Goal: Task Accomplishment & Management: Use online tool/utility

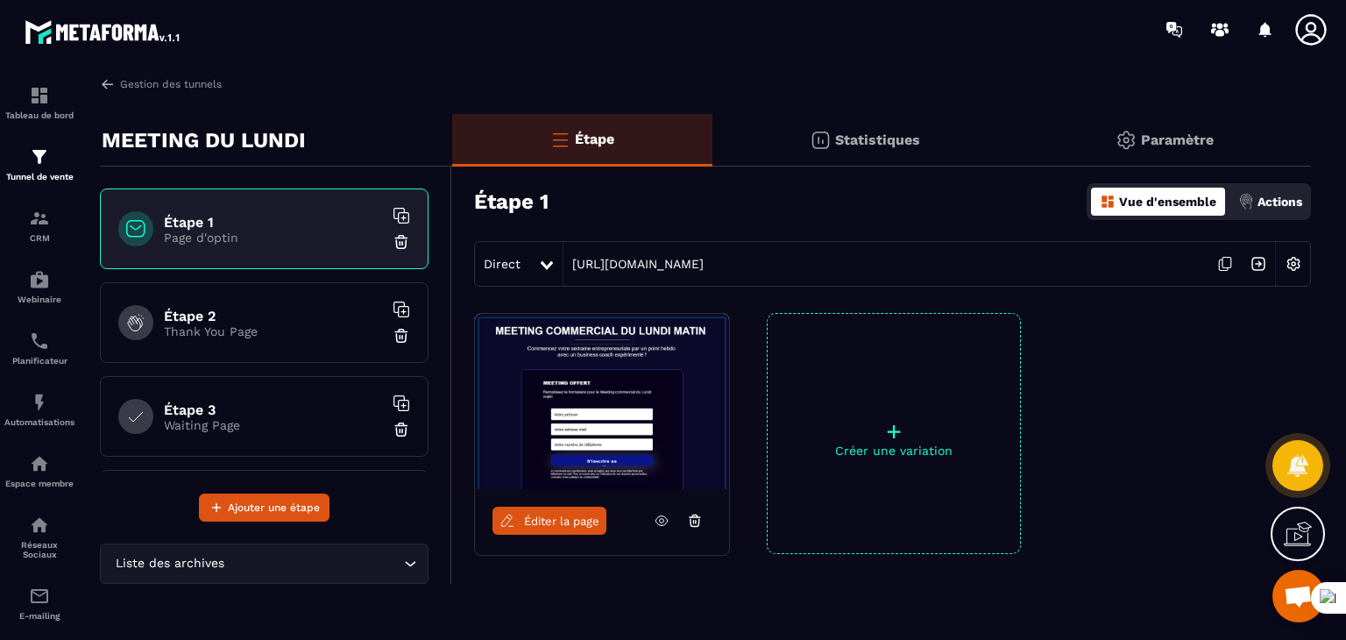
click at [1293, 267] on img at bounding box center [1293, 263] width 33 height 33
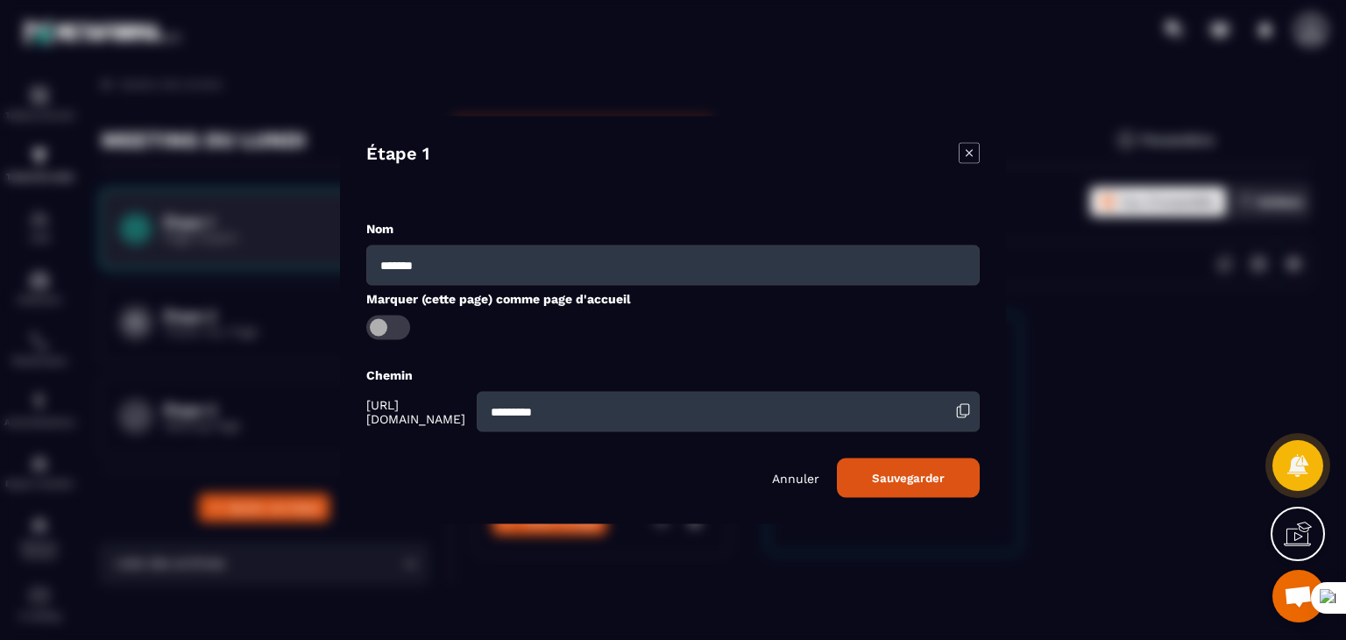
click at [411, 254] on input "*******" at bounding box center [673, 265] width 614 height 40
click at [579, 267] on input "*******" at bounding box center [673, 265] width 614 height 40
click at [862, 375] on div "Chemin" at bounding box center [673, 374] width 614 height 17
click at [972, 151] on icon "Modal window" at bounding box center [969, 153] width 21 height 21
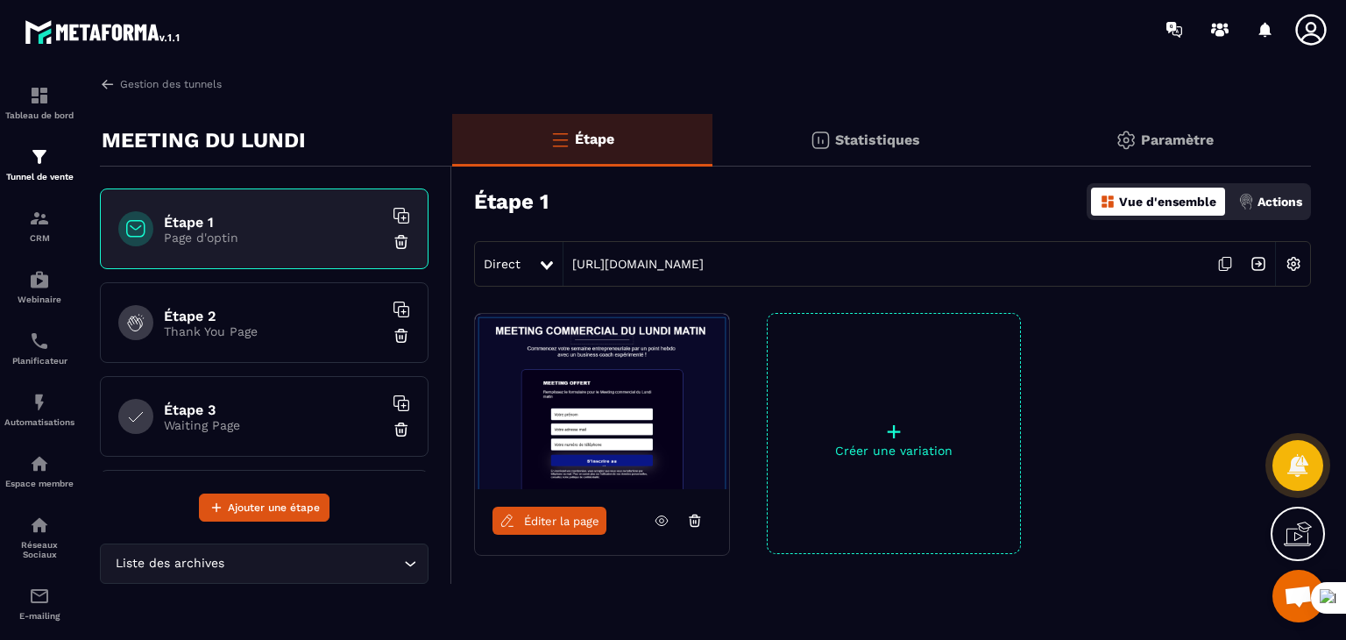
click at [1220, 262] on icon at bounding box center [1225, 263] width 33 height 33
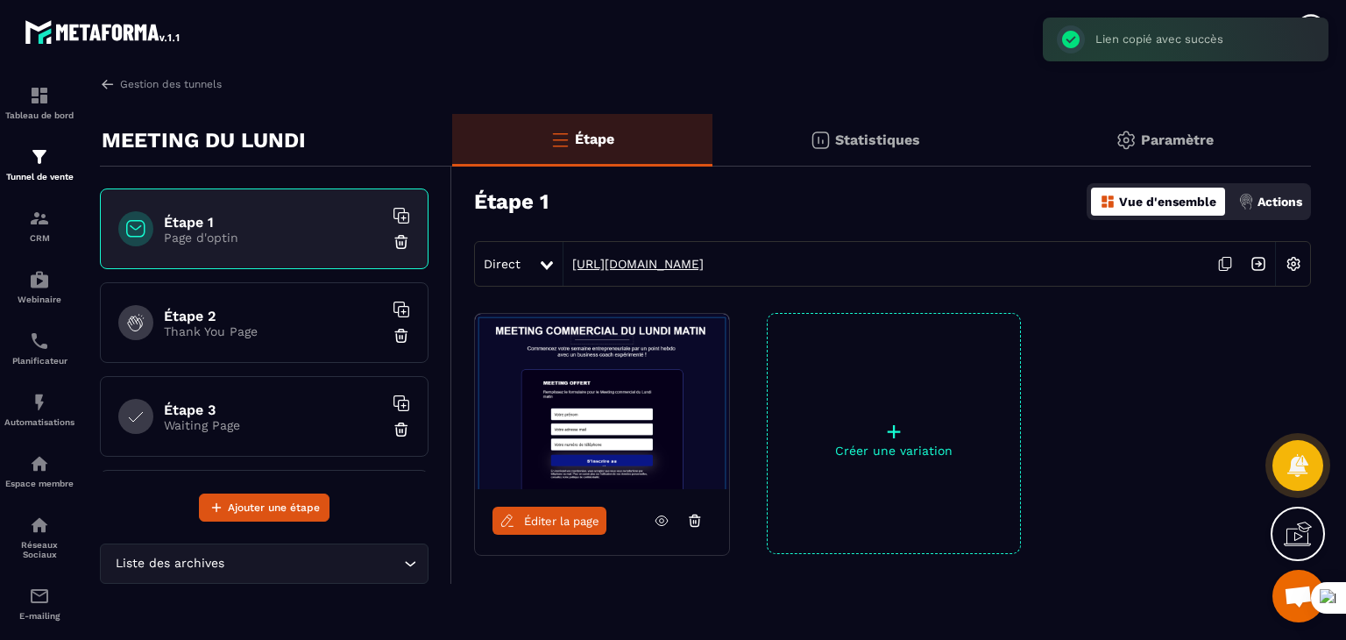
click at [704, 267] on link "[URL][DOMAIN_NAME]" at bounding box center [634, 264] width 140 height 14
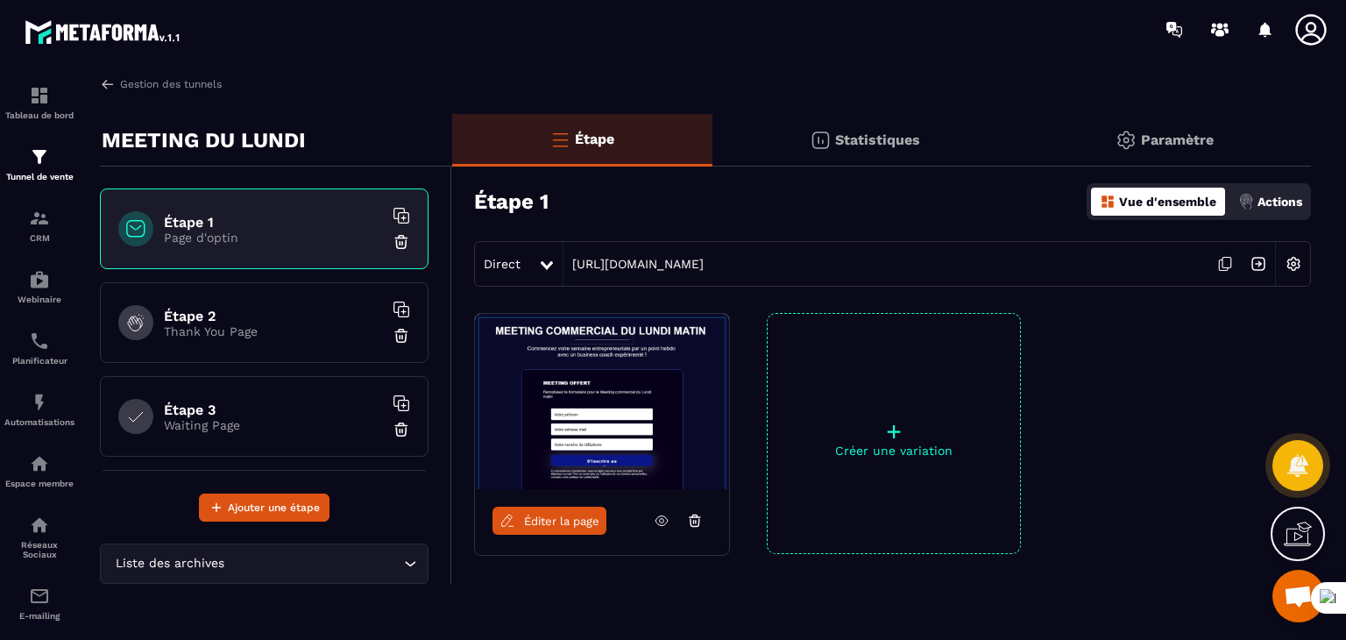
click at [1150, 142] on p "Paramètre" at bounding box center [1177, 139] width 73 height 17
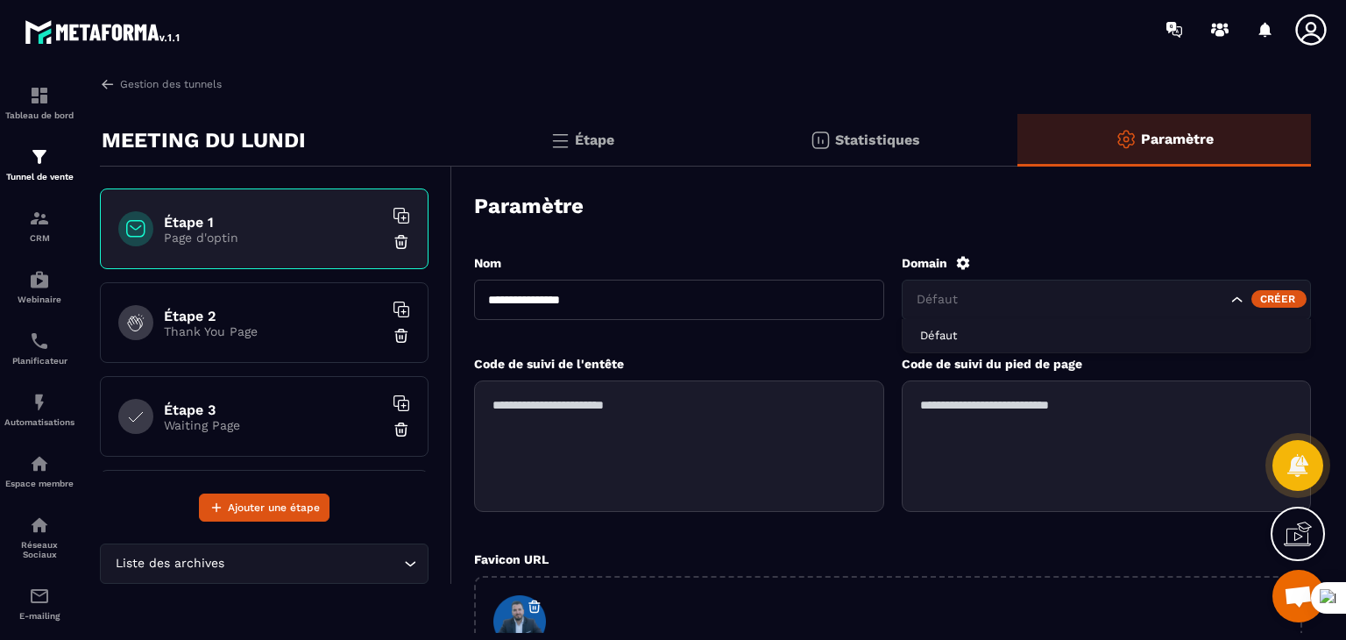
click at [1048, 306] on input "Search for option" at bounding box center [1070, 299] width 315 height 19
click at [1268, 296] on div "Créer" at bounding box center [1279, 299] width 55 height 18
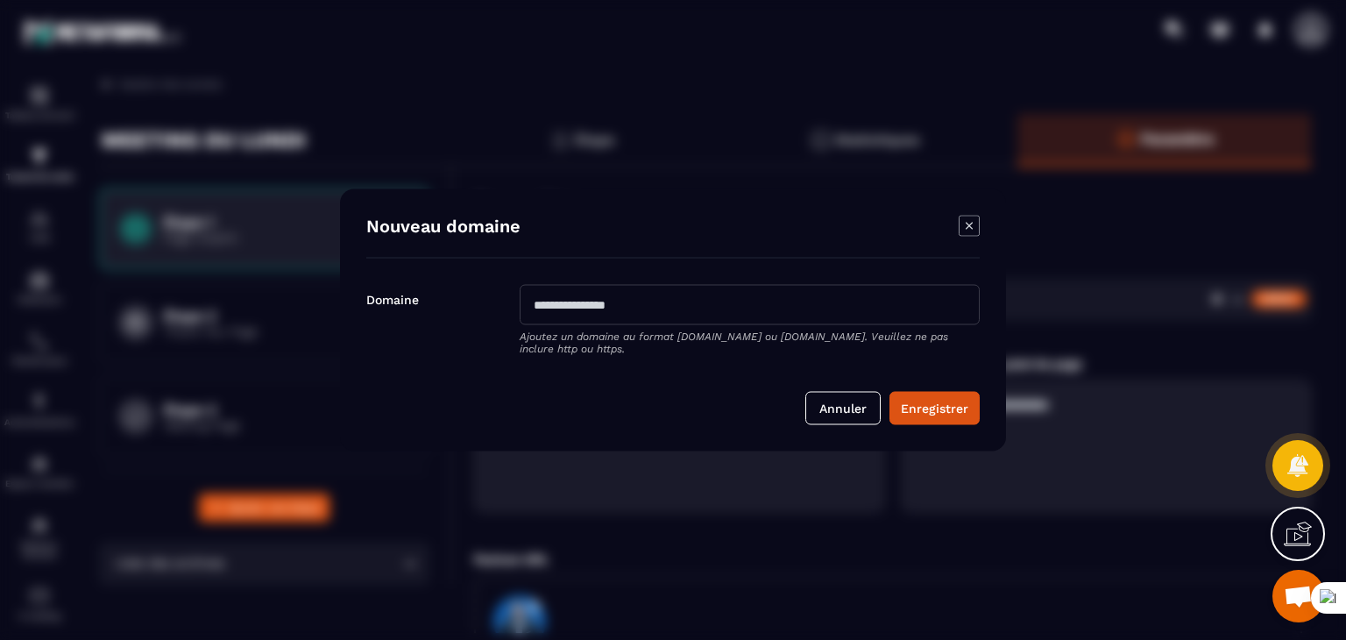
click at [976, 229] on icon "Modal window" at bounding box center [969, 226] width 21 height 21
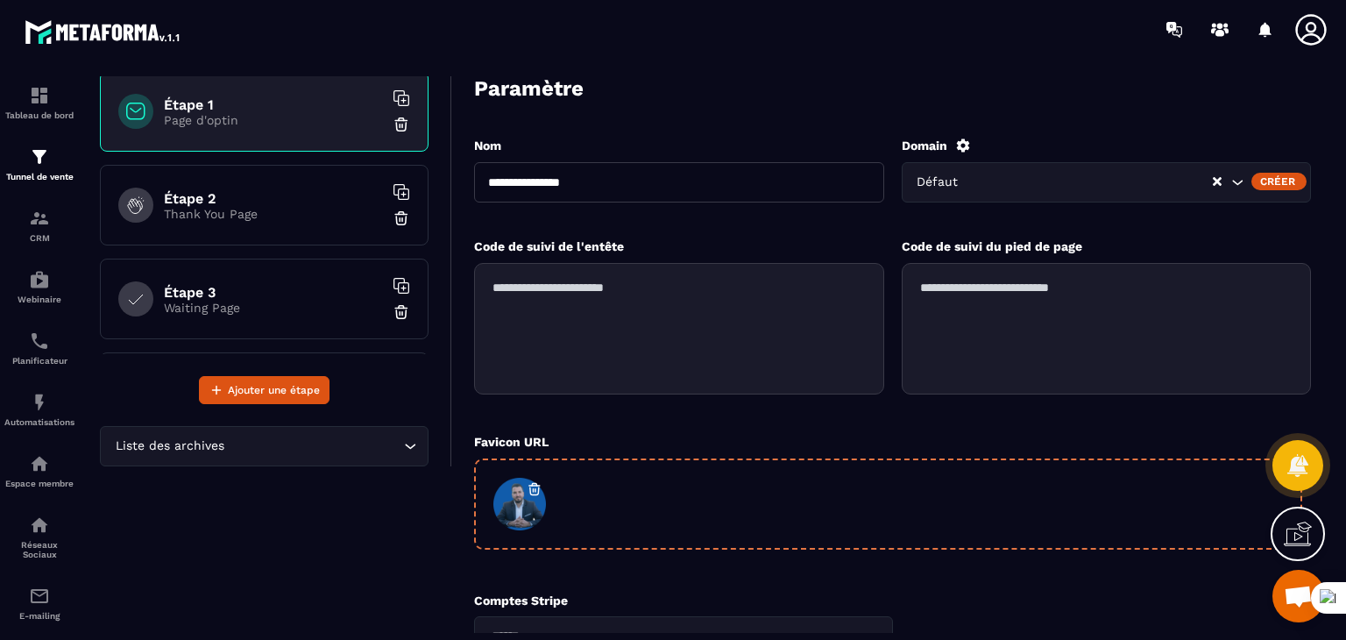
scroll to position [293, 0]
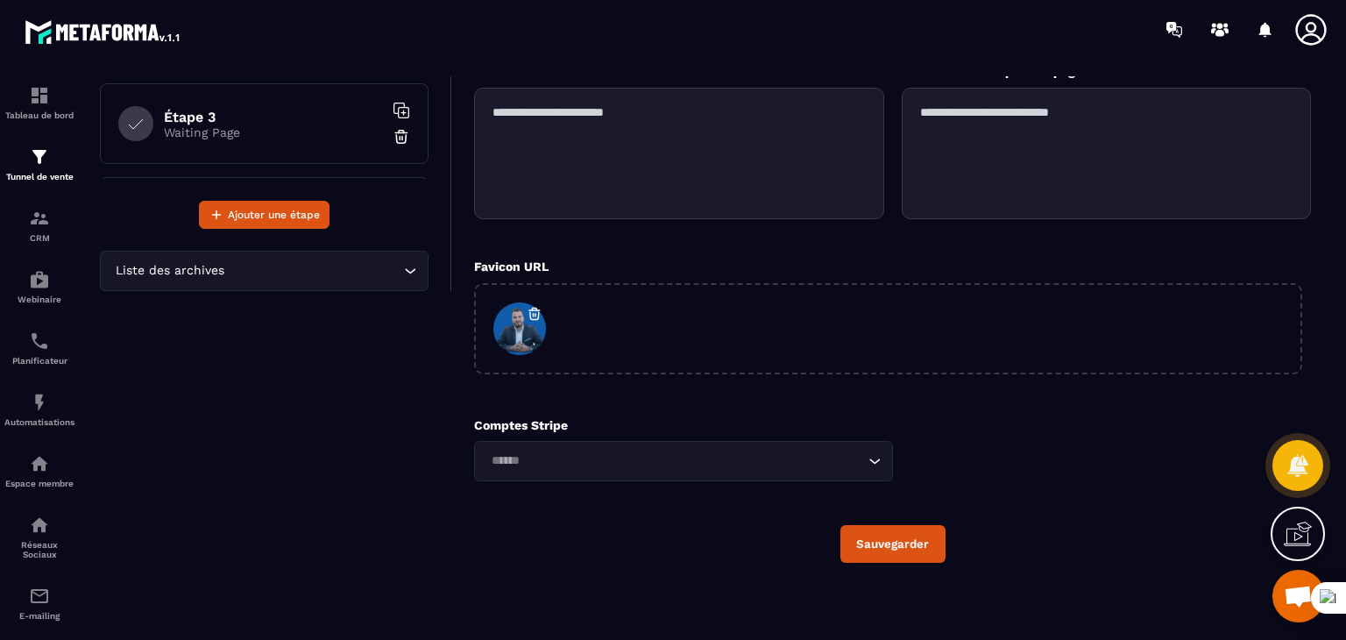
click at [887, 464] on div "Loading..." at bounding box center [683, 461] width 419 height 40
click at [988, 449] on div "Comptes Stripe Loading... [EMAIL_ADDRESS][DOMAIN_NAME] (test)" at bounding box center [892, 449] width 837 height 63
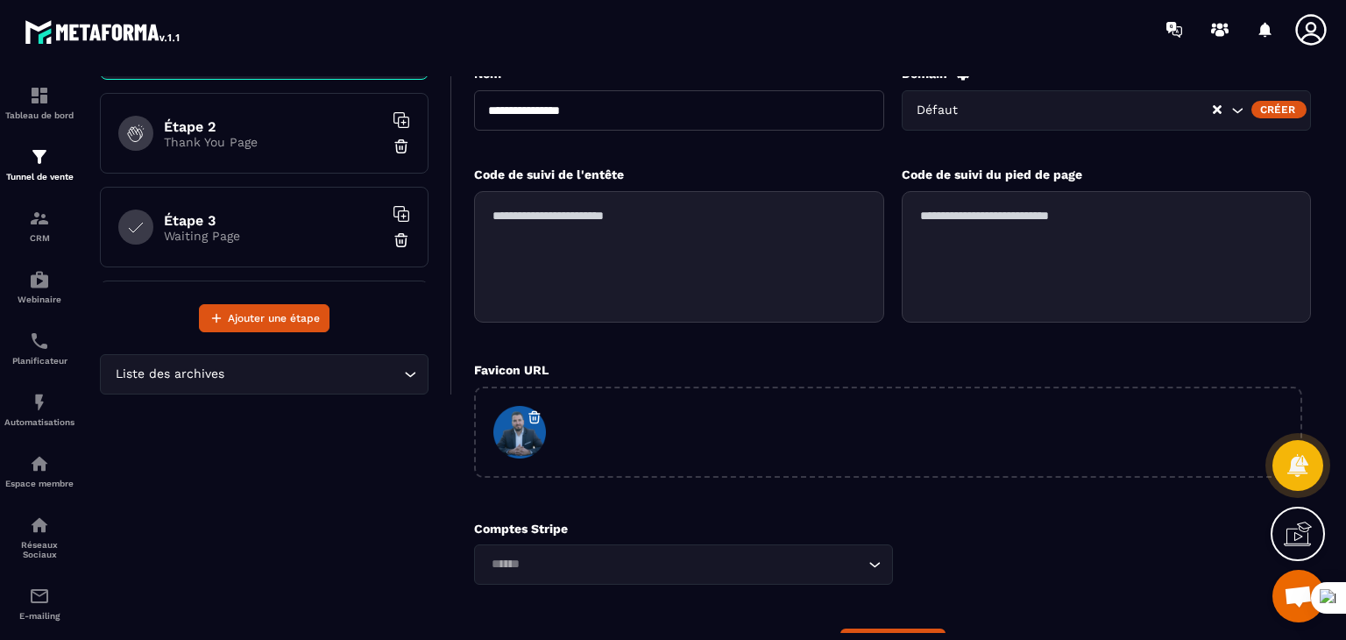
scroll to position [0, 0]
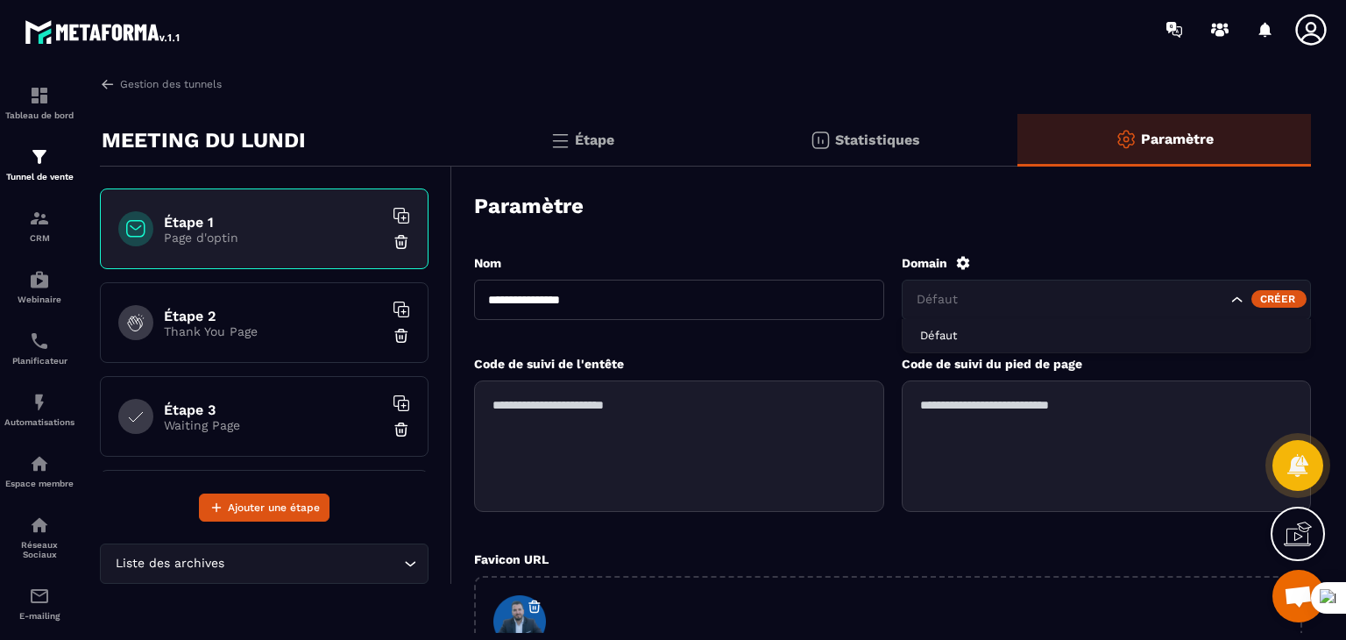
click at [1029, 302] on input "Search for option" at bounding box center [1070, 299] width 315 height 19
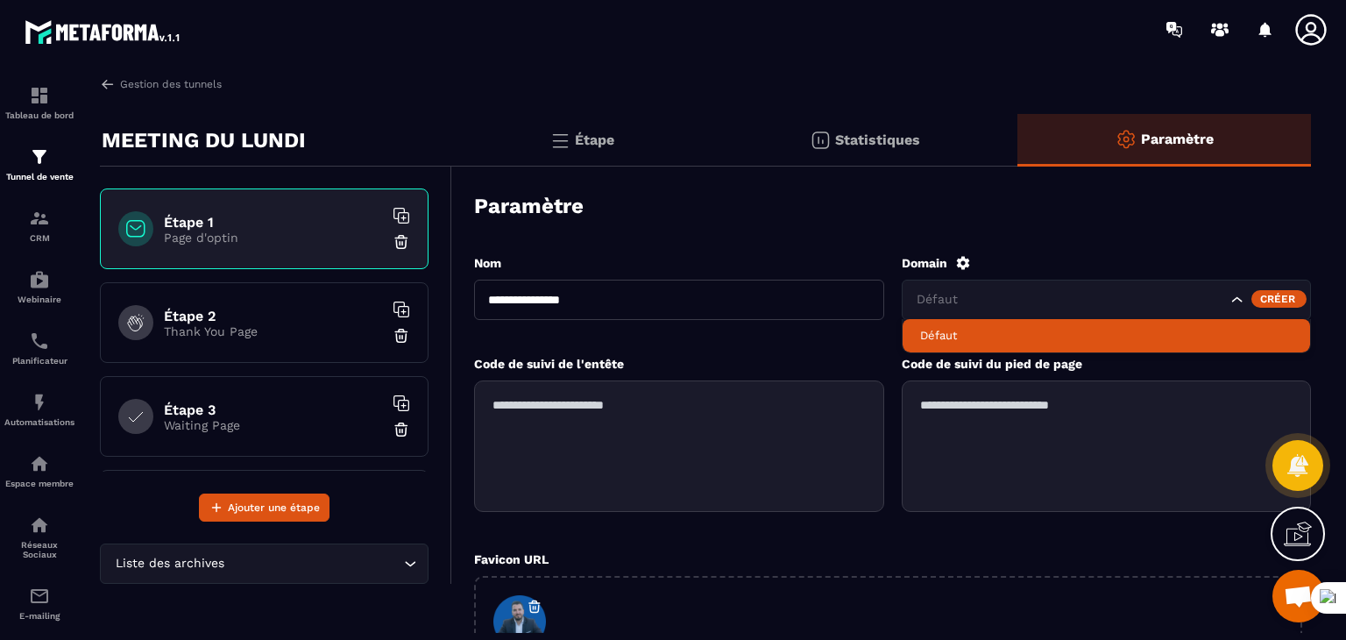
click at [1273, 293] on div "Créer" at bounding box center [1279, 299] width 55 height 18
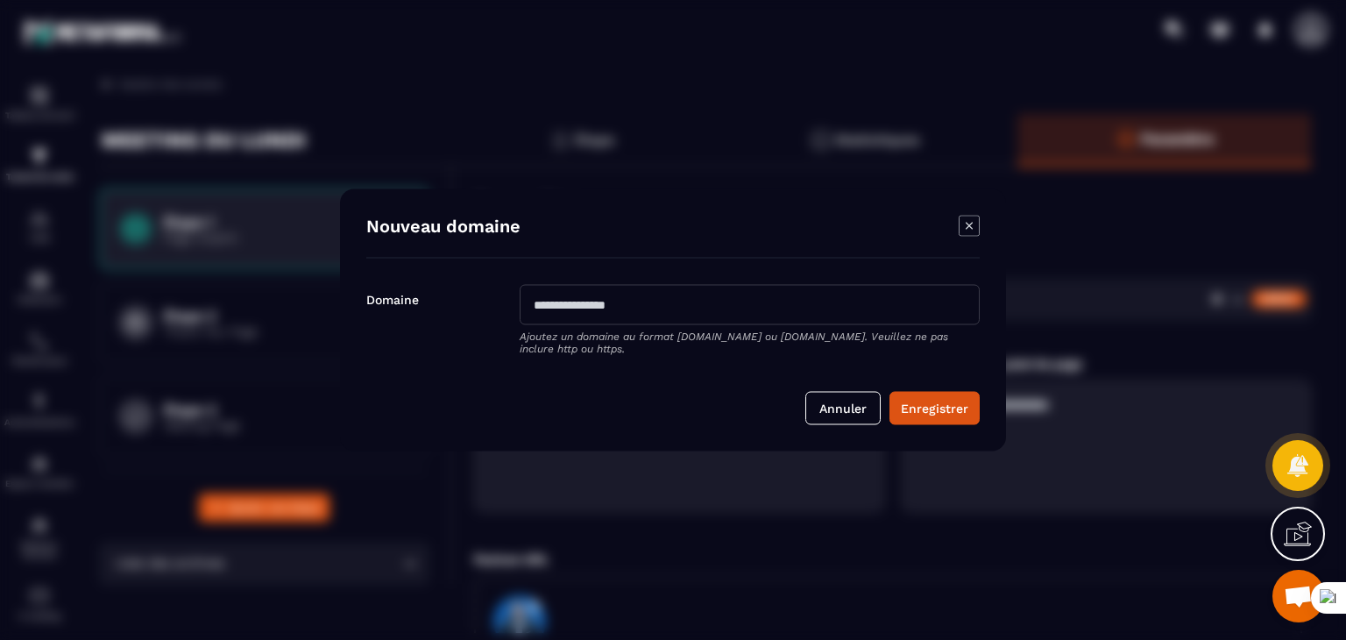
click at [800, 287] on input "Modal window" at bounding box center [750, 305] width 460 height 40
type input "**********"
click at [947, 411] on button "Enregistrer" at bounding box center [935, 408] width 90 height 33
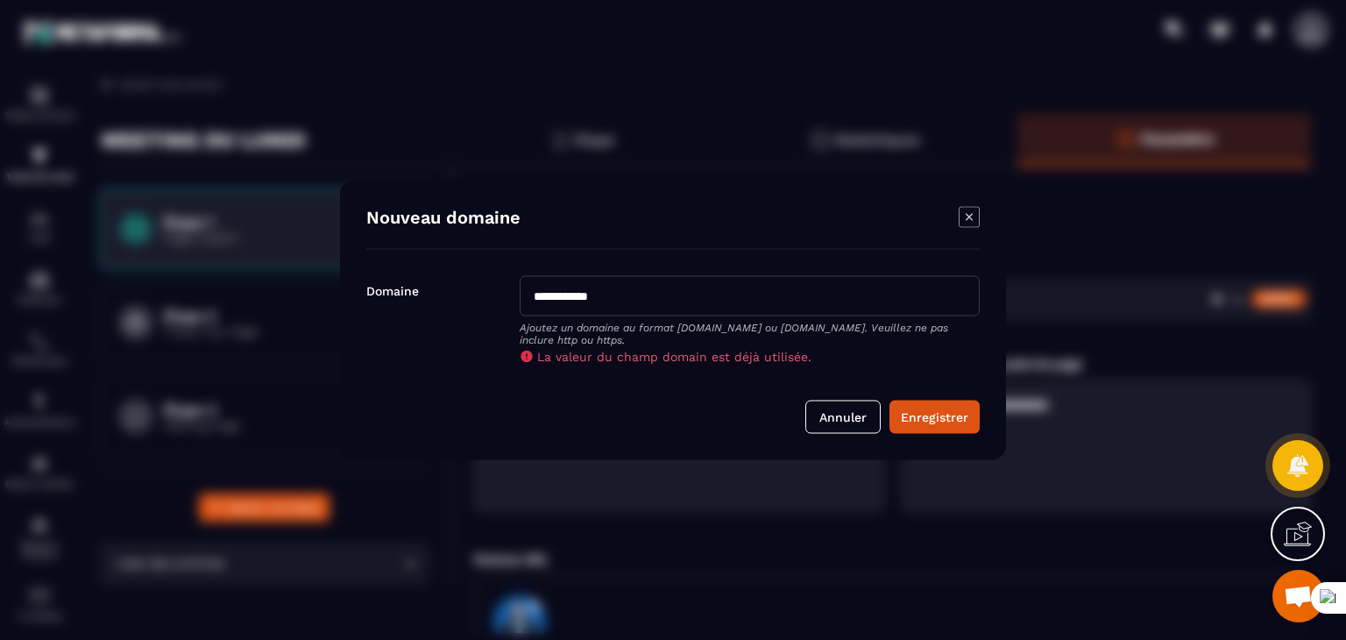
click at [965, 213] on icon "Modal window" at bounding box center [969, 217] width 21 height 21
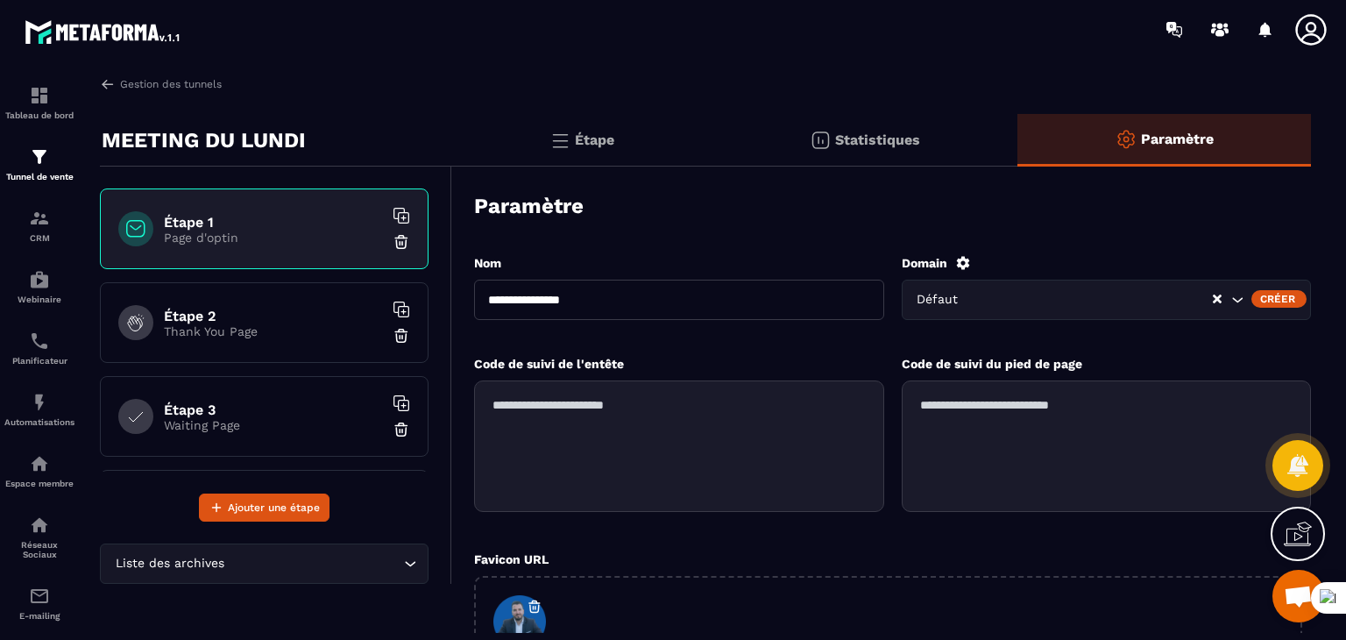
click at [1232, 301] on icon "Search for option" at bounding box center [1238, 300] width 18 height 18
click at [961, 257] on icon at bounding box center [964, 263] width 16 height 16
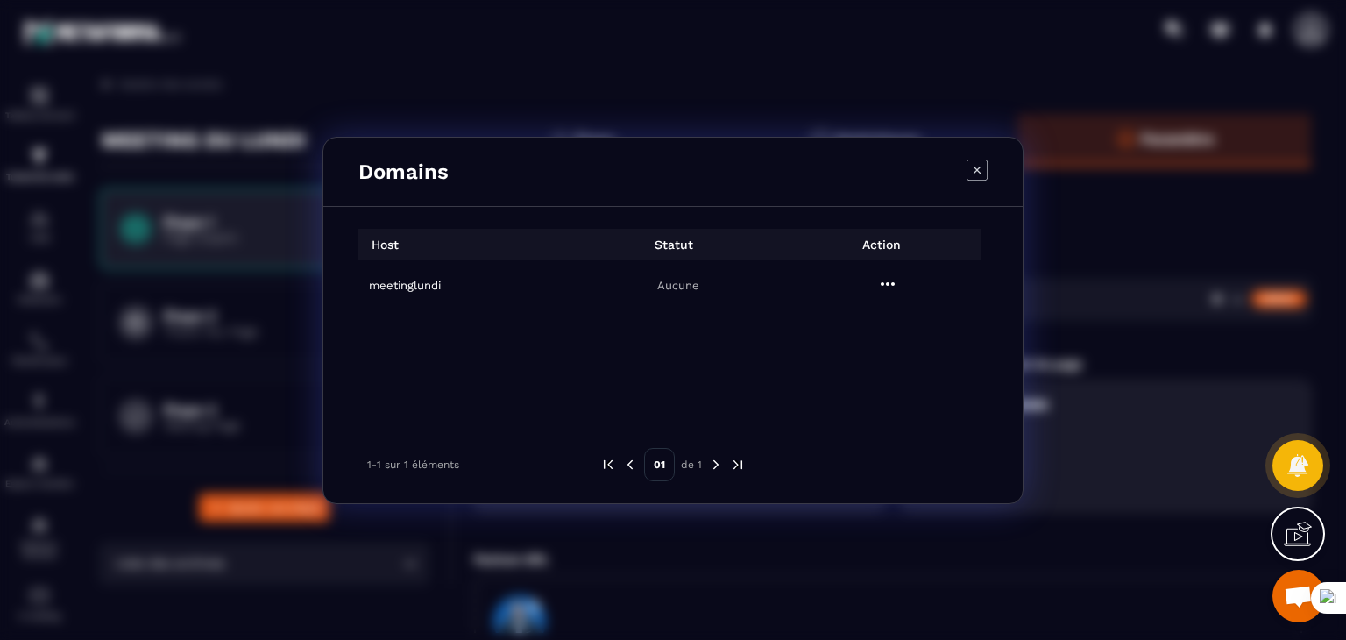
click at [899, 287] on div "Modal window" at bounding box center [888, 286] width 199 height 24
click at [892, 283] on icon "Modal window" at bounding box center [888, 284] width 14 height 4
click at [885, 320] on span "Settings" at bounding box center [893, 327] width 44 height 18
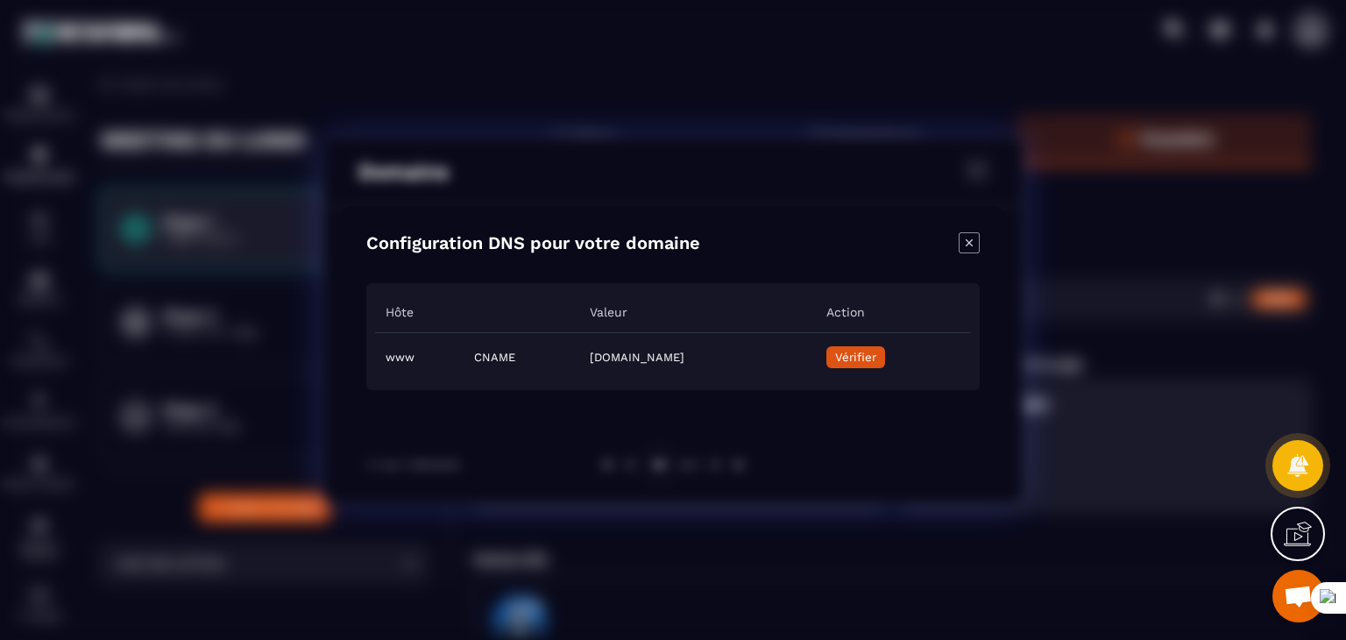
click at [877, 355] on span "Vérifier" at bounding box center [855, 357] width 41 height 13
click at [963, 244] on icon "Close modal" at bounding box center [969, 242] width 21 height 21
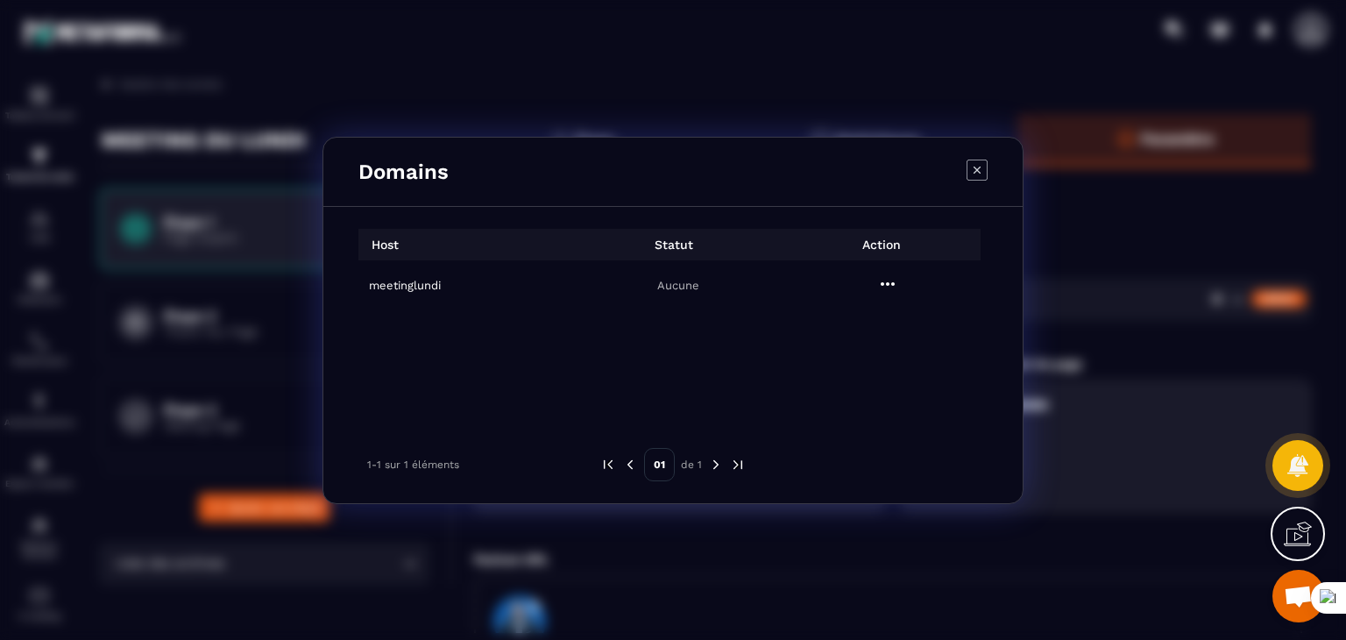
click at [977, 170] on icon "Modal window" at bounding box center [977, 170] width 21 height 21
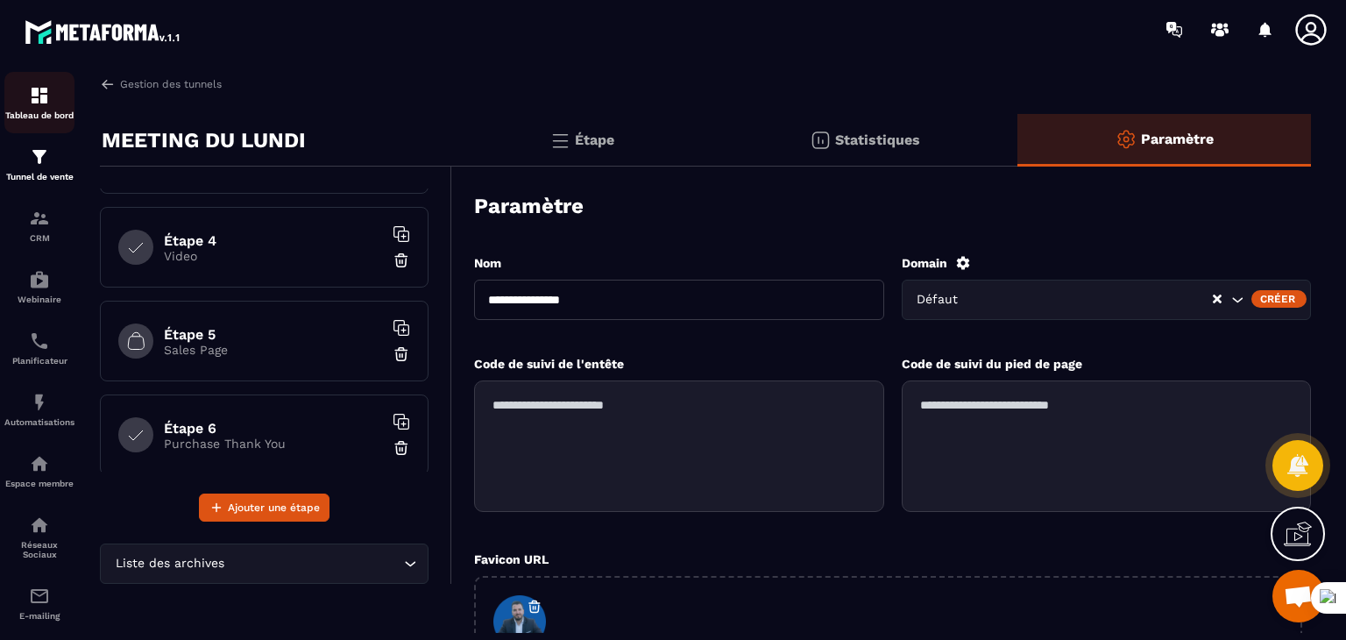
click at [31, 106] on div "Tableau de bord" at bounding box center [39, 102] width 70 height 35
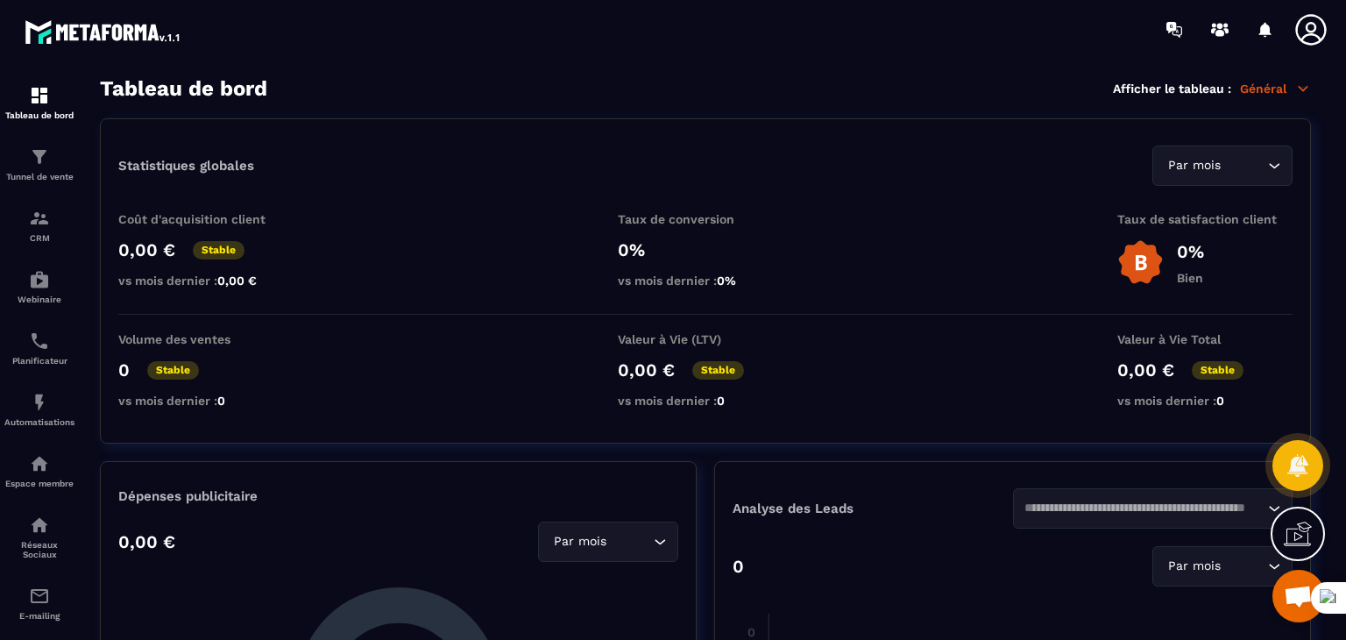
click at [1276, 86] on p "Général" at bounding box center [1275, 89] width 71 height 16
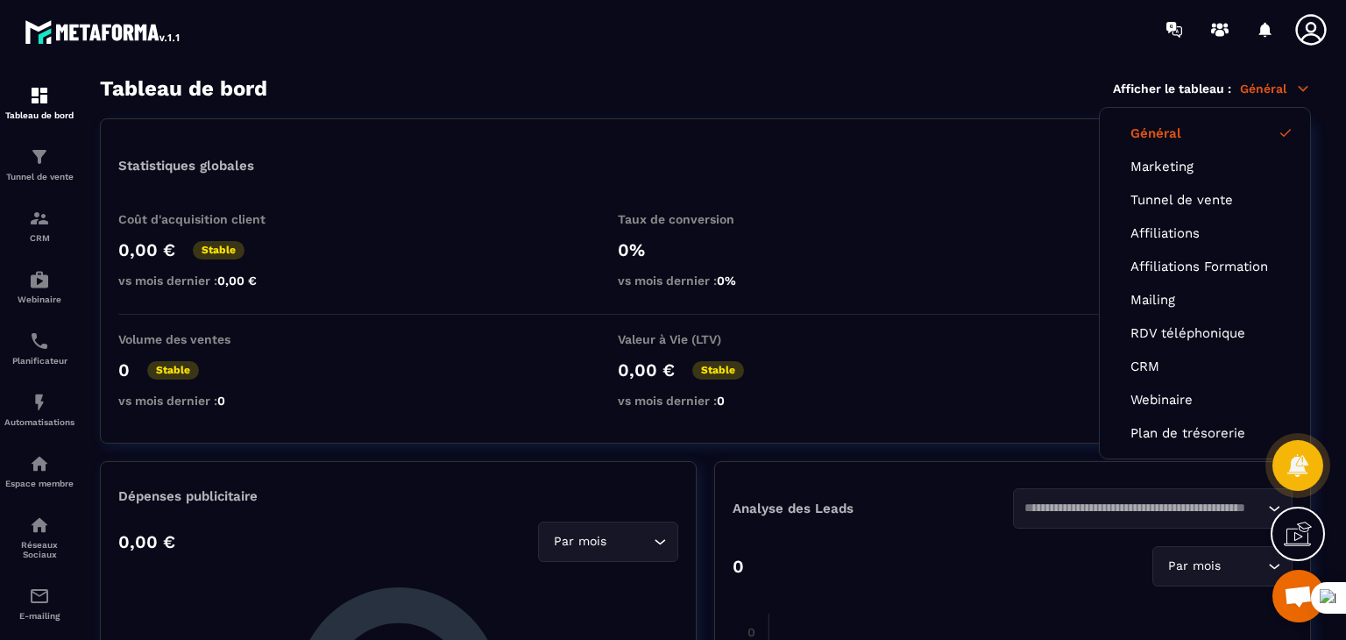
click at [927, 89] on div "Tableau de bord Afficher le tableau : Général Général Marketing Tunnel de vente…" at bounding box center [705, 88] width 1211 height 25
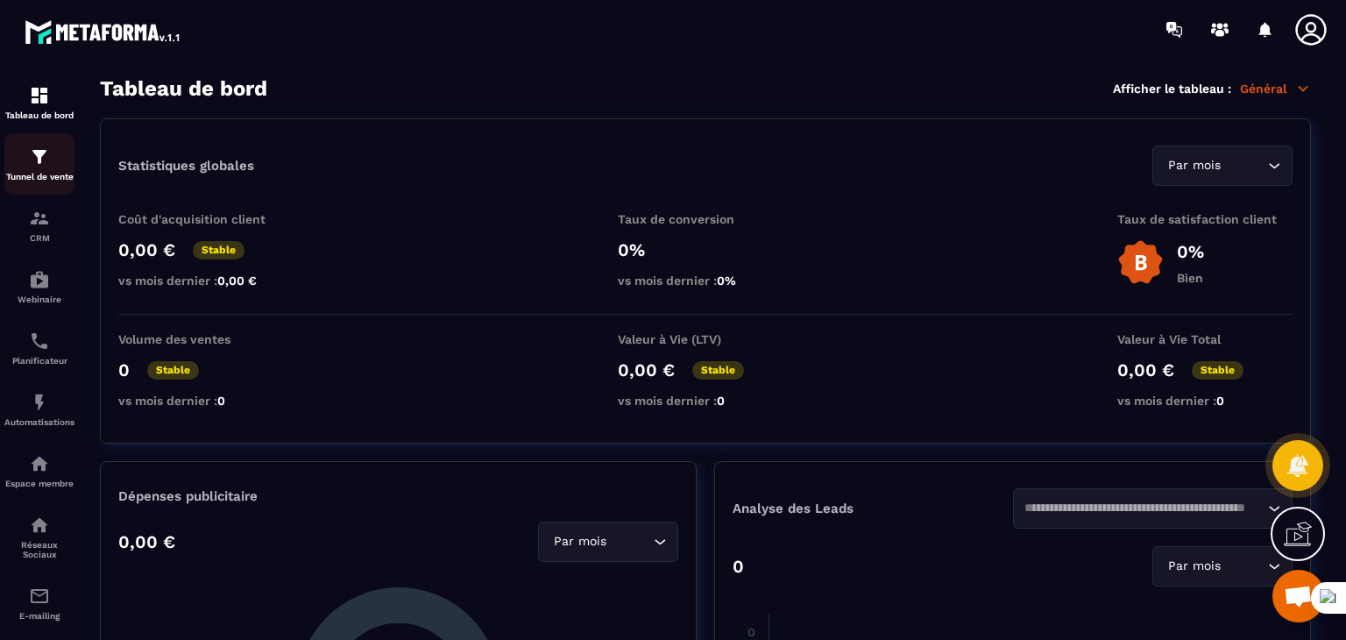
click at [25, 159] on div "Tunnel de vente" at bounding box center [39, 163] width 70 height 35
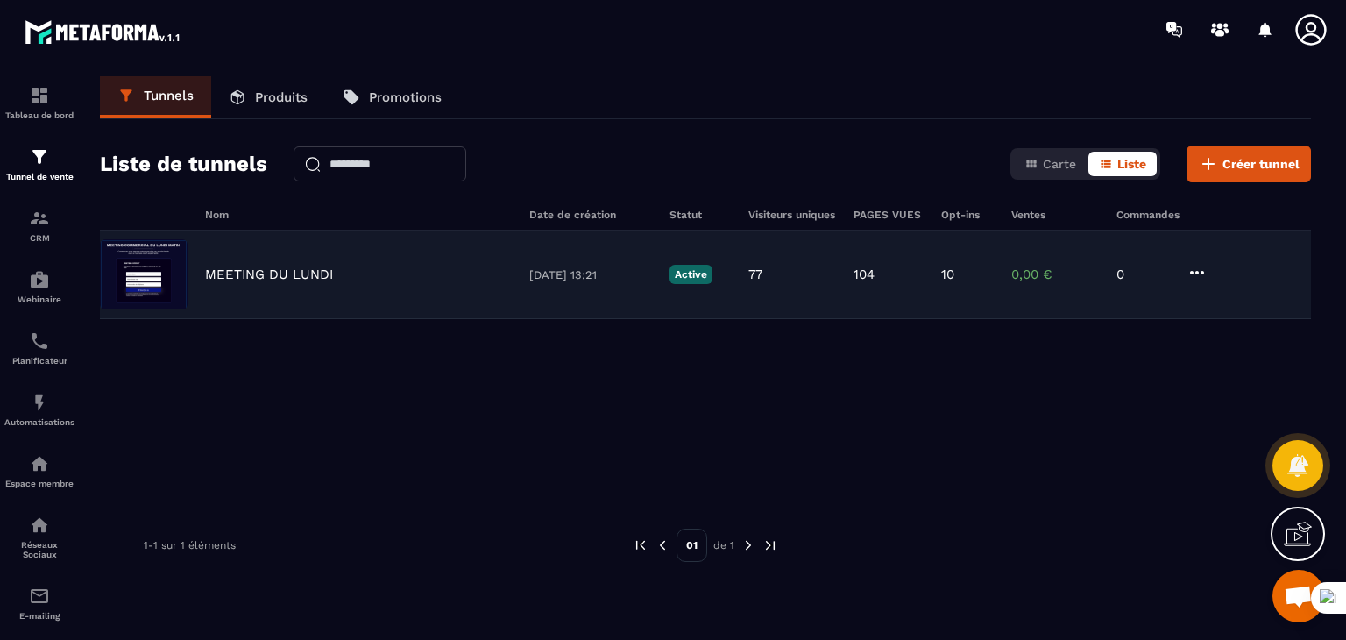
click at [631, 307] on div "MEETING DU [DATE] 13:21 Active 77 104 10 0,00 € 0" at bounding box center [705, 275] width 1211 height 89
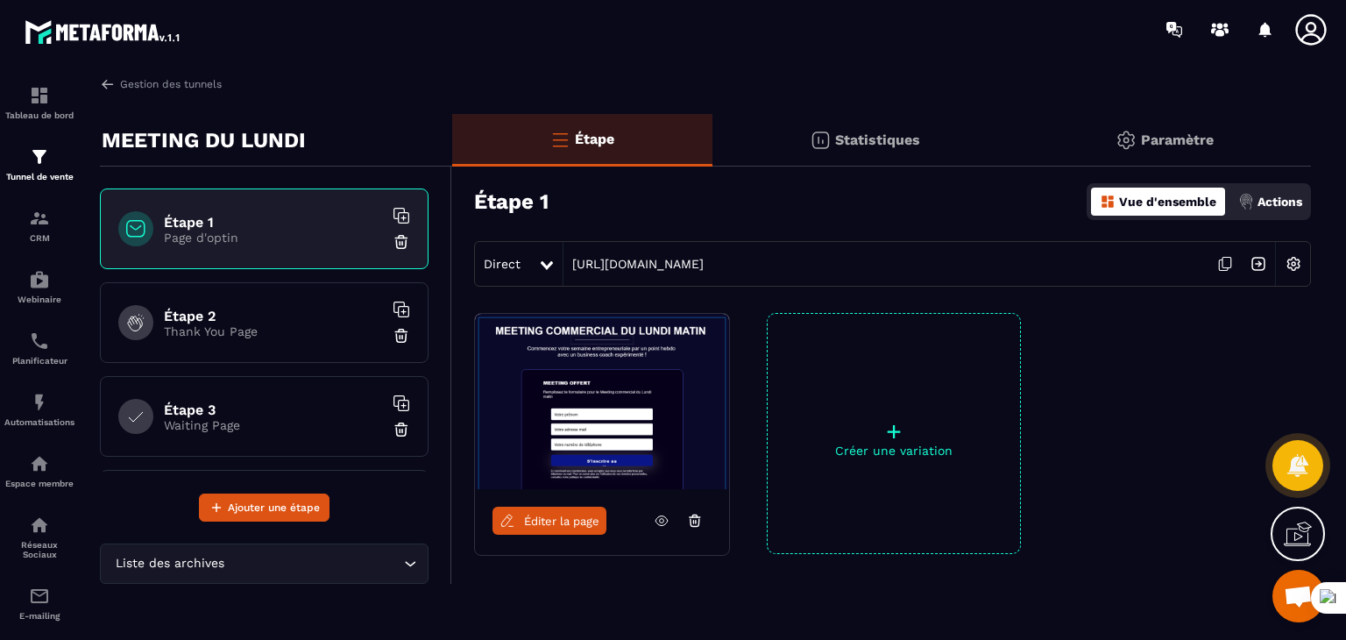
click at [1296, 265] on img at bounding box center [1293, 263] width 33 height 33
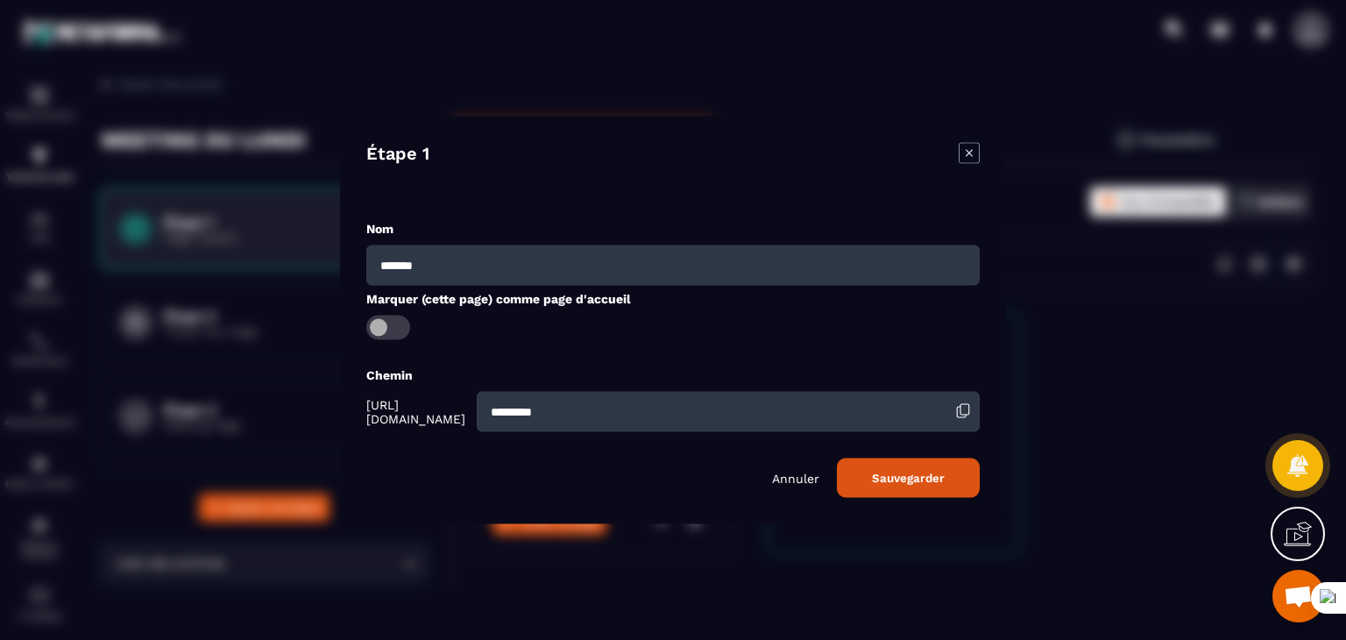
drag, startPoint x: 423, startPoint y: 405, endPoint x: 392, endPoint y: 382, distance: 38.9
click at [423, 403] on span "[URL][DOMAIN_NAME]" at bounding box center [419, 412] width 106 height 28
drag, startPoint x: 375, startPoint y: 373, endPoint x: 494, endPoint y: 415, distance: 125.6
click at [494, 415] on div "Chemin [URL][DOMAIN_NAME] *********" at bounding box center [673, 399] width 614 height 66
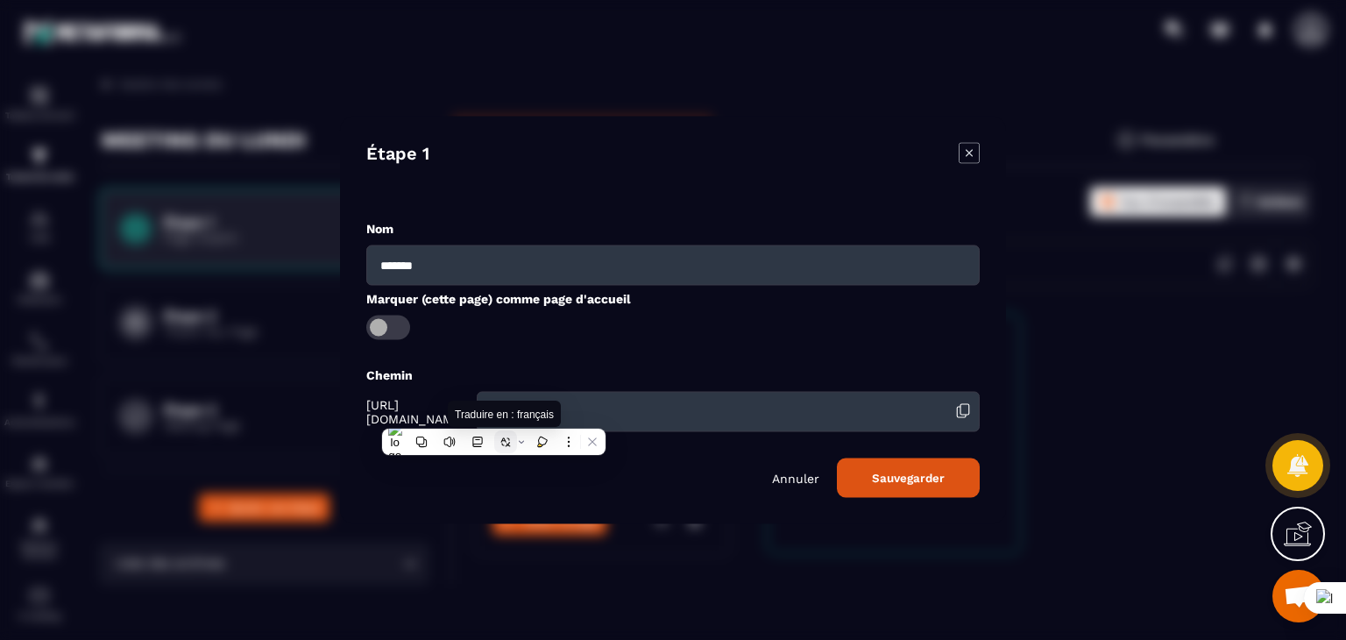
click at [504, 446] on icon at bounding box center [506, 442] width 12 height 12
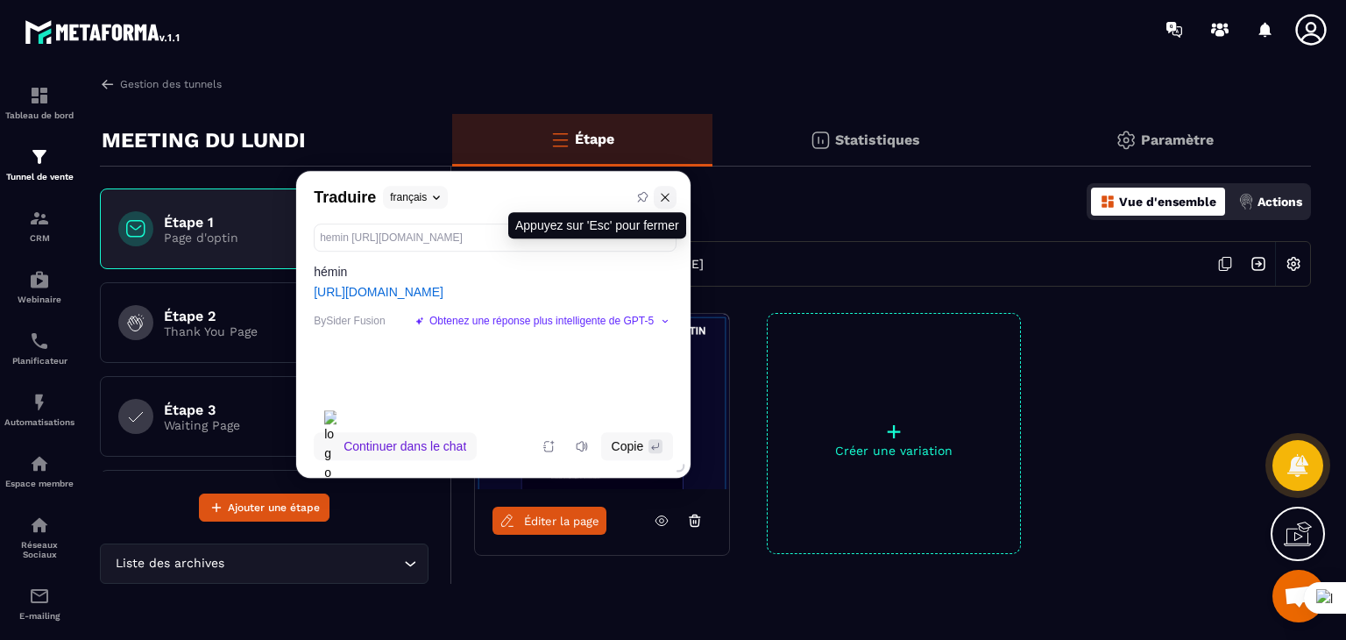
click at [666, 197] on div "Traduire français Appuyez sur 'Esc' pour fermer" at bounding box center [493, 197] width 394 height 53
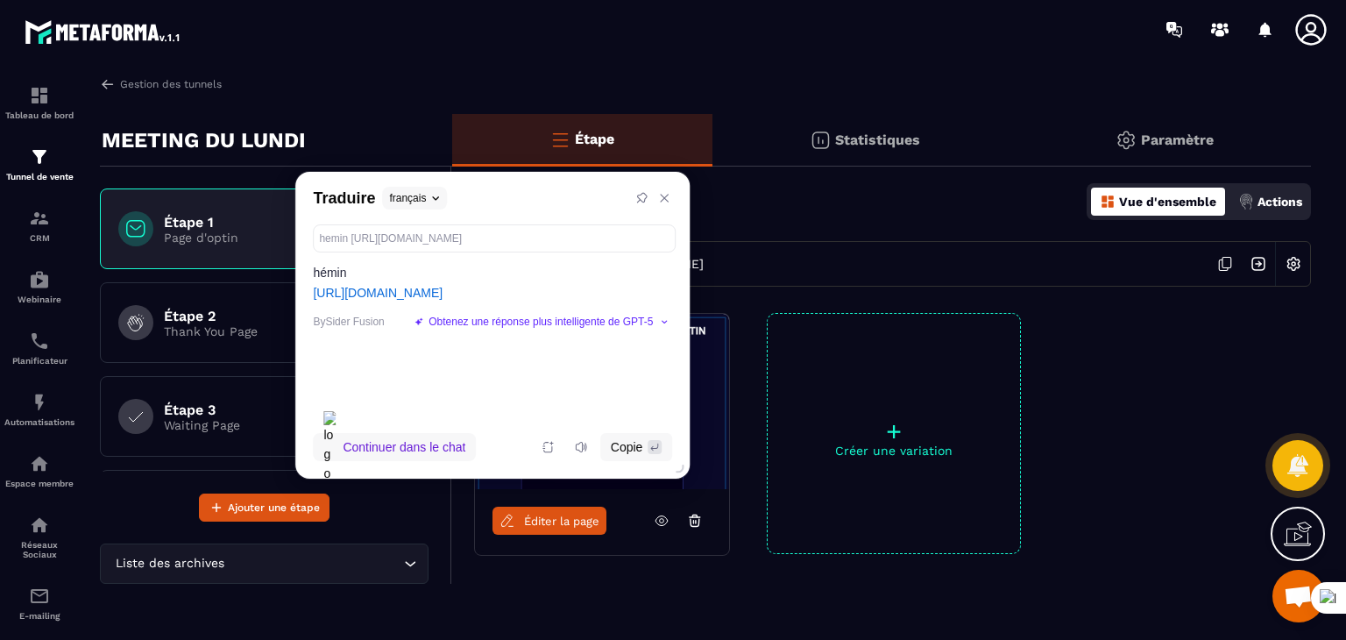
click at [1292, 262] on img at bounding box center [1293, 263] width 33 height 33
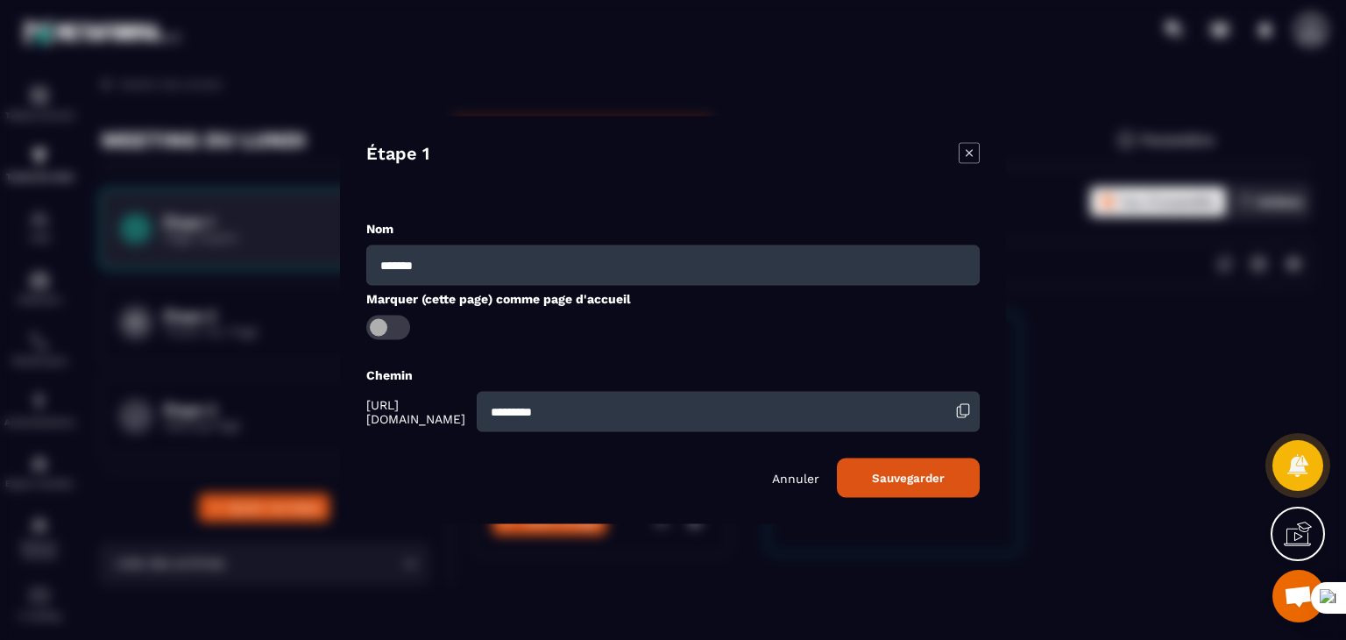
click at [1162, 417] on div "Modal window" at bounding box center [673, 320] width 1346 height 640
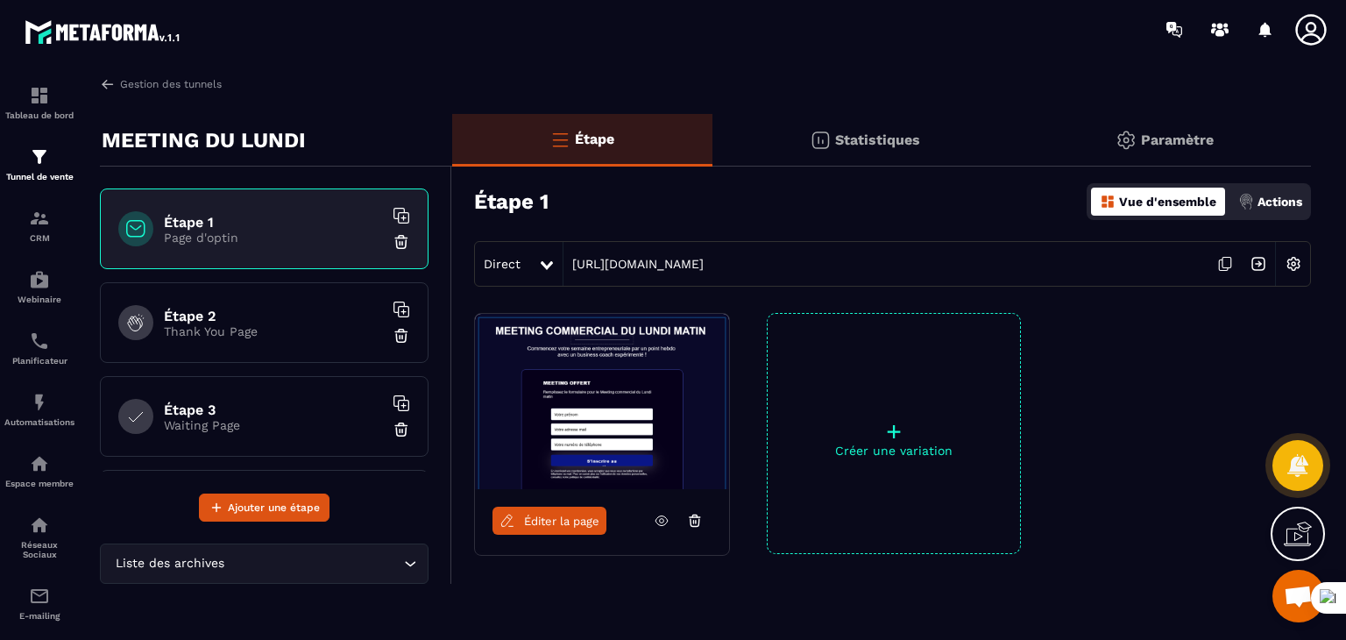
click at [1284, 606] on span "Ouvrir le chat" at bounding box center [1298, 598] width 29 height 25
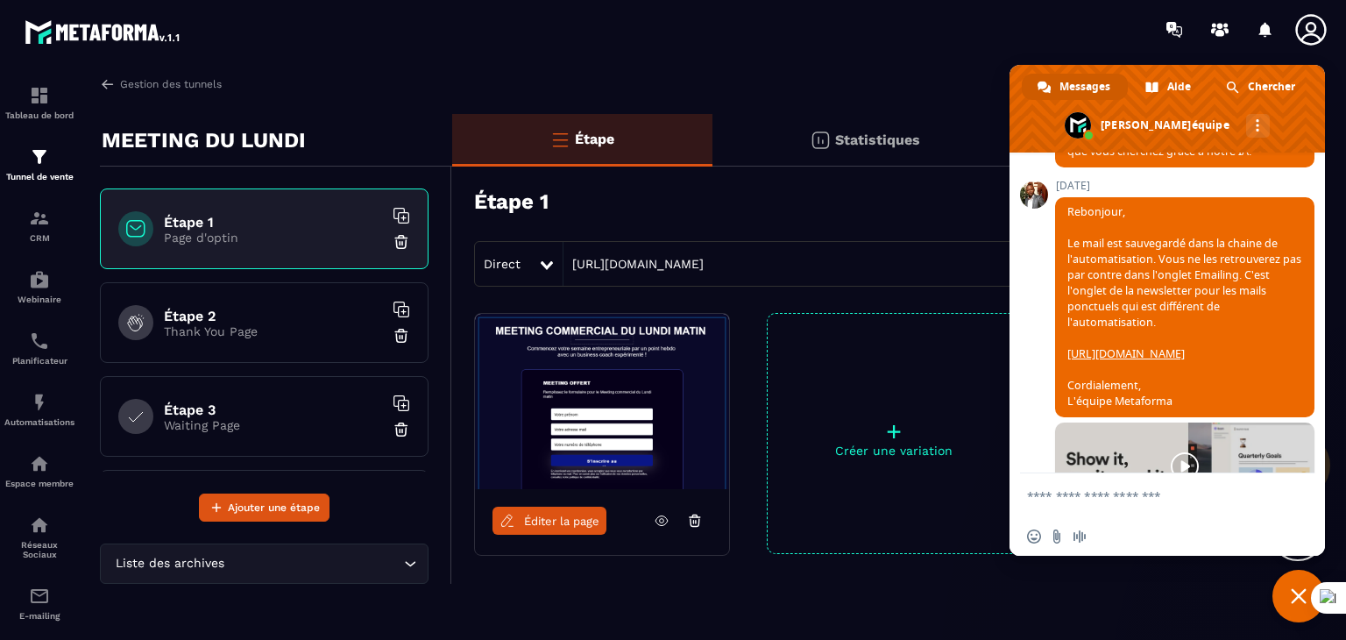
scroll to position [477, 0]
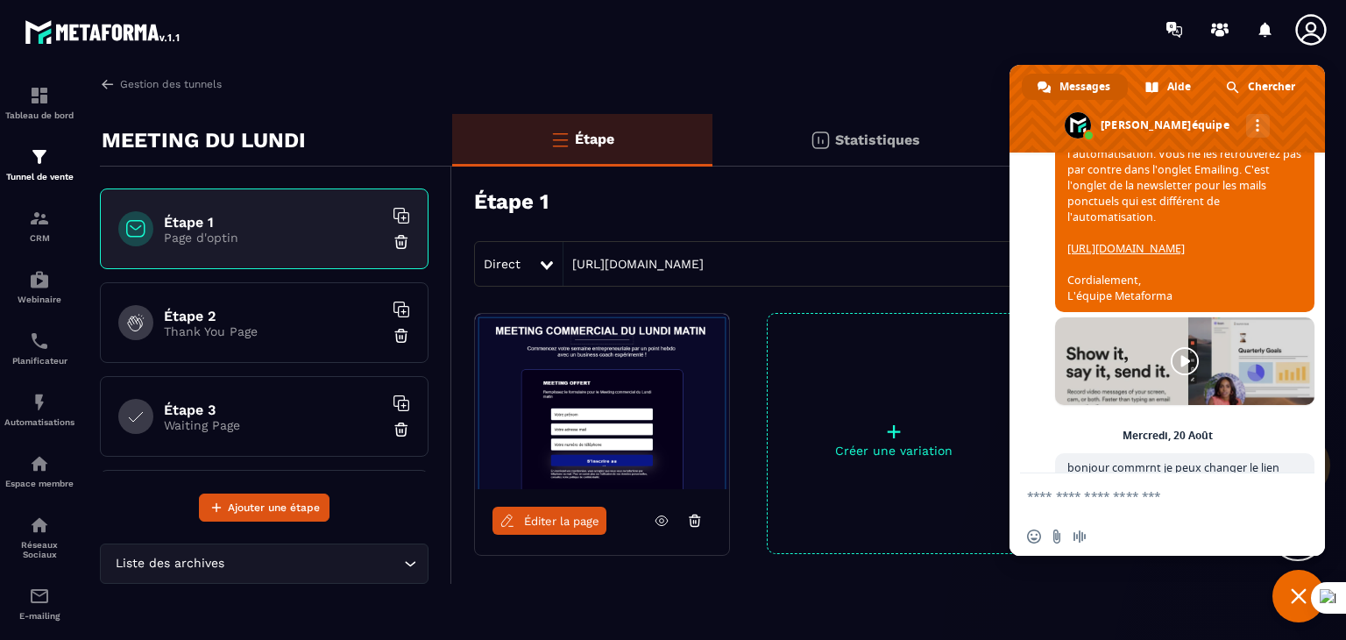
click at [1318, 25] on icon at bounding box center [1311, 29] width 35 height 35
click at [1318, 34] on icon at bounding box center [1311, 29] width 35 height 35
click at [929, 183] on div "Étape 1 Vue d'ensemble Actions" at bounding box center [892, 201] width 837 height 61
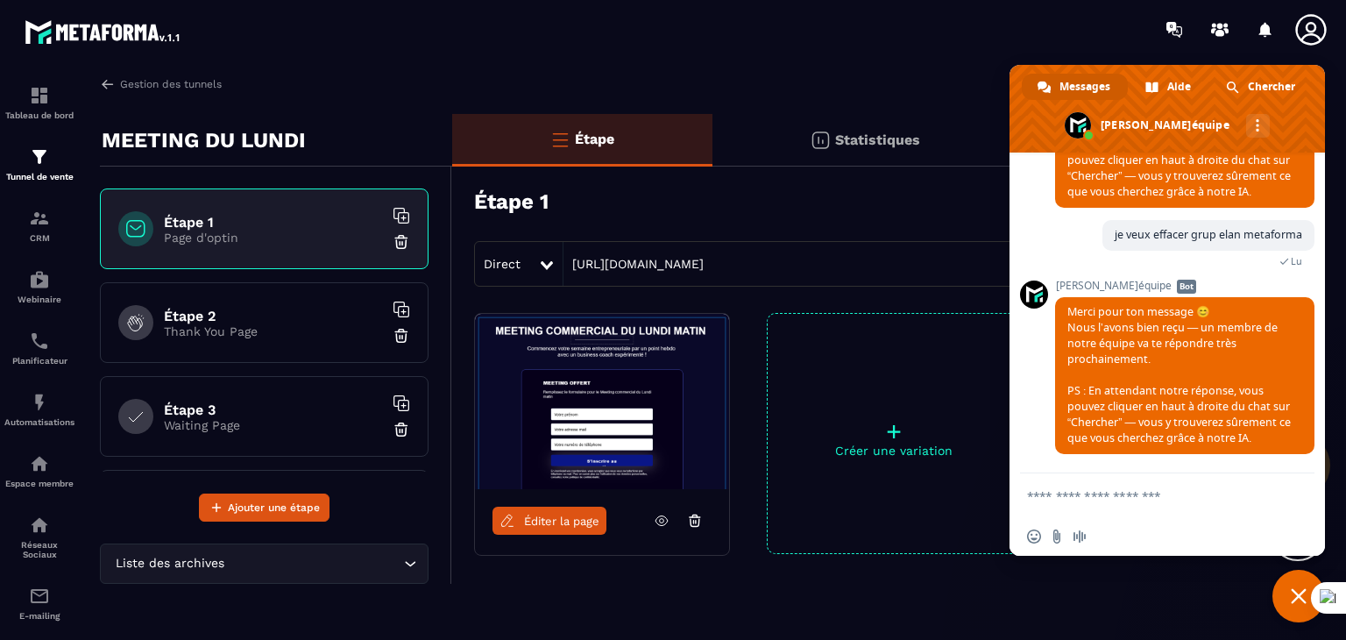
scroll to position [1108, 0]
click at [1294, 29] on div at bounding box center [1247, 29] width 181 height 35
click at [1323, 38] on icon at bounding box center [1311, 29] width 31 height 31
click at [1313, 25] on icon at bounding box center [1311, 29] width 35 height 35
click at [954, 67] on section "Tableau de bord Tunnel de vente CRM Webinaire Planificateur Automatisations Esp…" at bounding box center [673, 355] width 1346 height 592
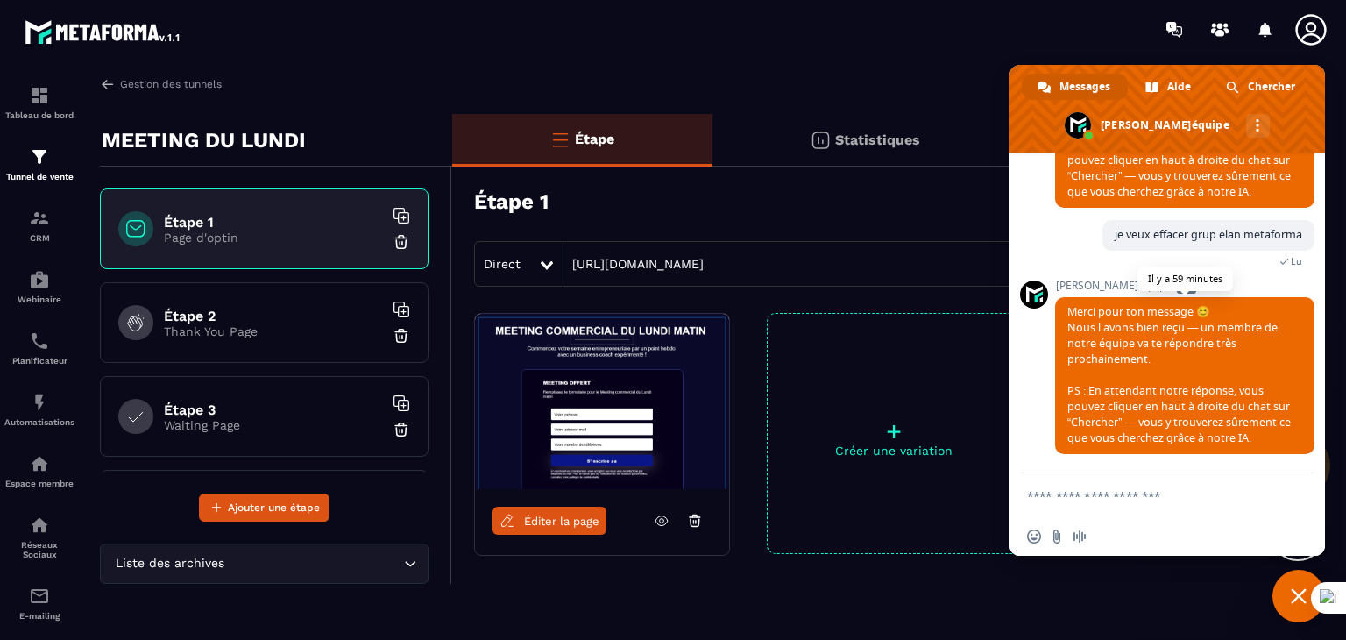
scroll to position [792, 0]
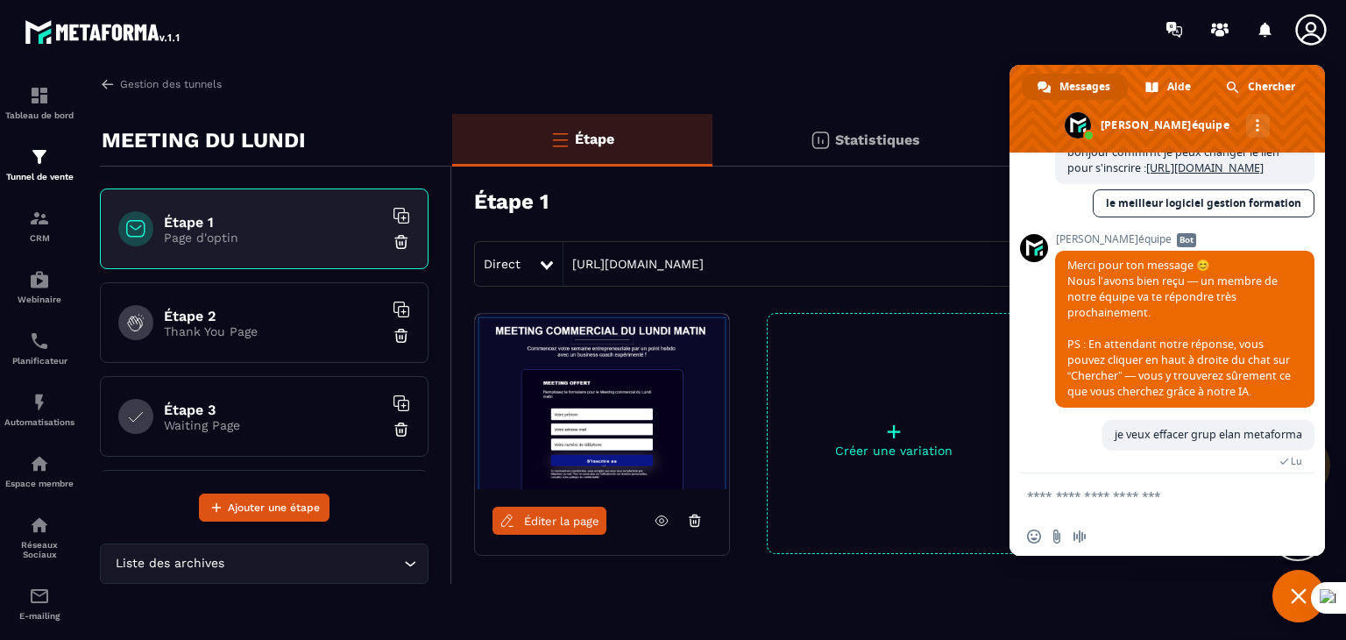
click at [775, 187] on div "Étape 1 Vue d'ensemble Actions" at bounding box center [892, 201] width 837 height 61
click at [705, 66] on section "Tableau de bord Tunnel de vente CRM Webinaire Planificateur Automatisations Esp…" at bounding box center [673, 355] width 1346 height 592
click at [1287, 590] on span "Fermer le chat" at bounding box center [1299, 596] width 53 height 53
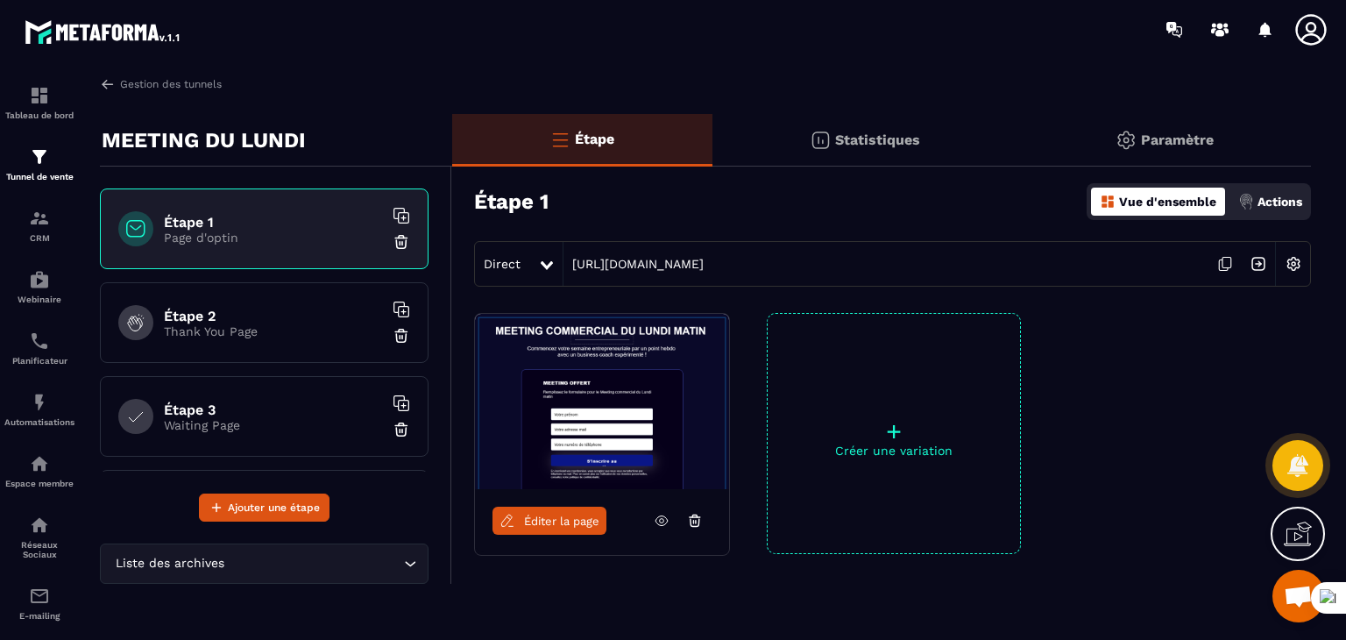
click at [608, 60] on section "Tableau de bord Tunnel de vente CRM Webinaire Planificateur Automatisations Esp…" at bounding box center [673, 355] width 1346 height 592
click at [929, 59] on section "Tableau de bord Tunnel de vente CRM Webinaire Planificateur Automatisations Esp…" at bounding box center [673, 355] width 1346 height 592
click at [761, 68] on section "Tableau de bord Tunnel de vente CRM Webinaire Planificateur Automatisations Esp…" at bounding box center [673, 355] width 1346 height 592
click at [1291, 267] on img at bounding box center [1293, 263] width 33 height 33
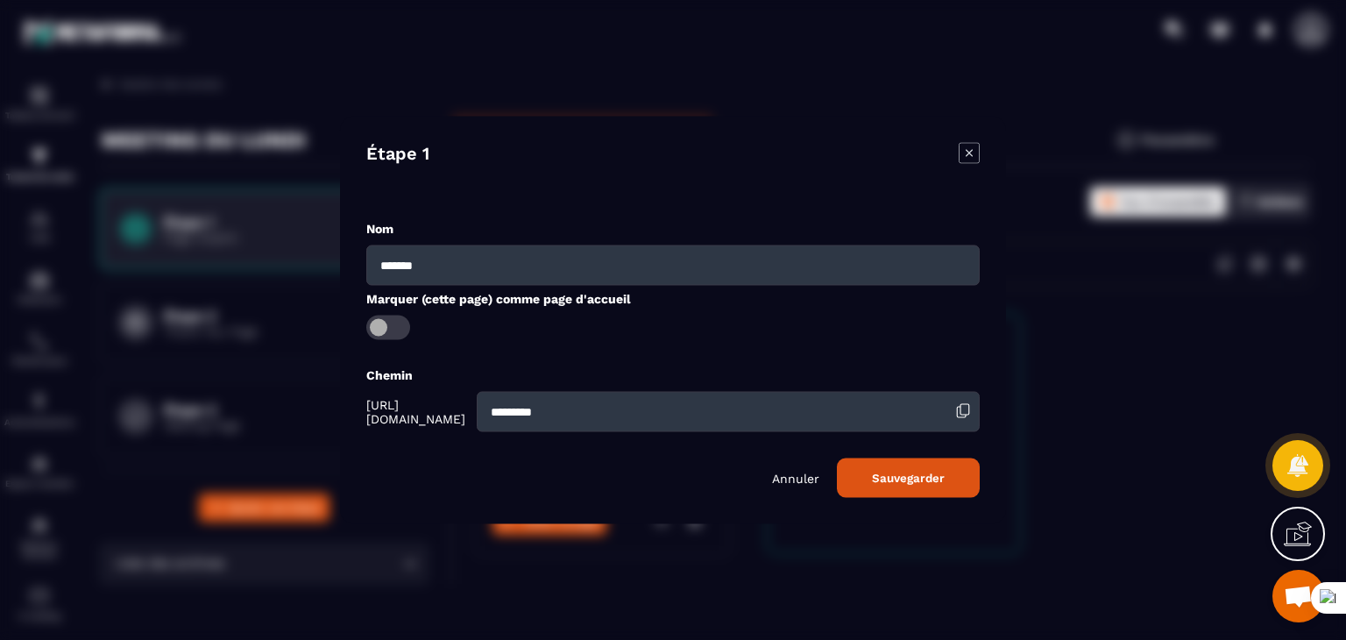
click at [417, 418] on span "[URL][DOMAIN_NAME]" at bounding box center [419, 412] width 106 height 28
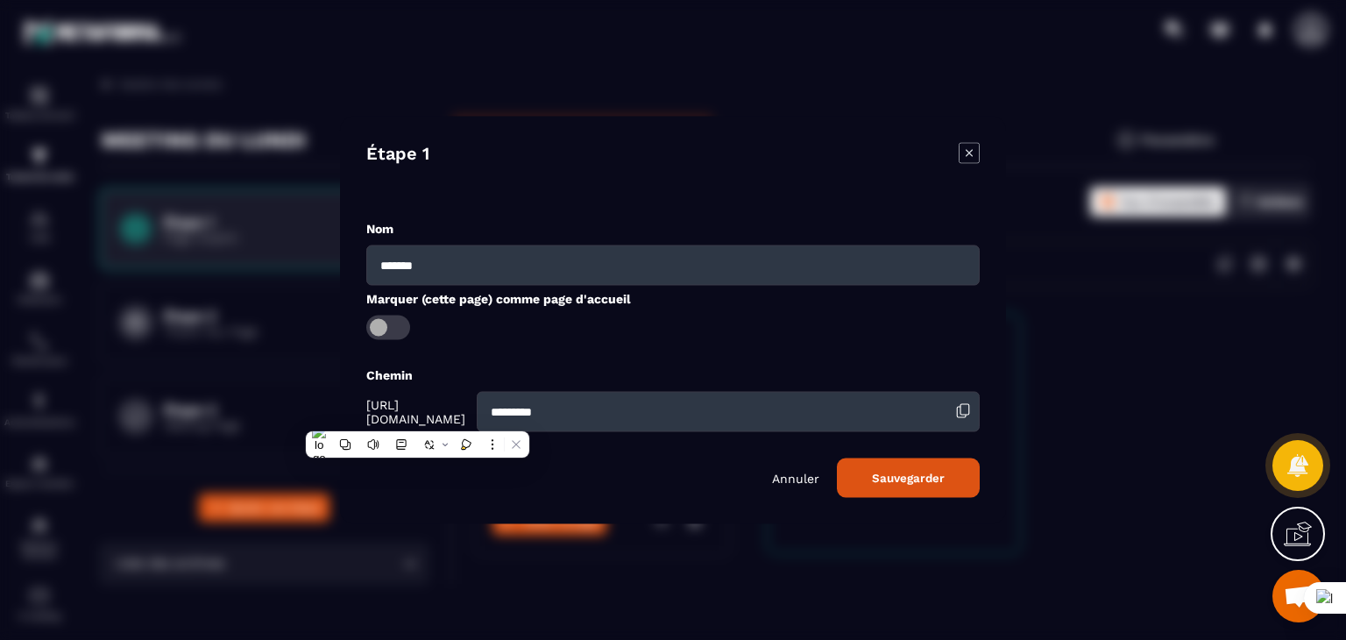
click at [417, 418] on span "[URL][DOMAIN_NAME]" at bounding box center [419, 412] width 106 height 28
click at [377, 385] on div "Chemin [URL][DOMAIN_NAME] *********" at bounding box center [673, 399] width 614 height 66
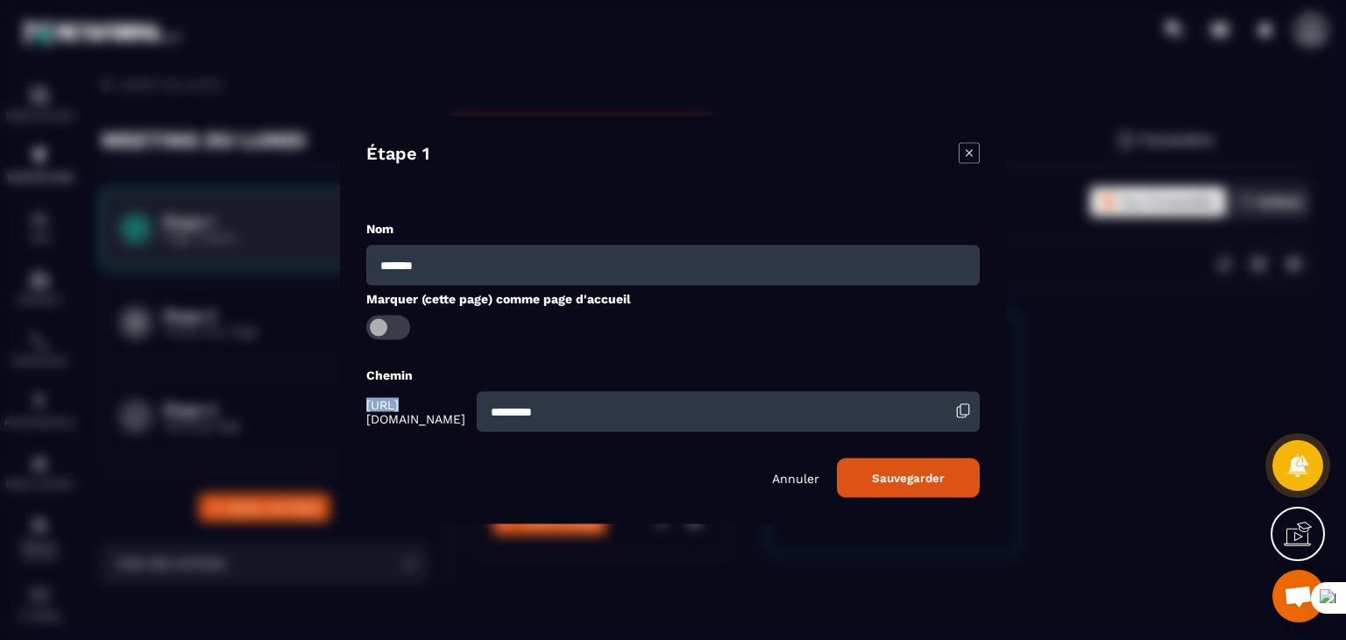
click at [377, 385] on div "Chemin [URL][DOMAIN_NAME] *********" at bounding box center [673, 399] width 614 height 66
click at [367, 369] on label "Chemin" at bounding box center [389, 375] width 46 height 14
click at [439, 416] on span "[URL][DOMAIN_NAME]" at bounding box center [419, 412] width 106 height 28
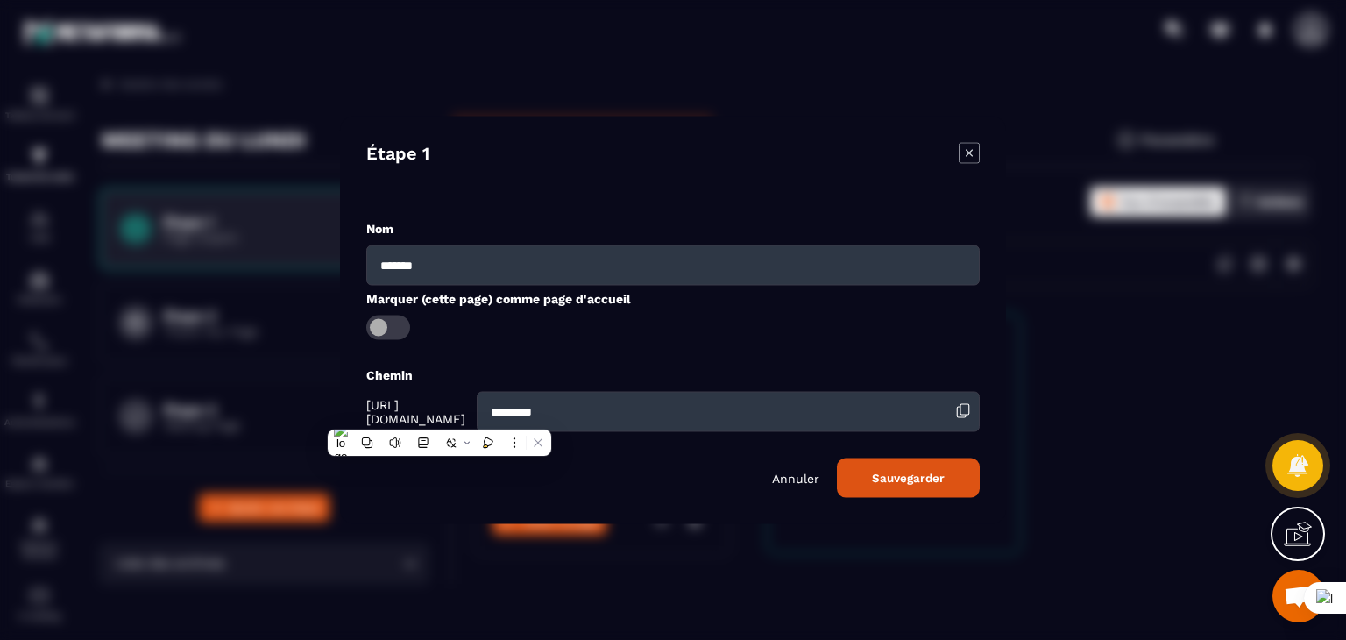
click at [439, 416] on span "[URL][DOMAIN_NAME]" at bounding box center [419, 412] width 106 height 28
click at [512, 365] on div "Nom ******* Marquer (cette page) comme page d'accueil Chemin [URL][DOMAIN_NAME]…" at bounding box center [673, 359] width 614 height 278
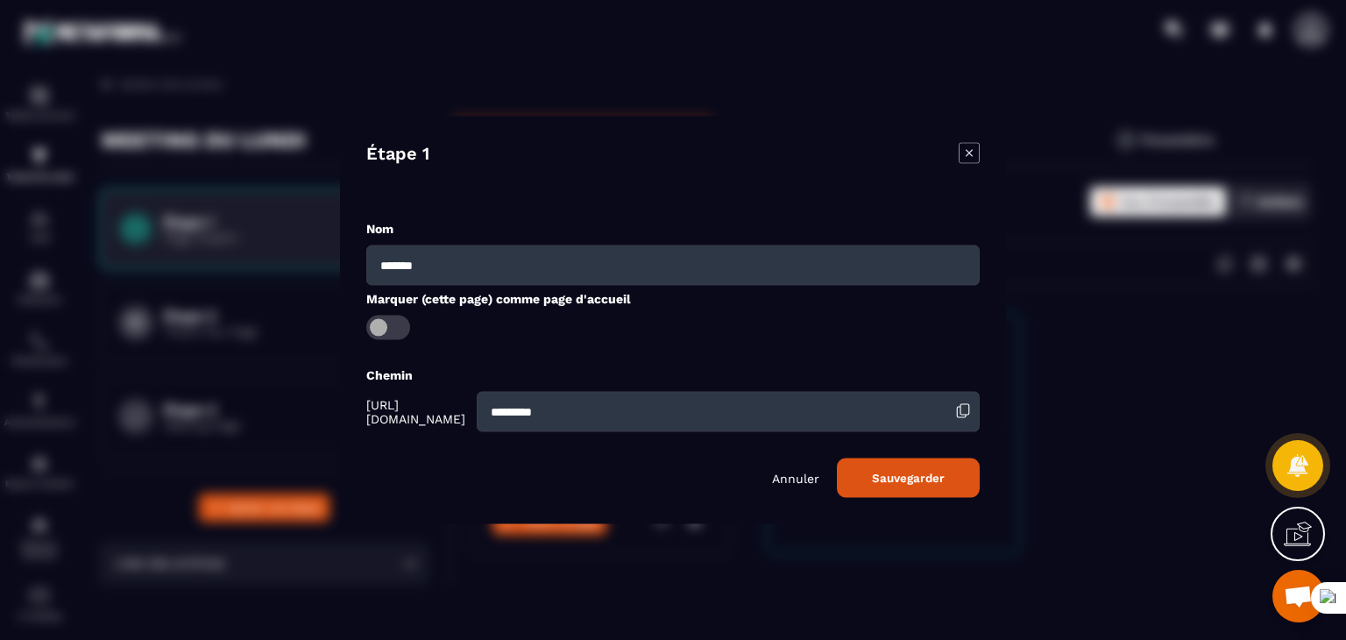
click at [451, 418] on span "[URL][DOMAIN_NAME]" at bounding box center [419, 412] width 106 height 28
click at [452, 418] on span "[URL][DOMAIN_NAME]" at bounding box center [419, 412] width 106 height 28
click at [920, 339] on div "Nom ******* Marquer (cette page) comme page d'accueil Chemin [URL][DOMAIN_NAME]…" at bounding box center [673, 359] width 614 height 278
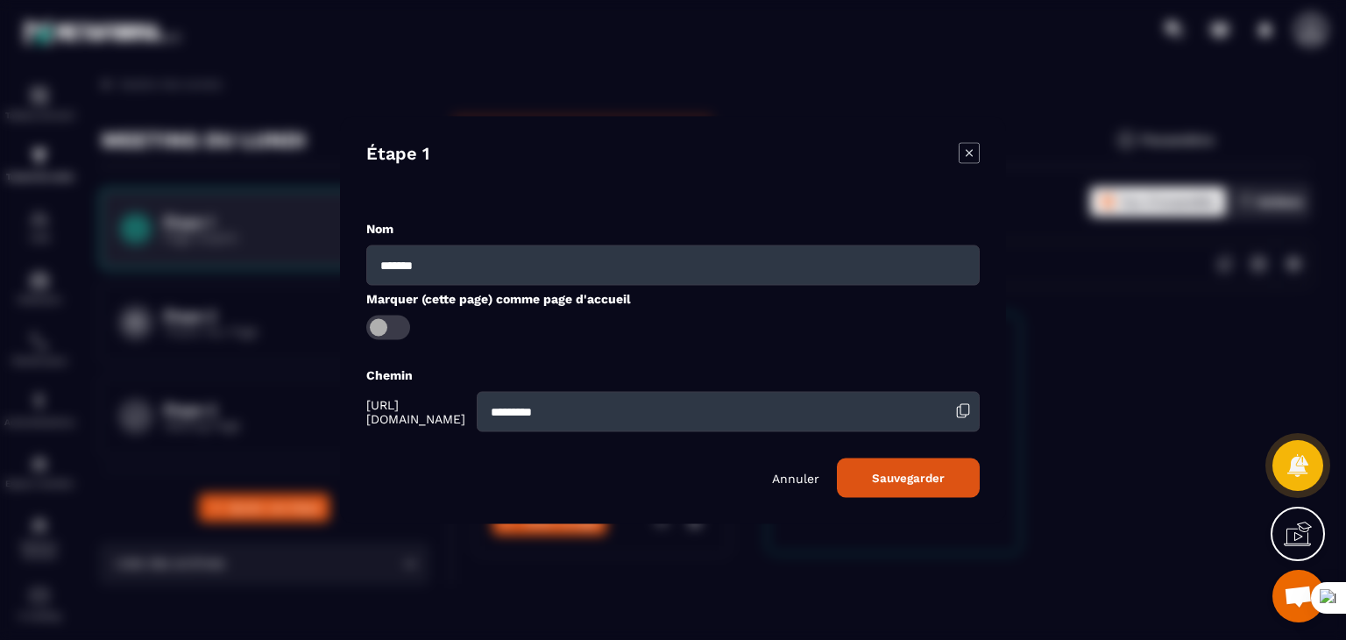
click at [428, 416] on span "[URL][DOMAIN_NAME]" at bounding box center [419, 412] width 106 height 28
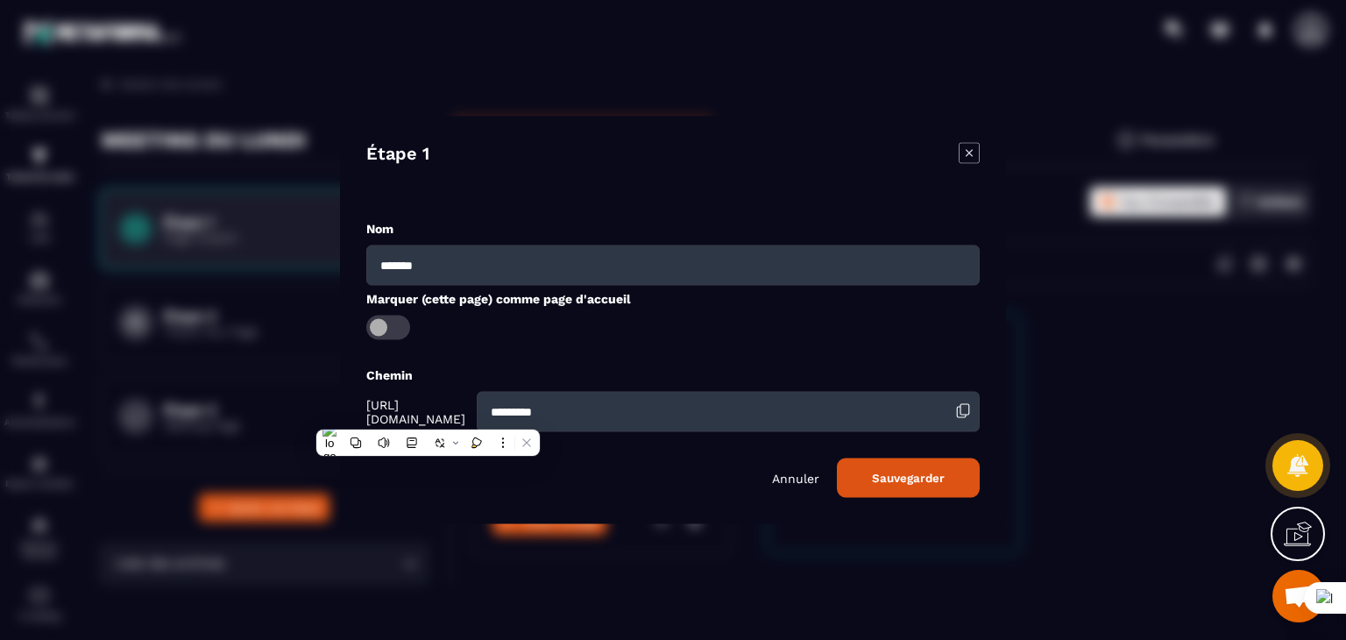
click at [460, 371] on div "Chemin" at bounding box center [673, 374] width 614 height 17
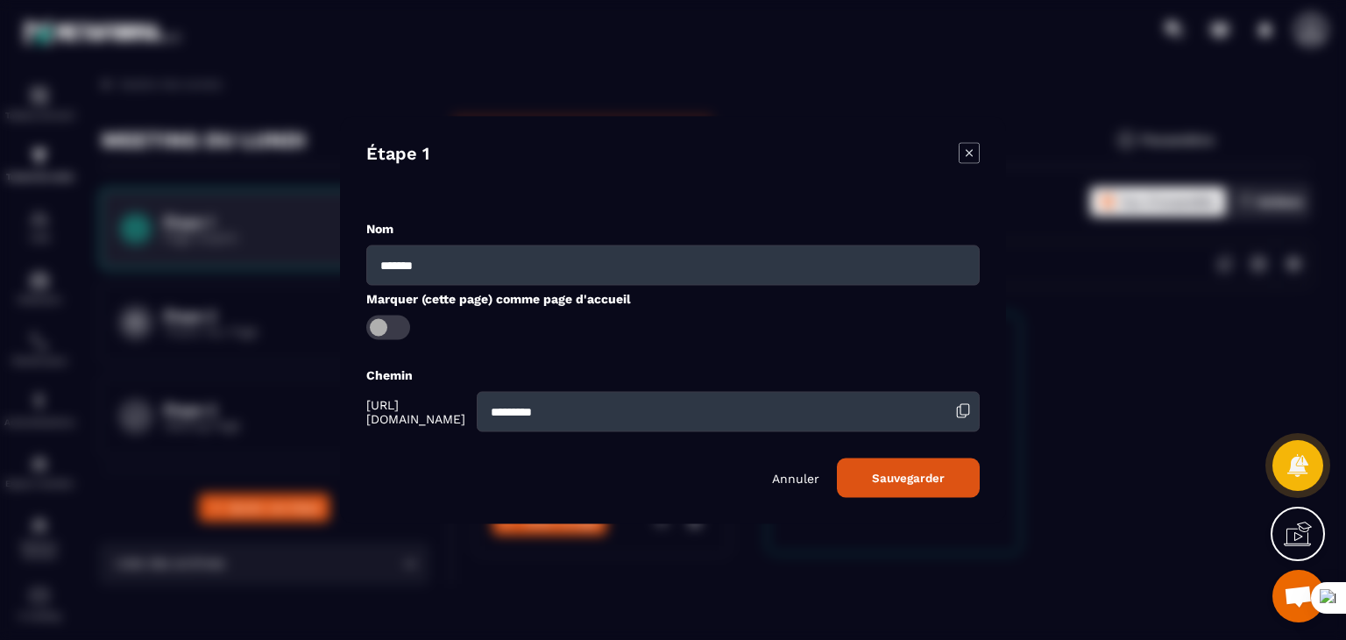
click at [361, 375] on div "Étape 1 Nom ******* Marquer (cette page) comme page d'accueil Chemin [URL][DOMA…" at bounding box center [673, 321] width 666 height 408
click at [976, 149] on icon "Modal window" at bounding box center [969, 153] width 21 height 21
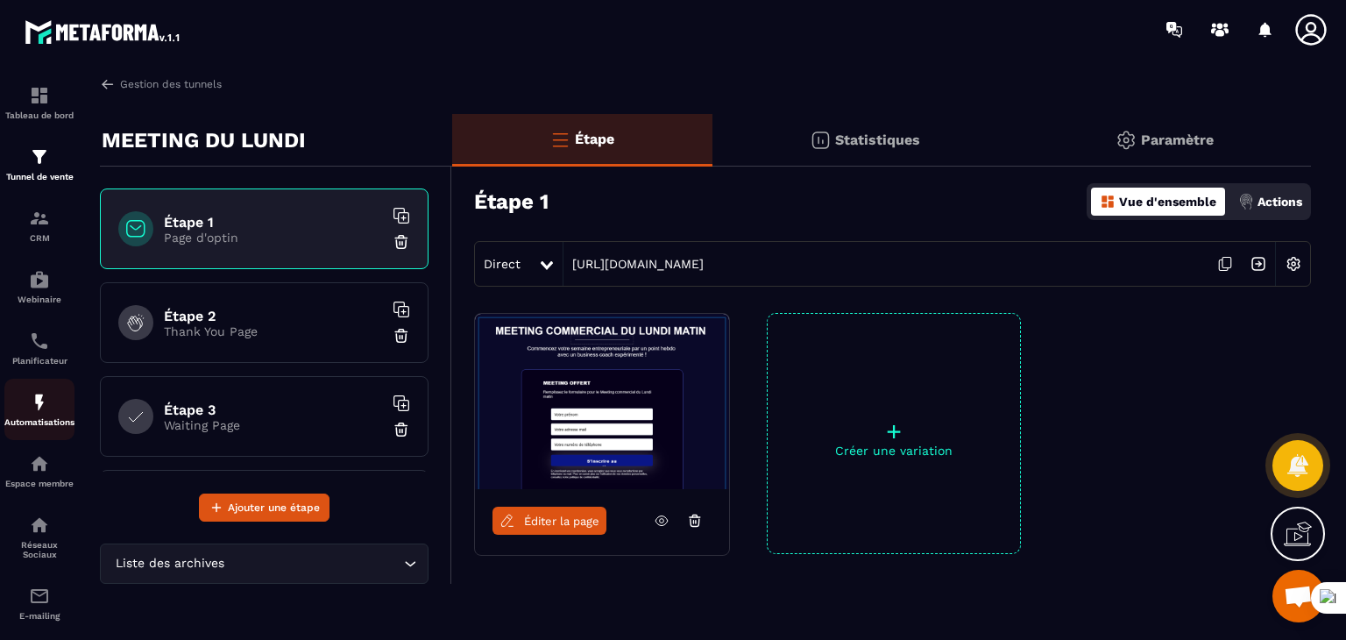
click at [47, 413] on img at bounding box center [39, 402] width 21 height 21
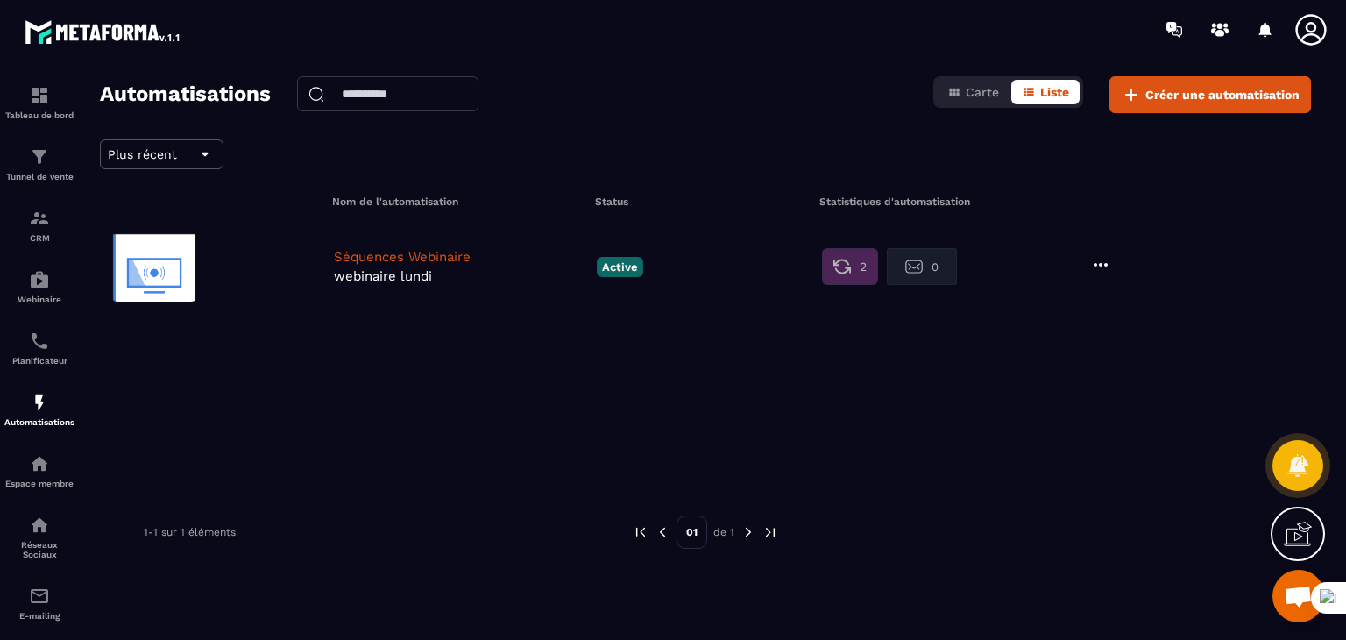
click at [394, 280] on p "webinaire lundi" at bounding box center [461, 276] width 254 height 16
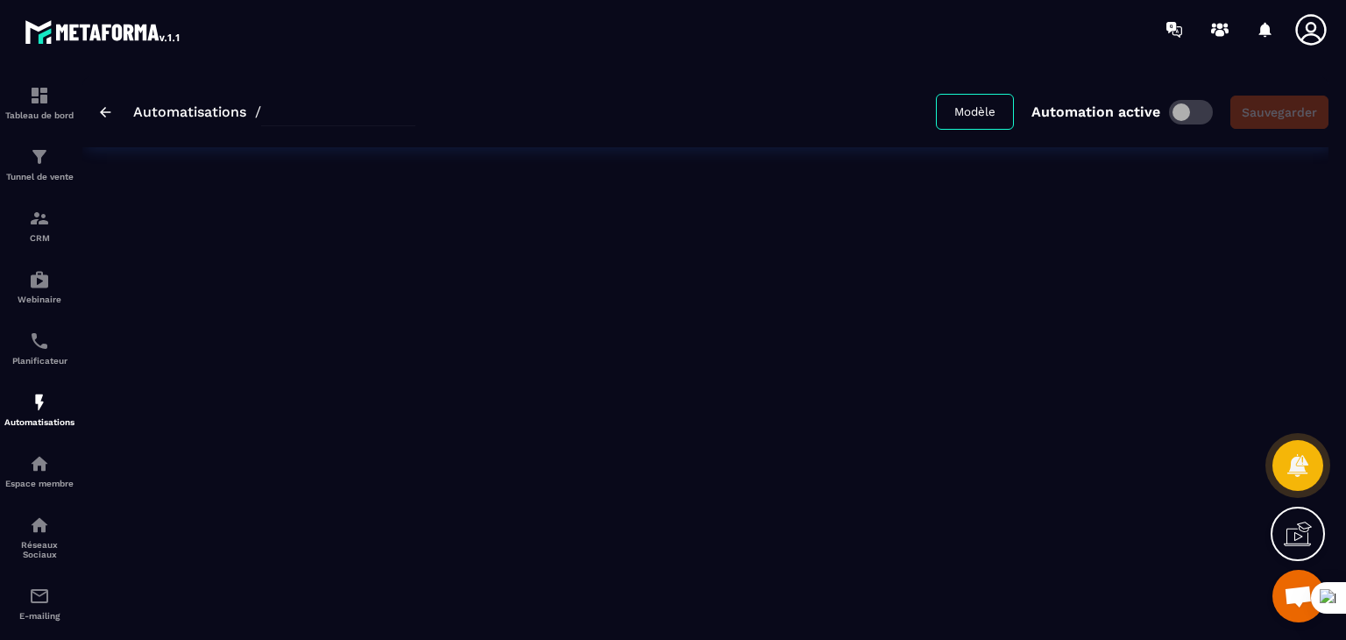
type input "**********"
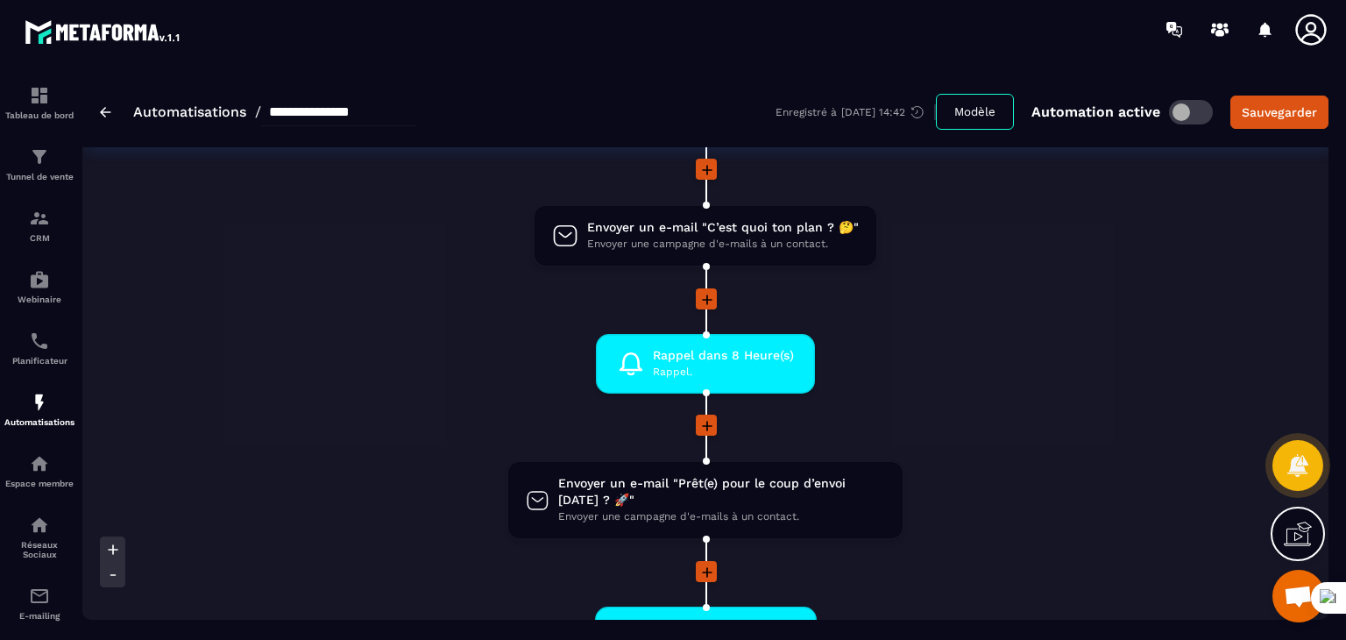
scroll to position [877, 0]
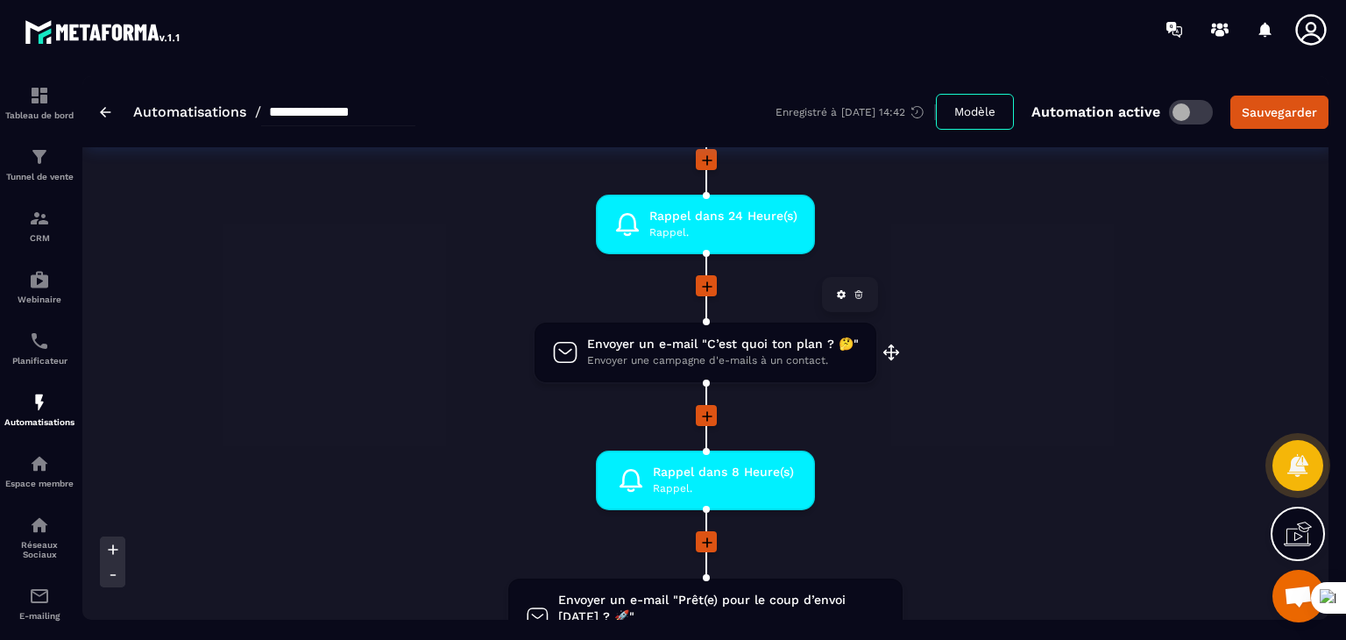
click at [771, 343] on span "Envoyer un e-mail "C’est quoi ton plan ? 🤔"" at bounding box center [723, 344] width 272 height 17
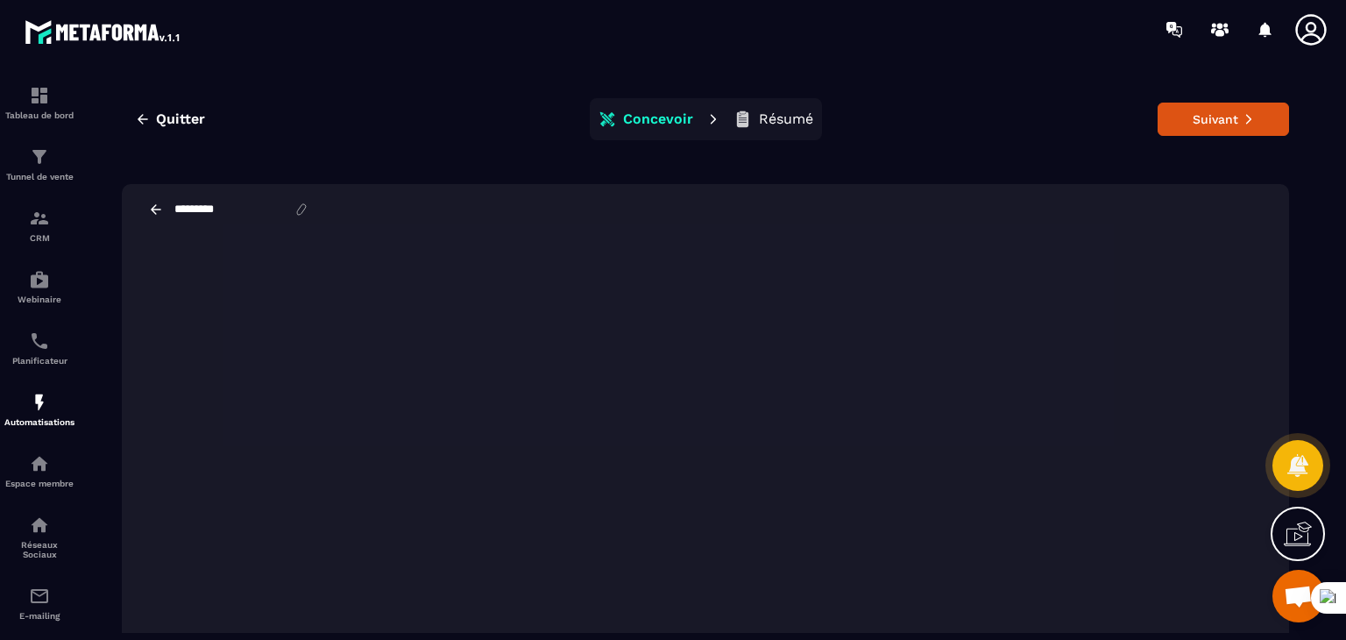
scroll to position [40, 0]
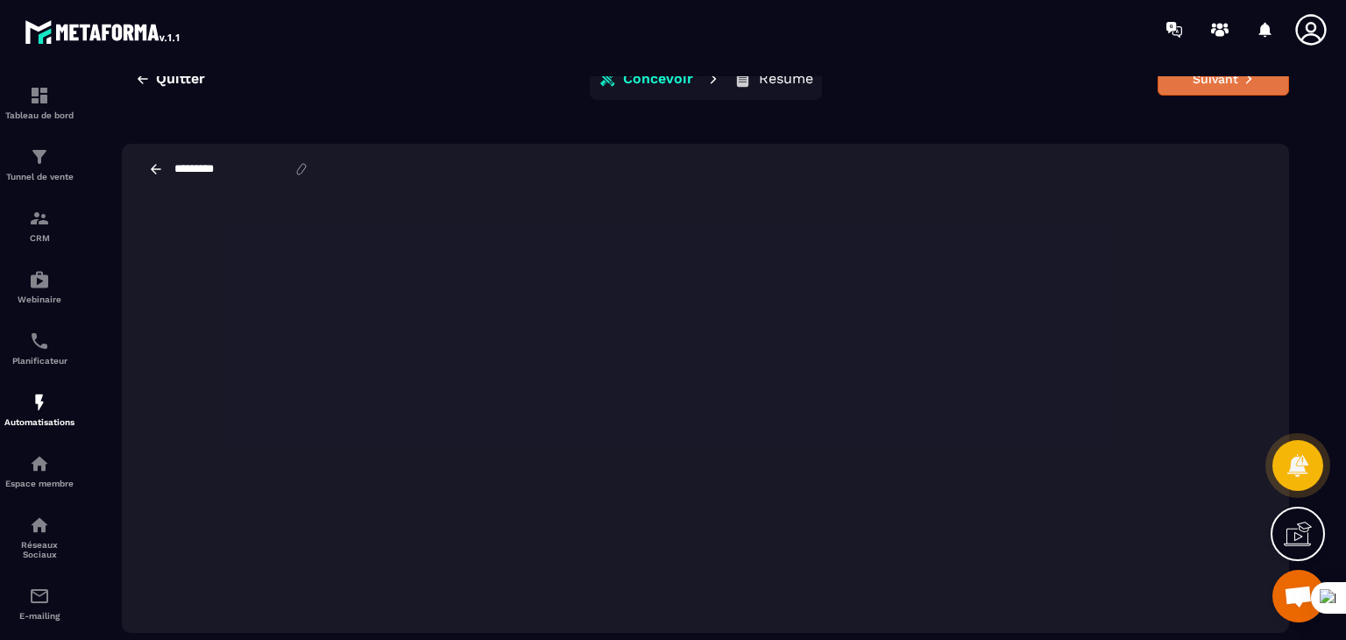
click at [1224, 89] on button "Suivant" at bounding box center [1223, 78] width 131 height 33
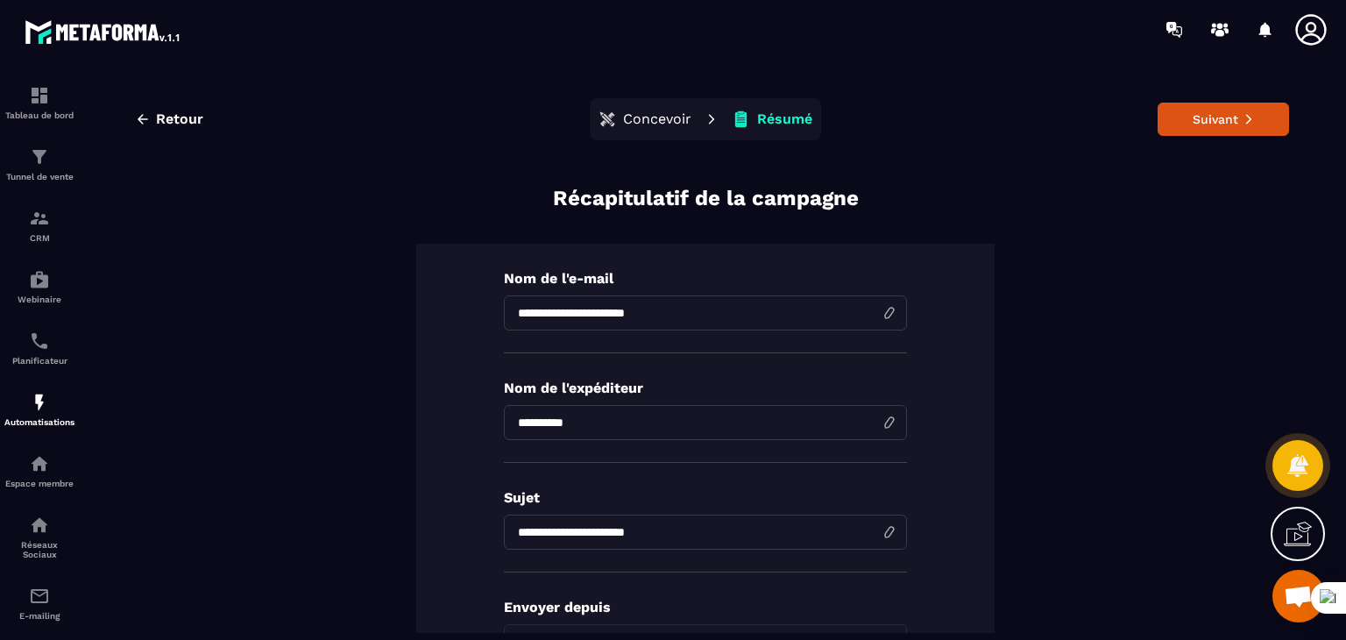
drag, startPoint x: 1224, startPoint y: 129, endPoint x: 826, endPoint y: 209, distance: 405.9
click at [1223, 129] on button "Suivant" at bounding box center [1223, 119] width 131 height 33
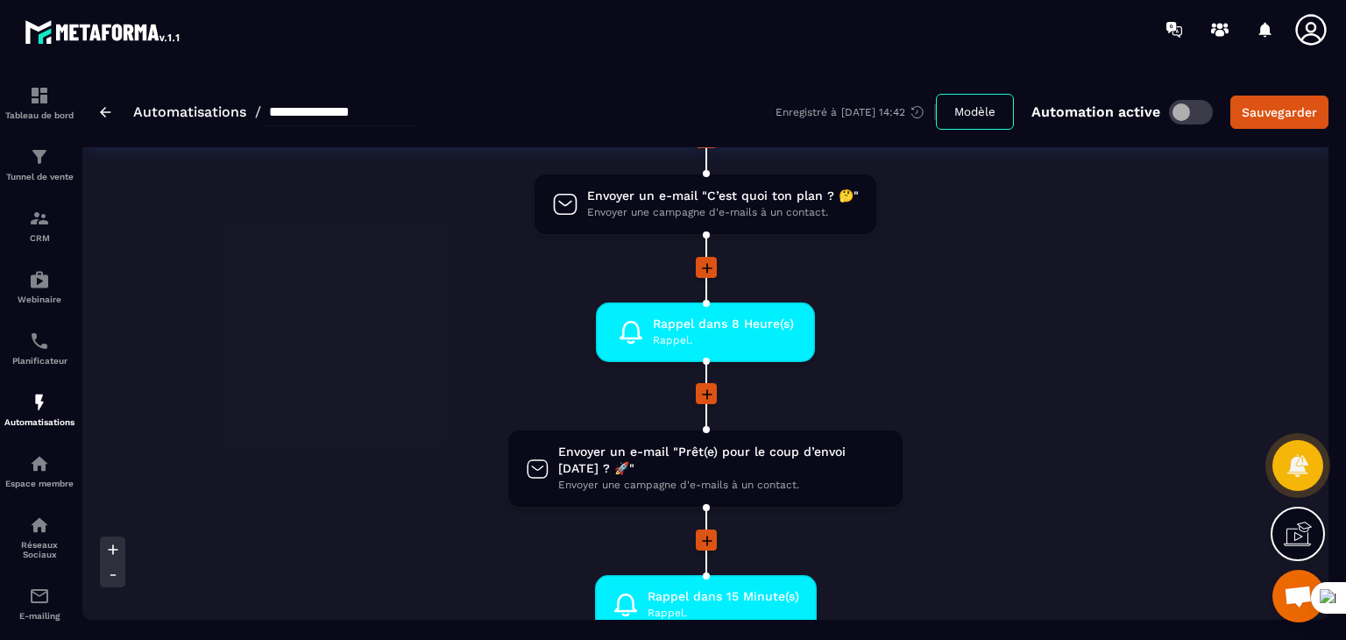
scroll to position [964, 0]
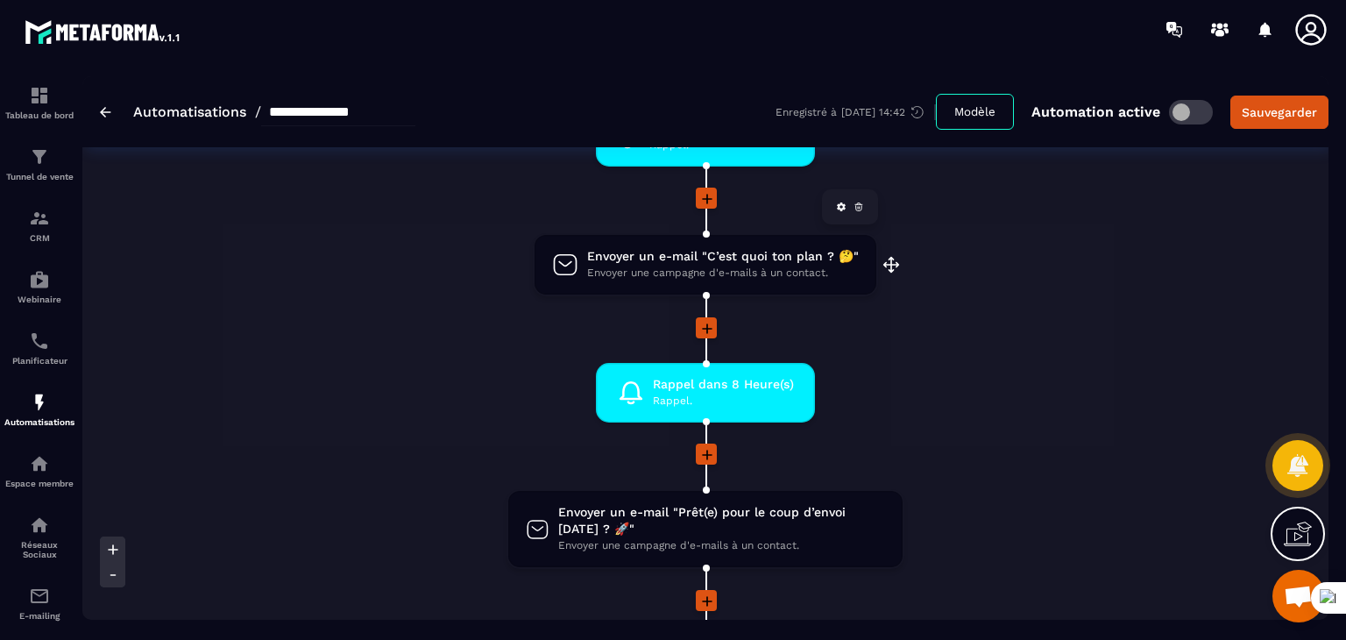
click at [740, 260] on span "Envoyer un e-mail "C’est quoi ton plan ? 🤔"" at bounding box center [723, 256] width 272 height 17
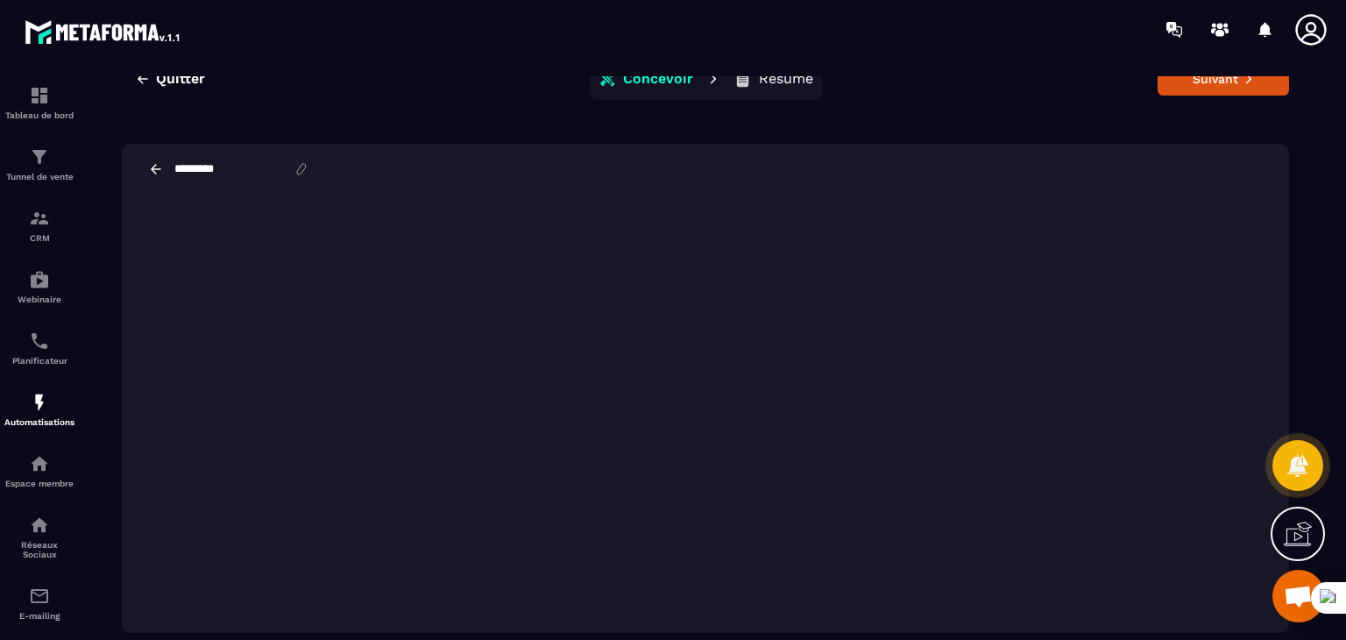
scroll to position [39, 0]
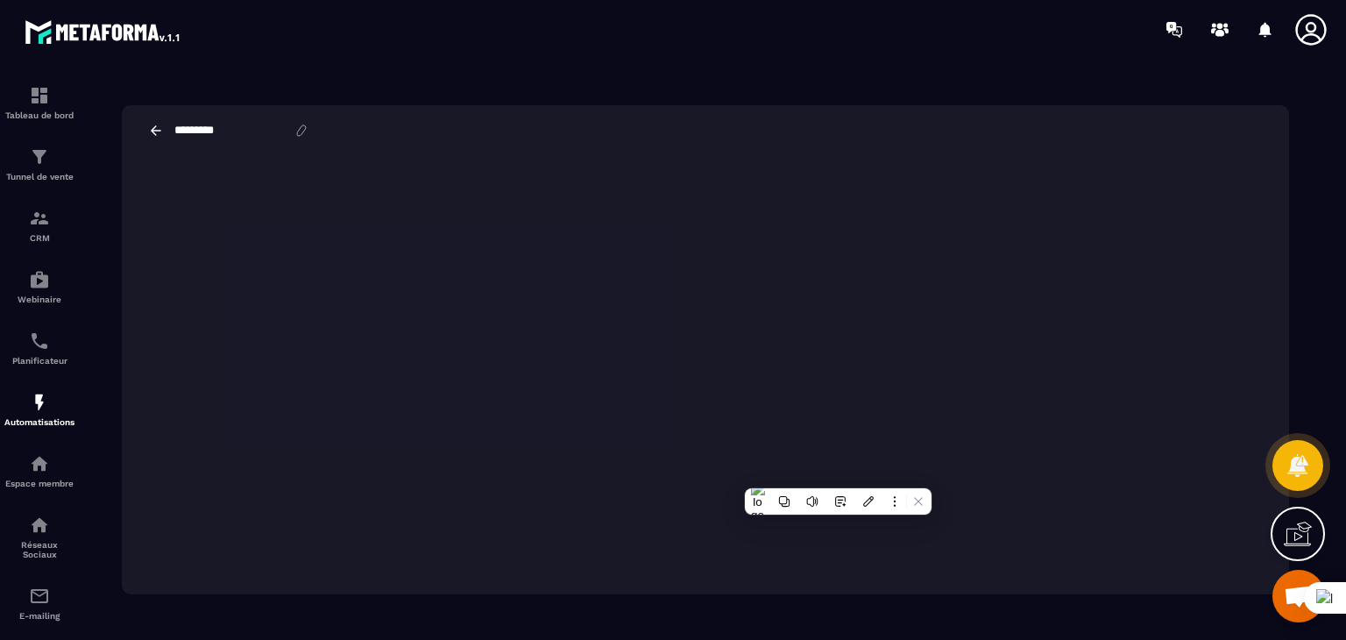
click at [1172, 110] on div "*********" at bounding box center [706, 130] width 1168 height 51
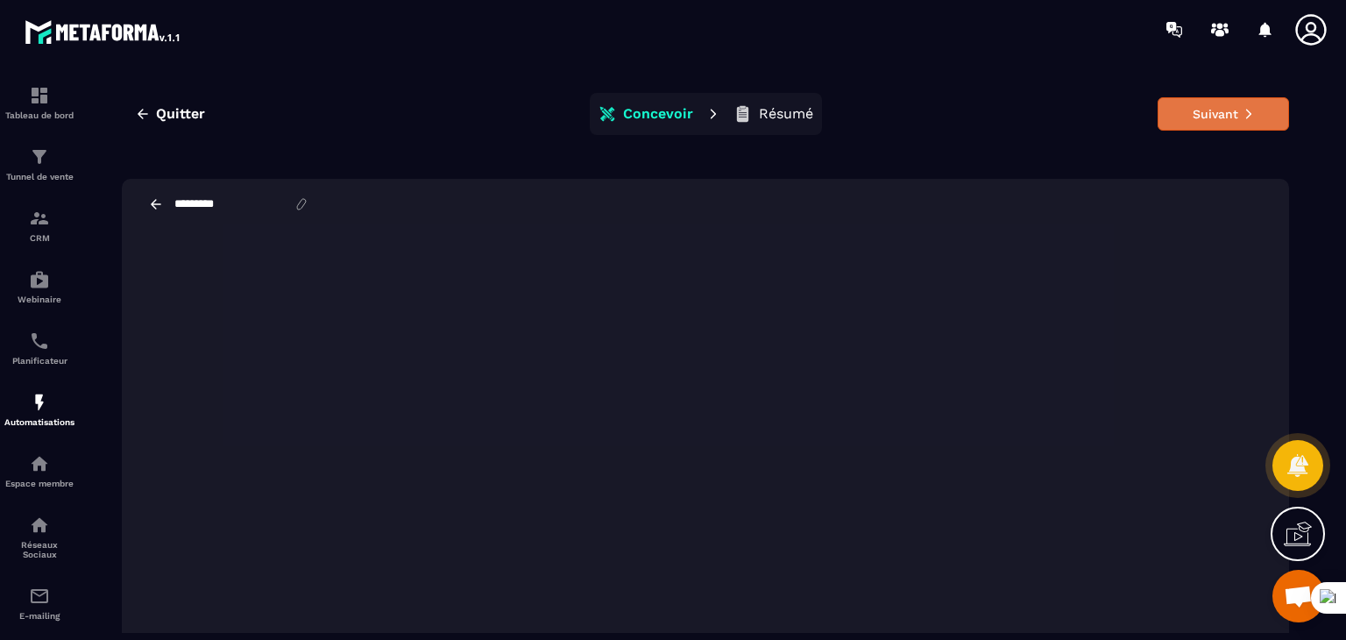
scroll to position [0, 0]
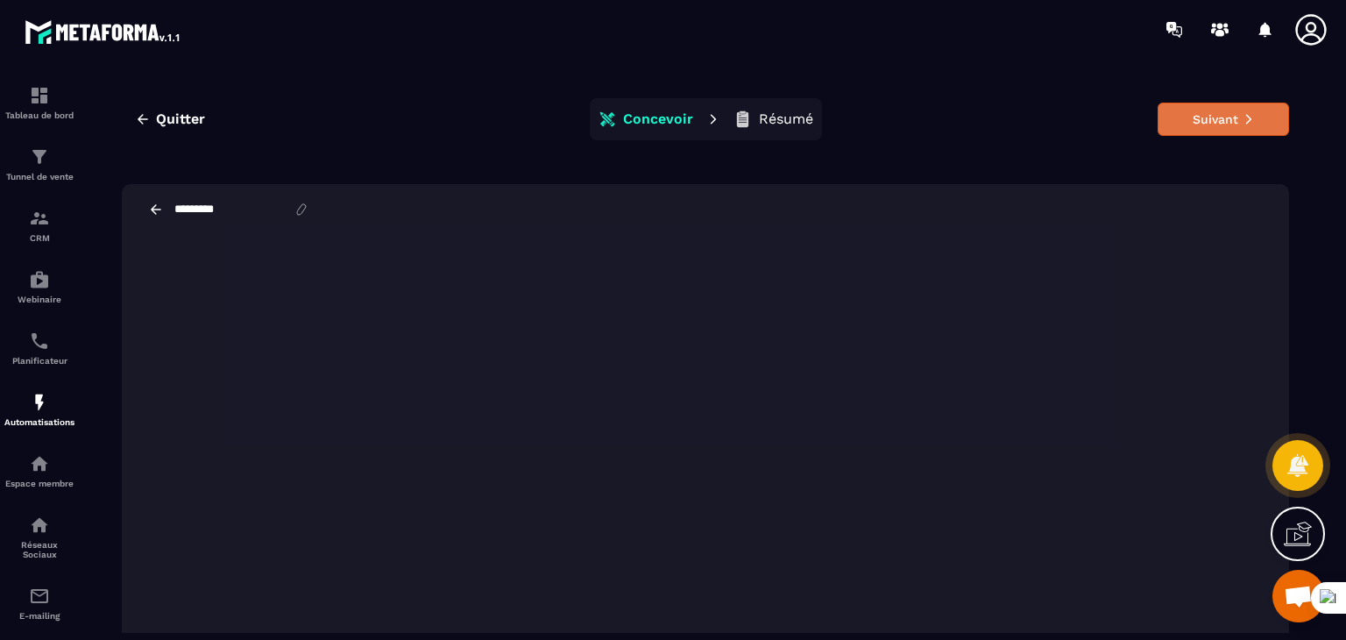
click at [1203, 115] on button "Suivant" at bounding box center [1223, 119] width 131 height 33
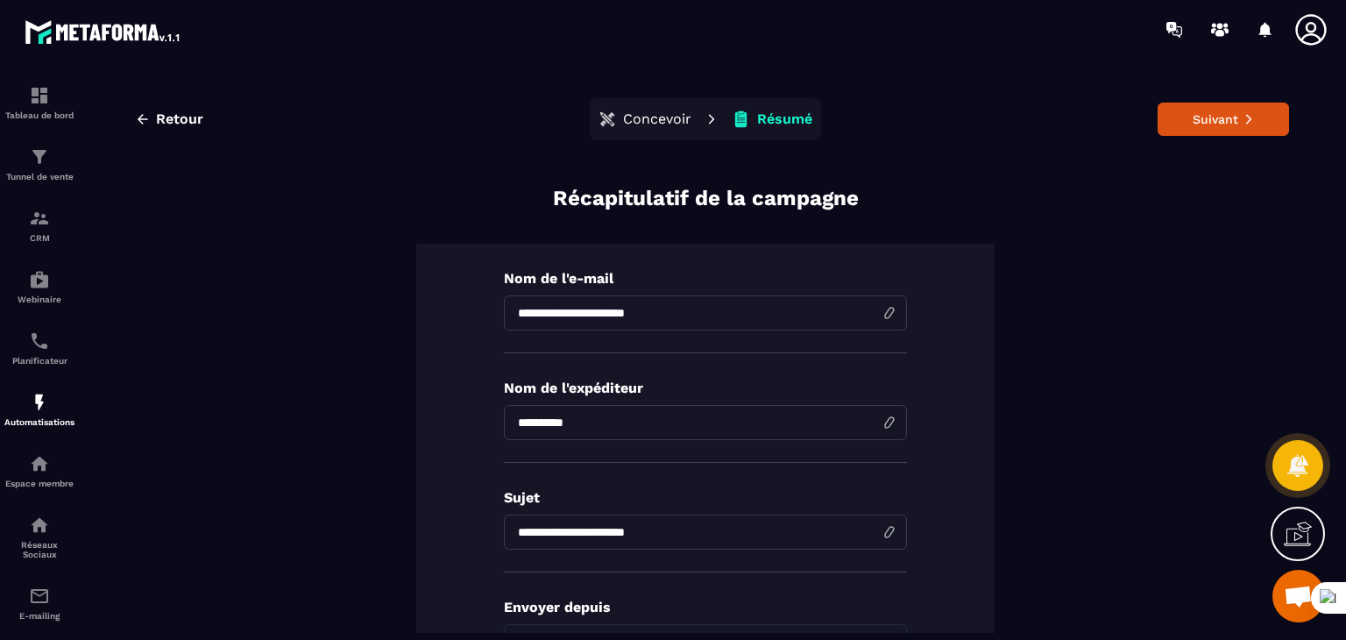
click at [1206, 117] on button "Suivant" at bounding box center [1223, 119] width 131 height 33
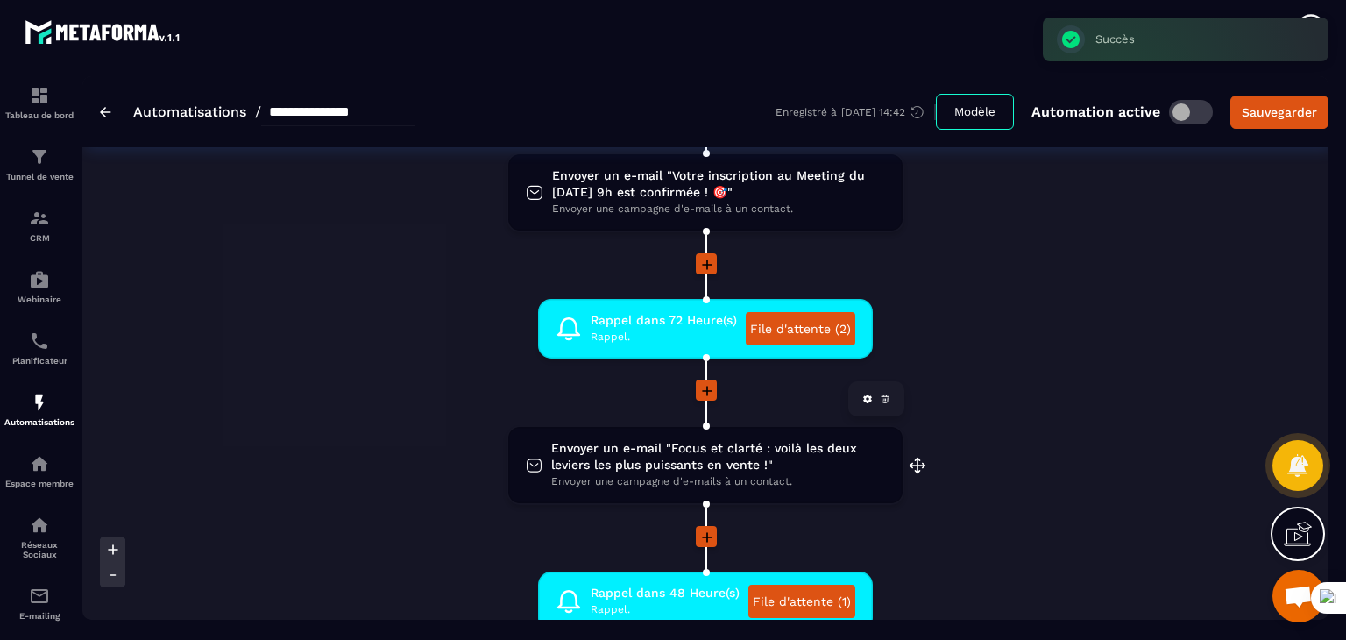
scroll to position [351, 0]
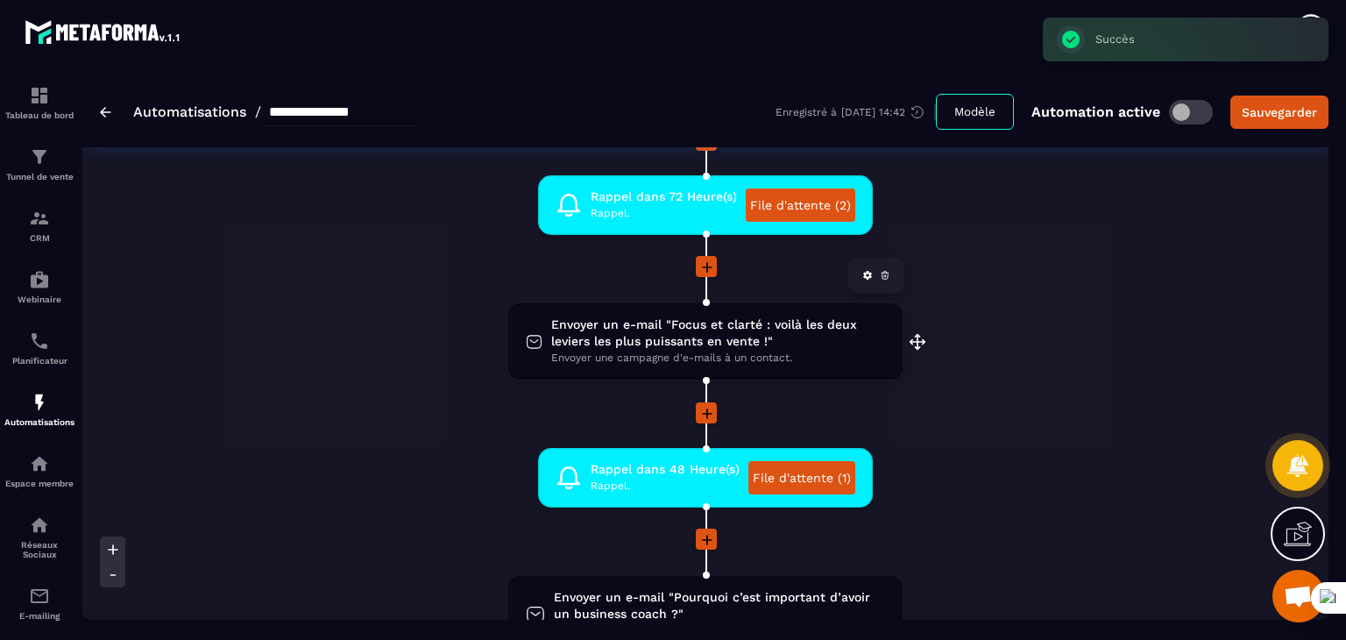
click at [735, 330] on span "Envoyer un e-mail "Focus et clarté : voilà les deux leviers les plus puissants …" at bounding box center [718, 332] width 334 height 33
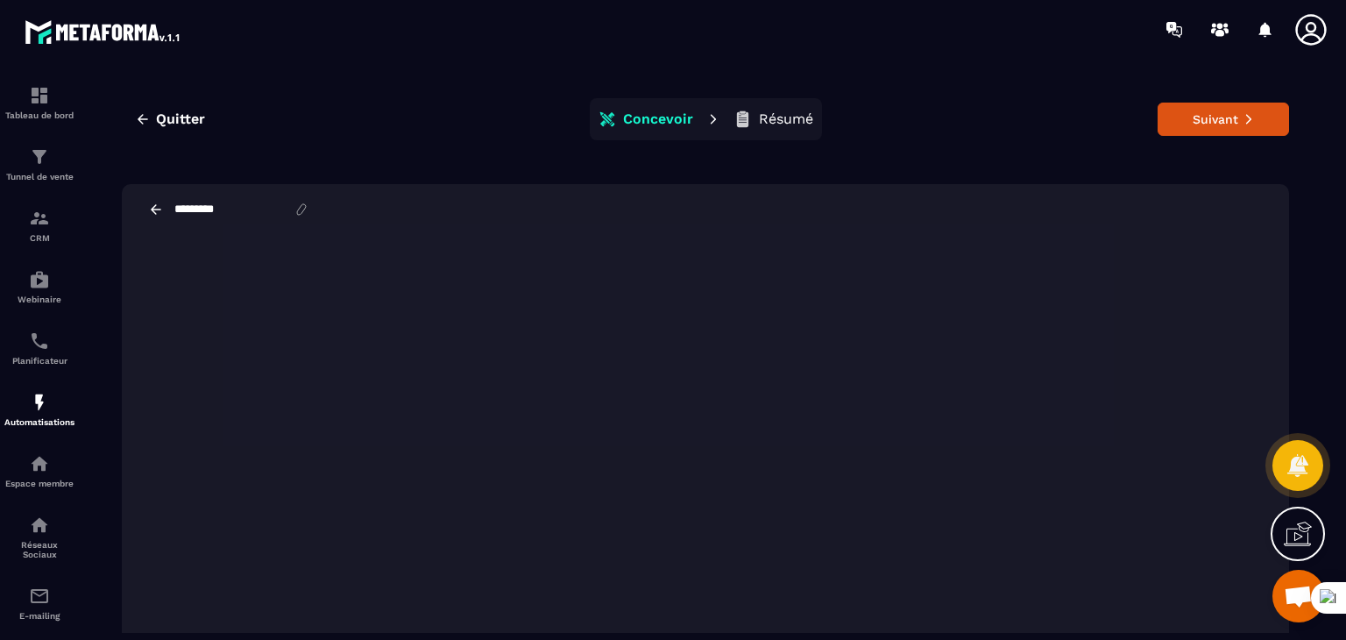
scroll to position [40, 0]
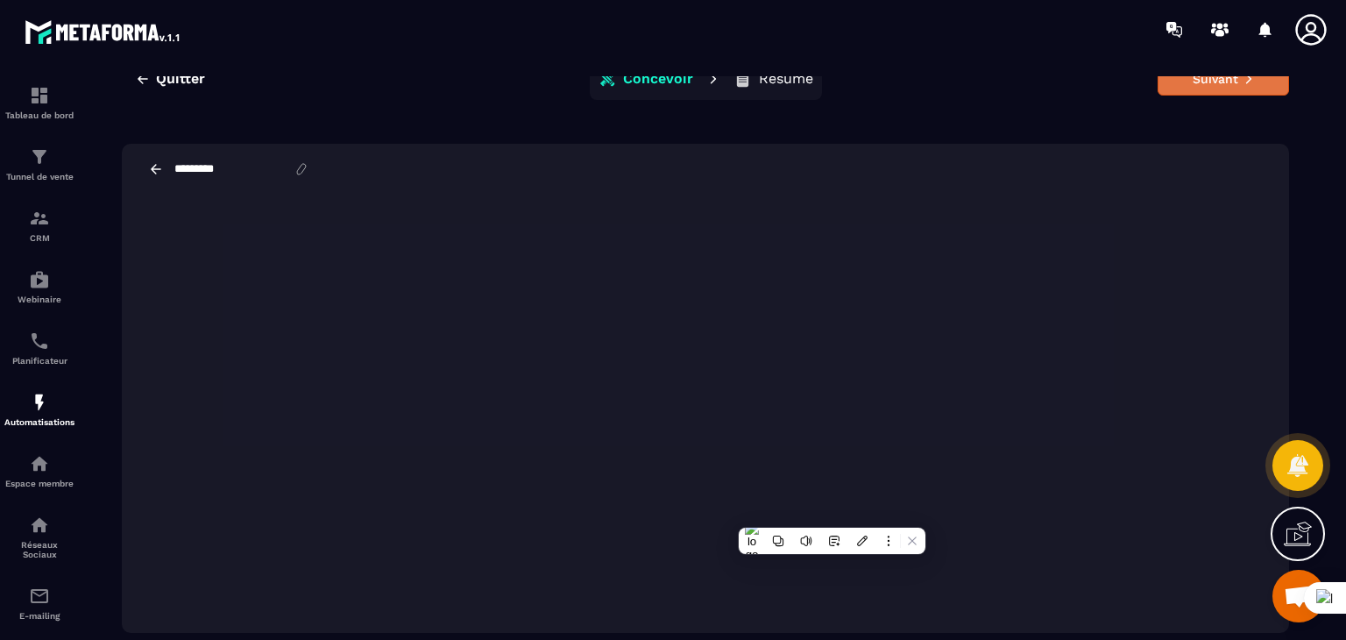
click at [1210, 82] on button "Suivant" at bounding box center [1223, 78] width 131 height 33
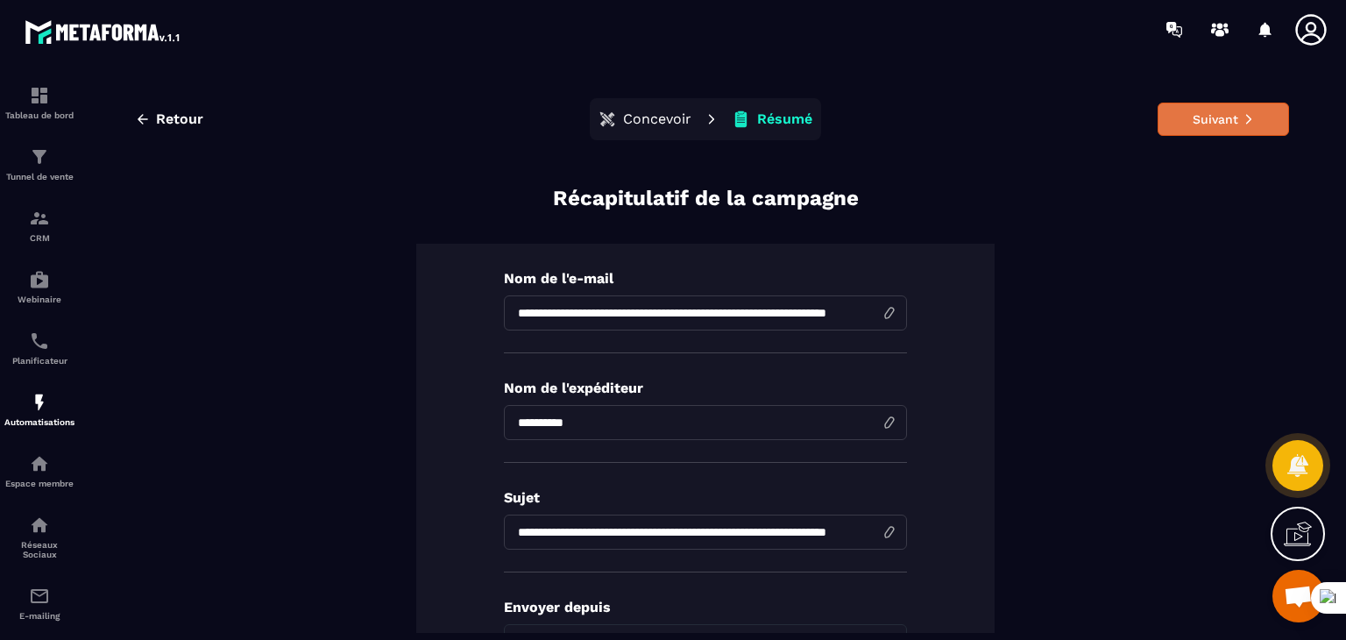
click at [1212, 115] on button "Suivant" at bounding box center [1223, 119] width 131 height 33
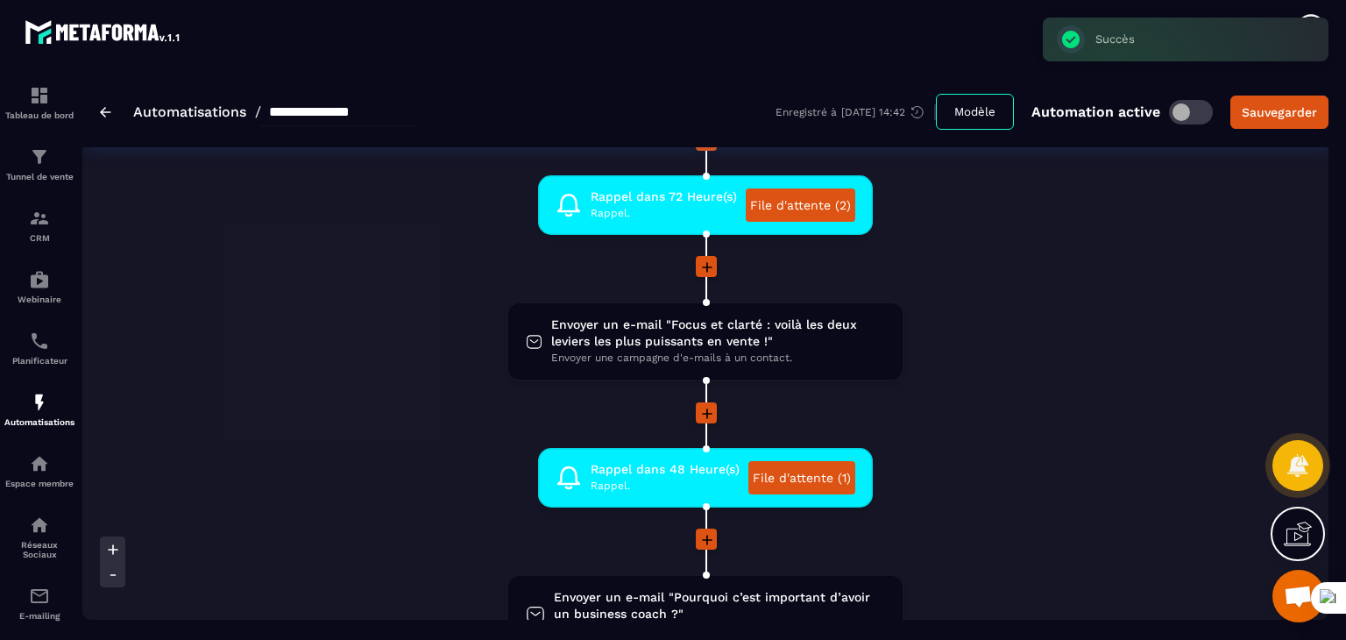
scroll to position [438, 0]
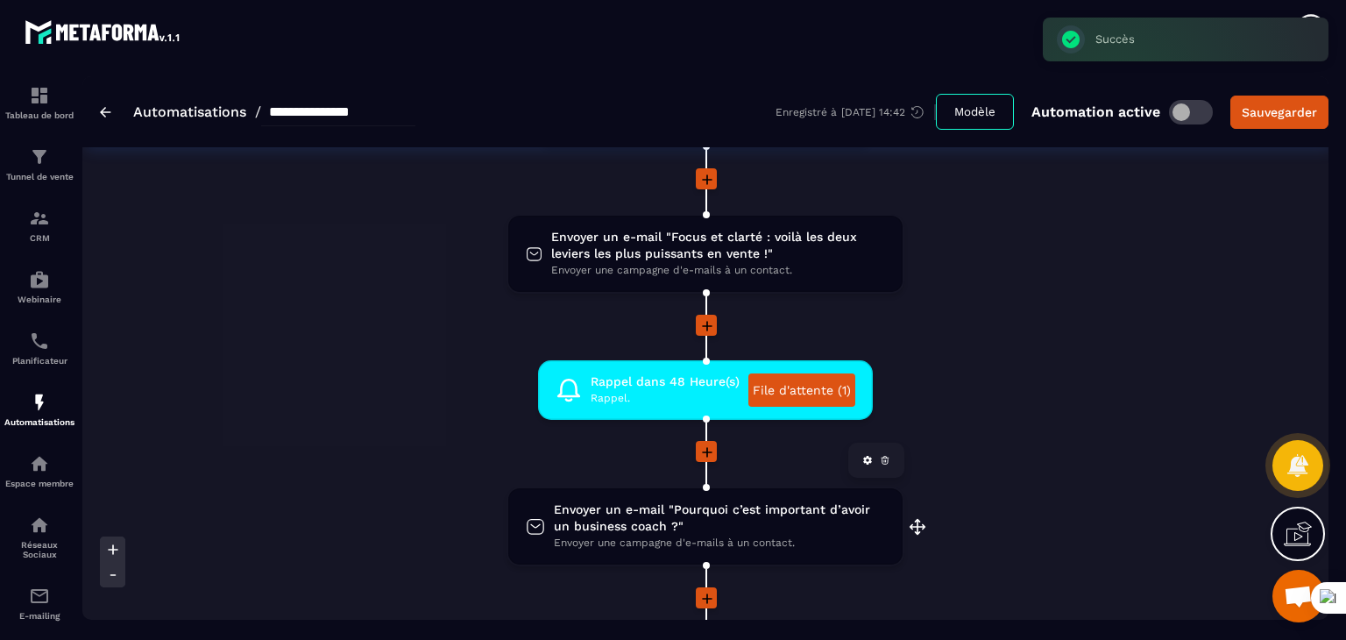
click at [722, 530] on span "Envoyer un e-mail "Pourquoi c’est important d’avoir un business coach ?"" at bounding box center [719, 517] width 331 height 33
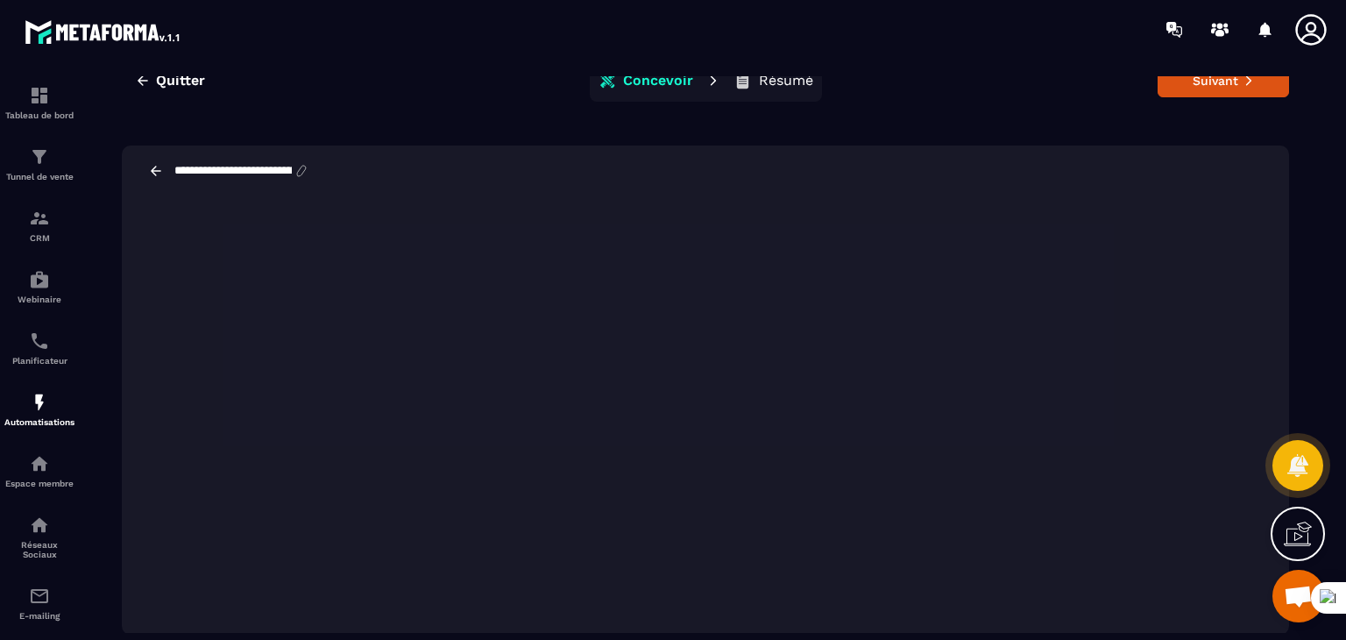
scroll to position [40, 0]
click at [142, 82] on icon "button" at bounding box center [143, 79] width 11 height 10
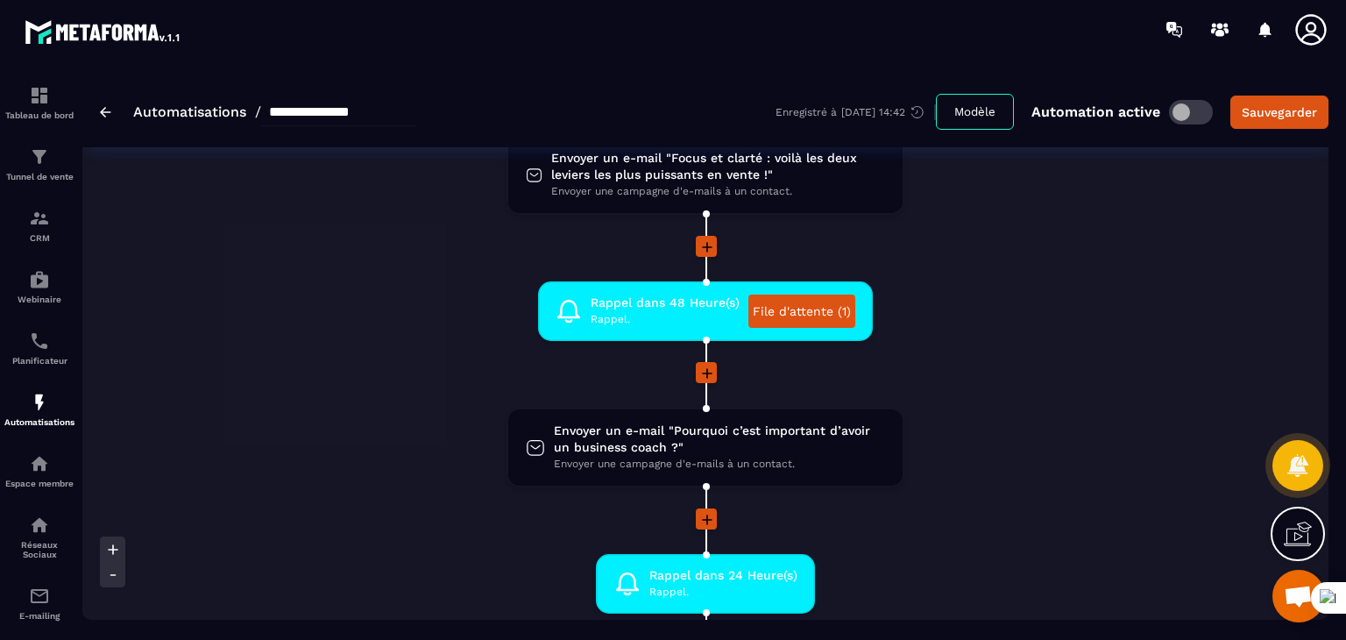
scroll to position [701, 0]
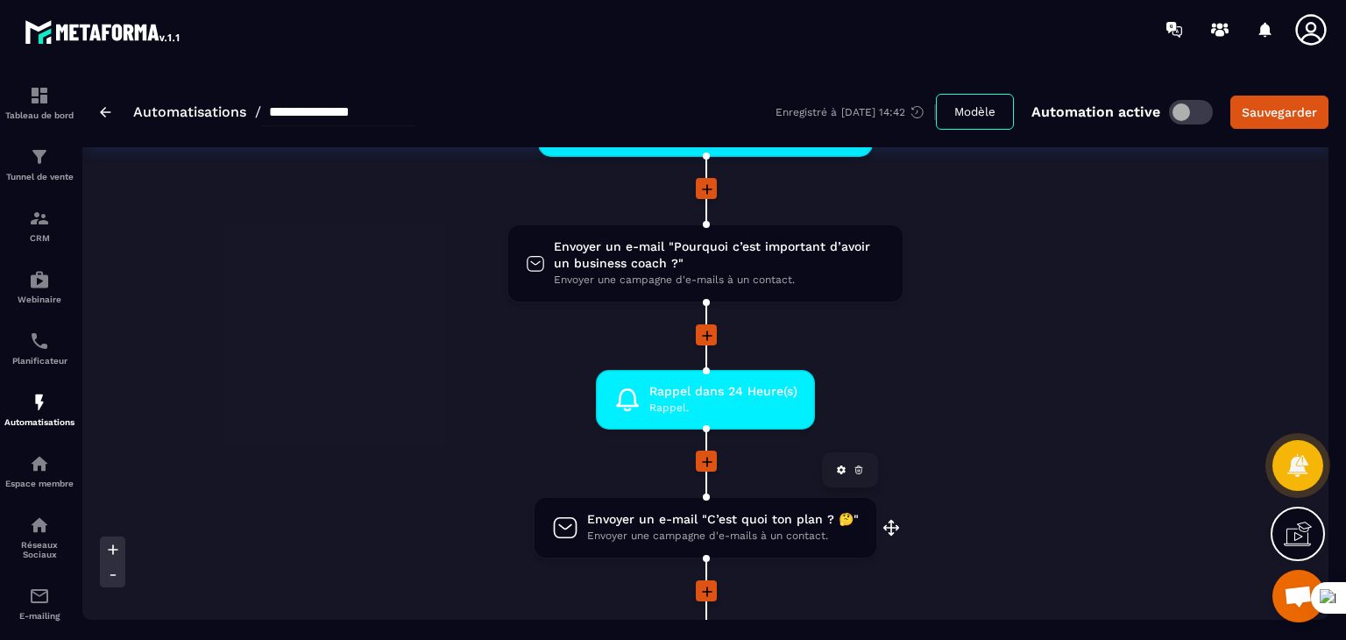
click at [773, 517] on span "Envoyer un e-mail "C’est quoi ton plan ? 🤔"" at bounding box center [723, 519] width 272 height 17
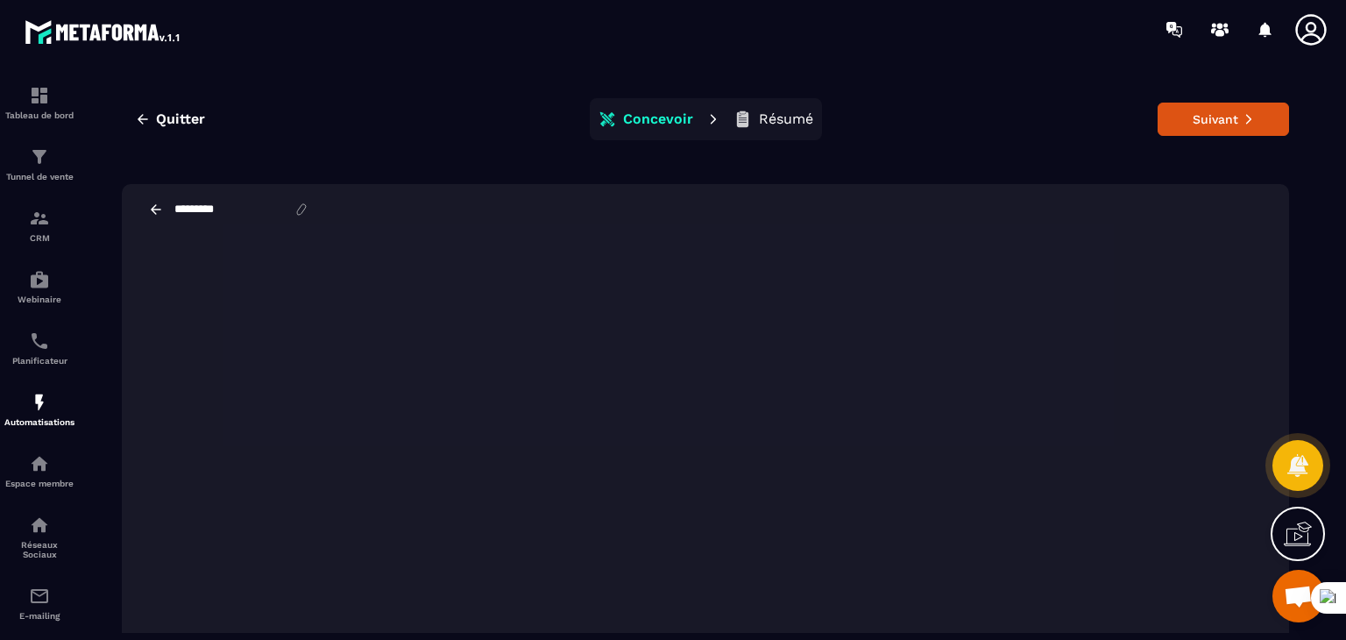
click at [158, 206] on icon at bounding box center [156, 210] width 16 height 16
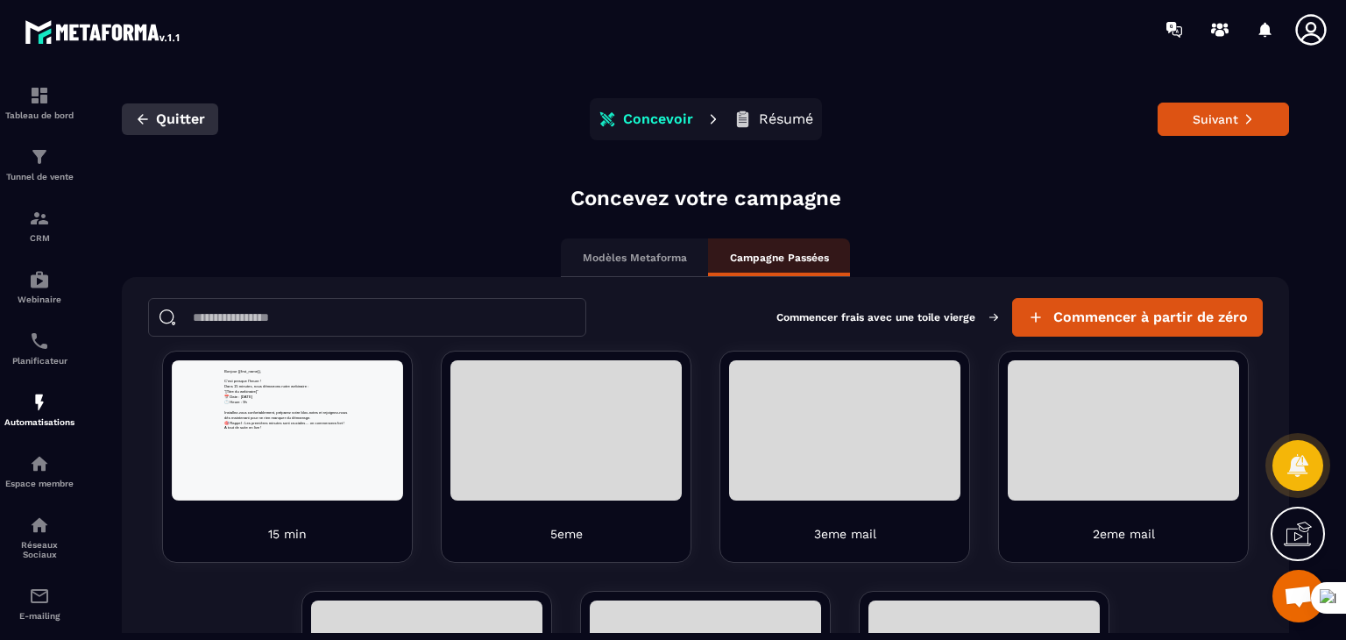
click at [158, 115] on span "Quitter" at bounding box center [180, 119] width 49 height 18
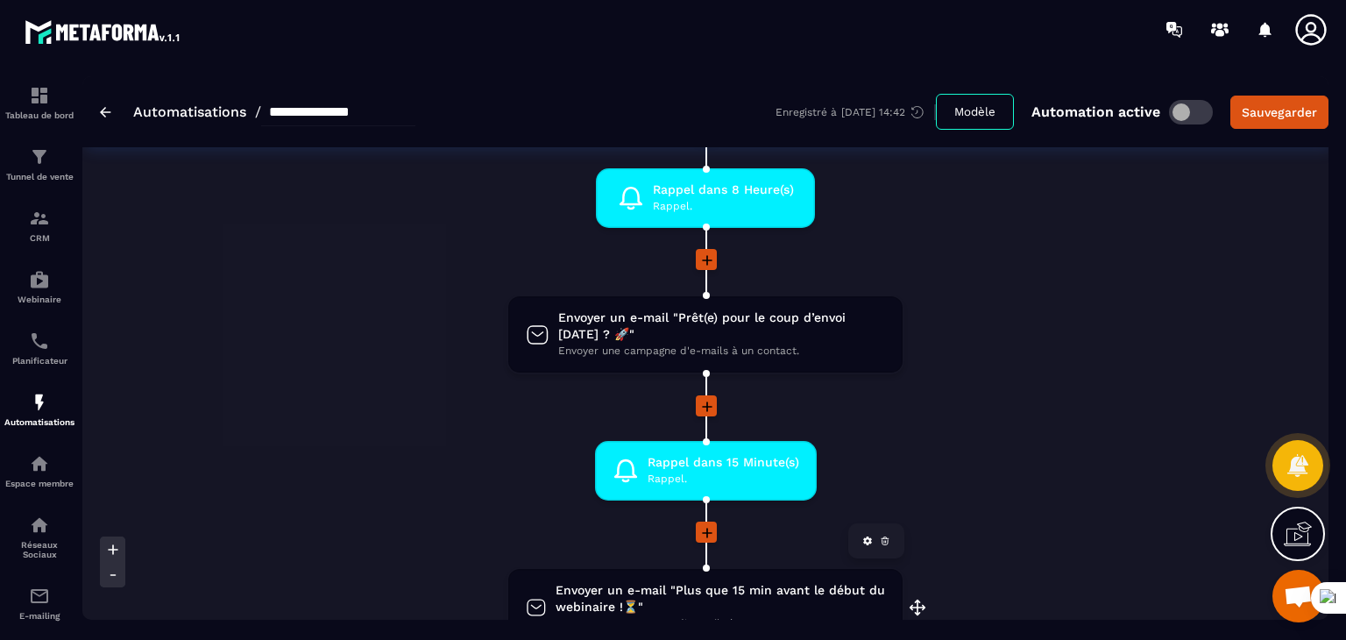
scroll to position [1140, 0]
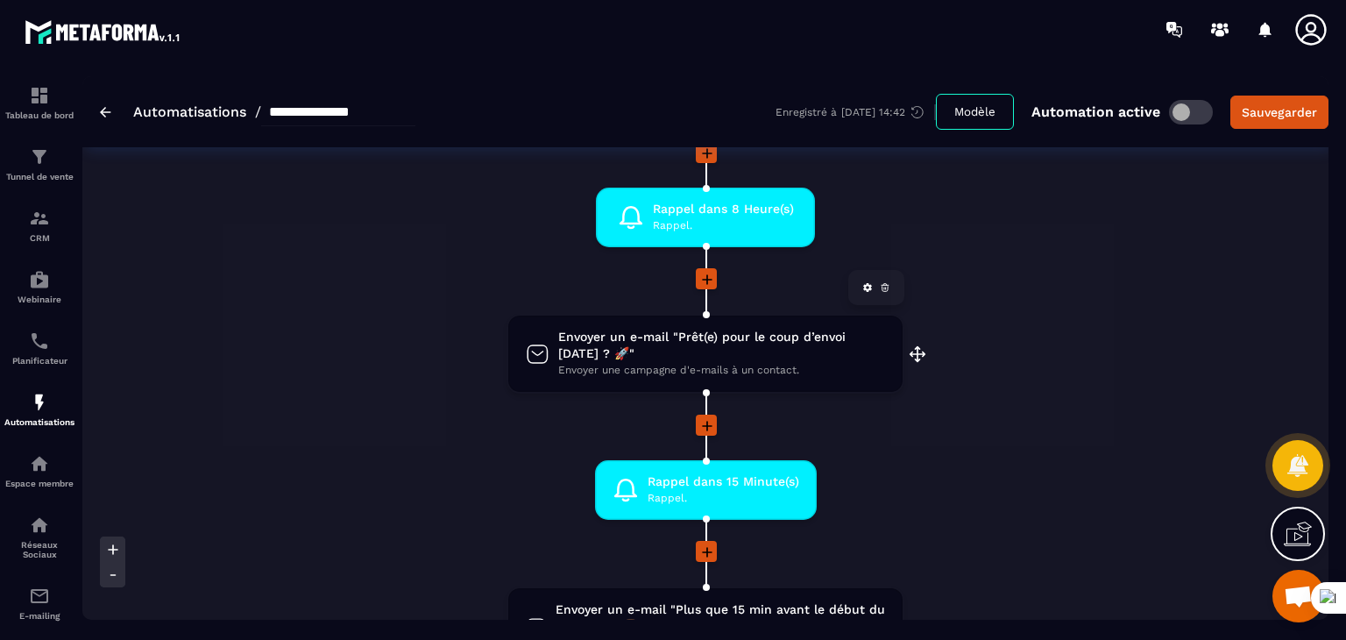
click at [749, 347] on span "Envoyer un e-mail "Prêt(e) pour le coup d’envoi [DATE] ? 🚀"" at bounding box center [721, 345] width 327 height 33
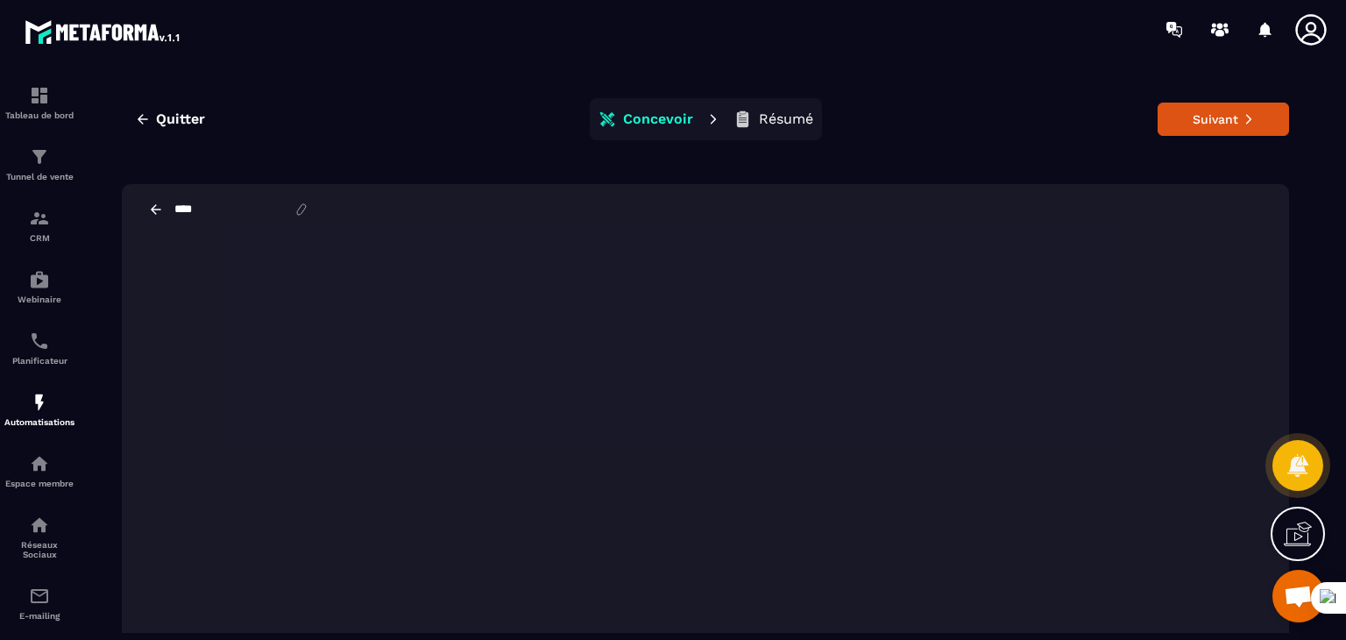
scroll to position [40, 0]
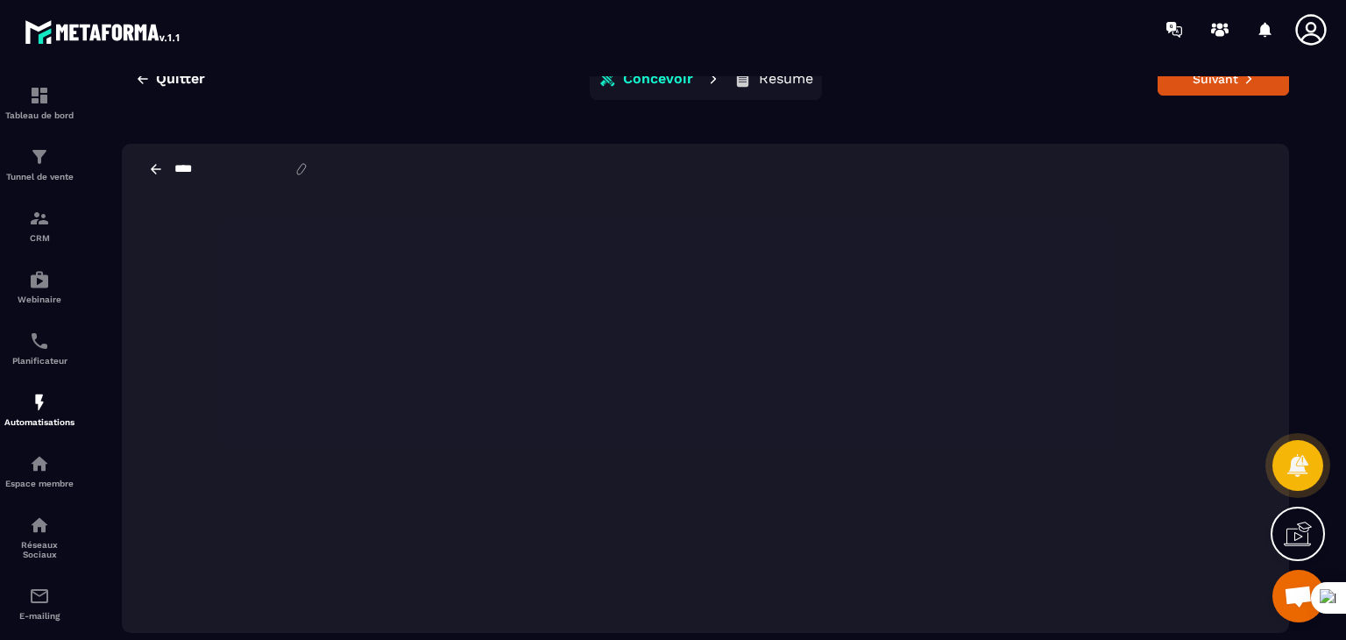
click at [156, 164] on icon at bounding box center [156, 169] width 11 height 10
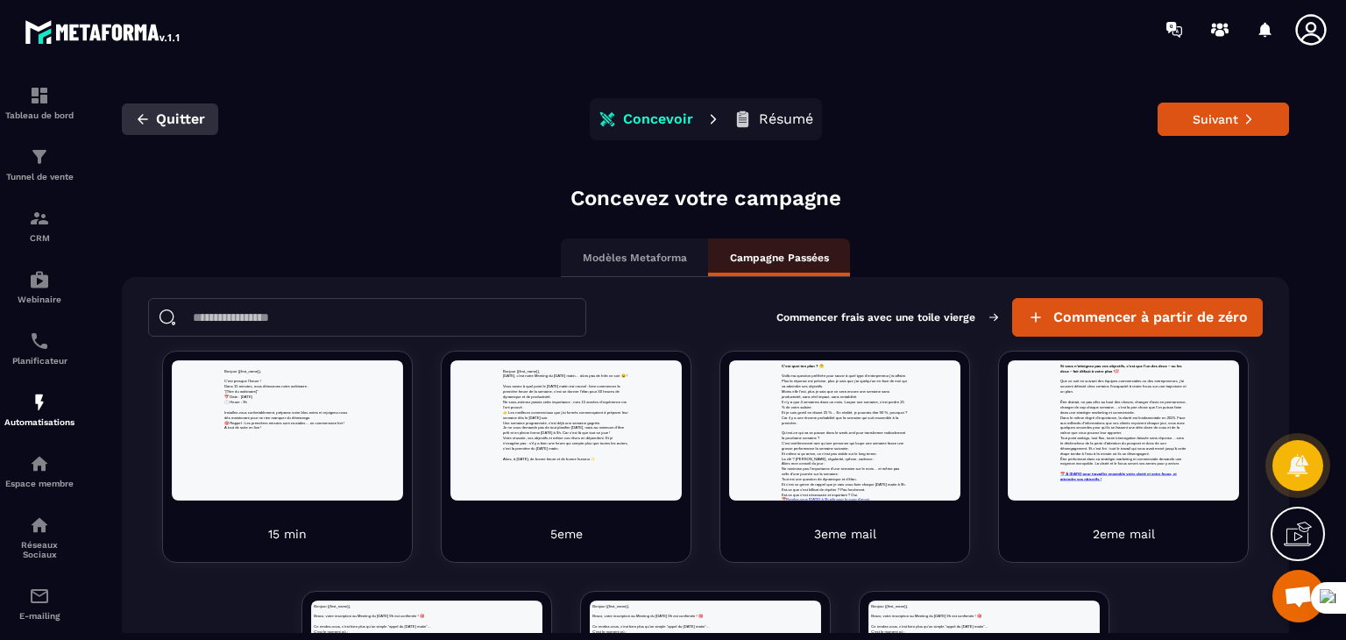
scroll to position [0, 0]
click at [151, 110] on button "Quitter" at bounding box center [170, 119] width 96 height 32
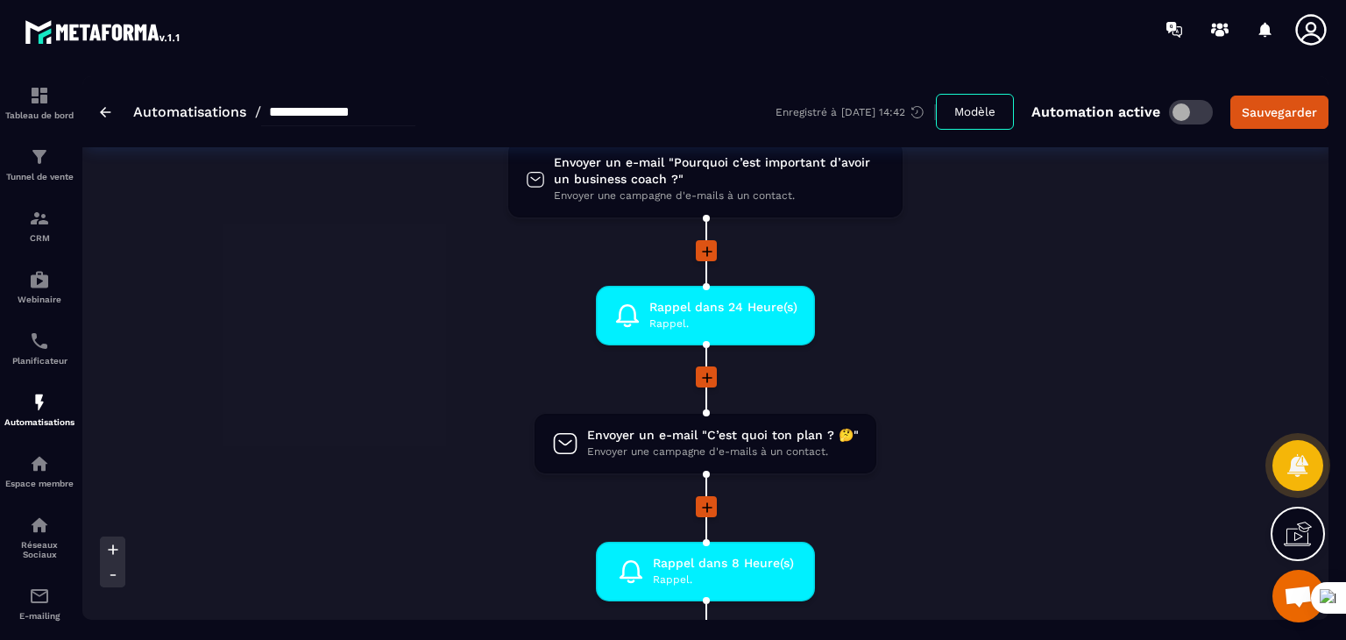
scroll to position [614, 0]
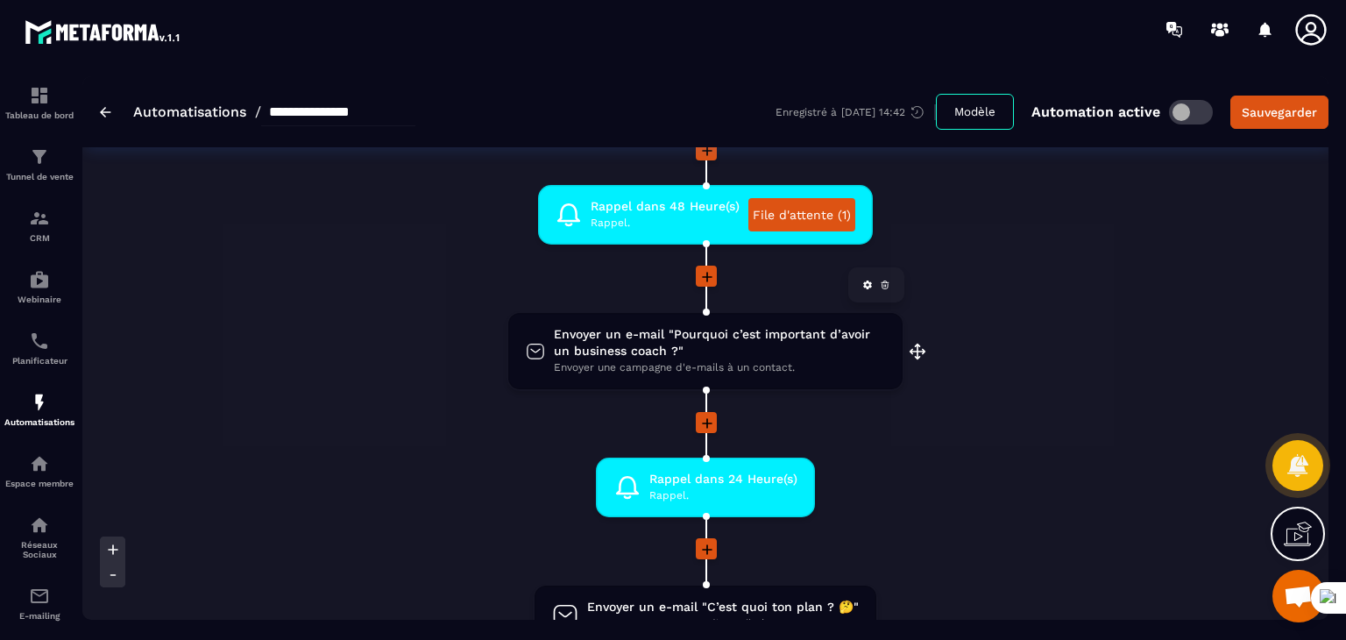
click at [666, 345] on span "Envoyer un e-mail "Pourquoi c’est important d’avoir un business coach ?"" at bounding box center [719, 342] width 331 height 33
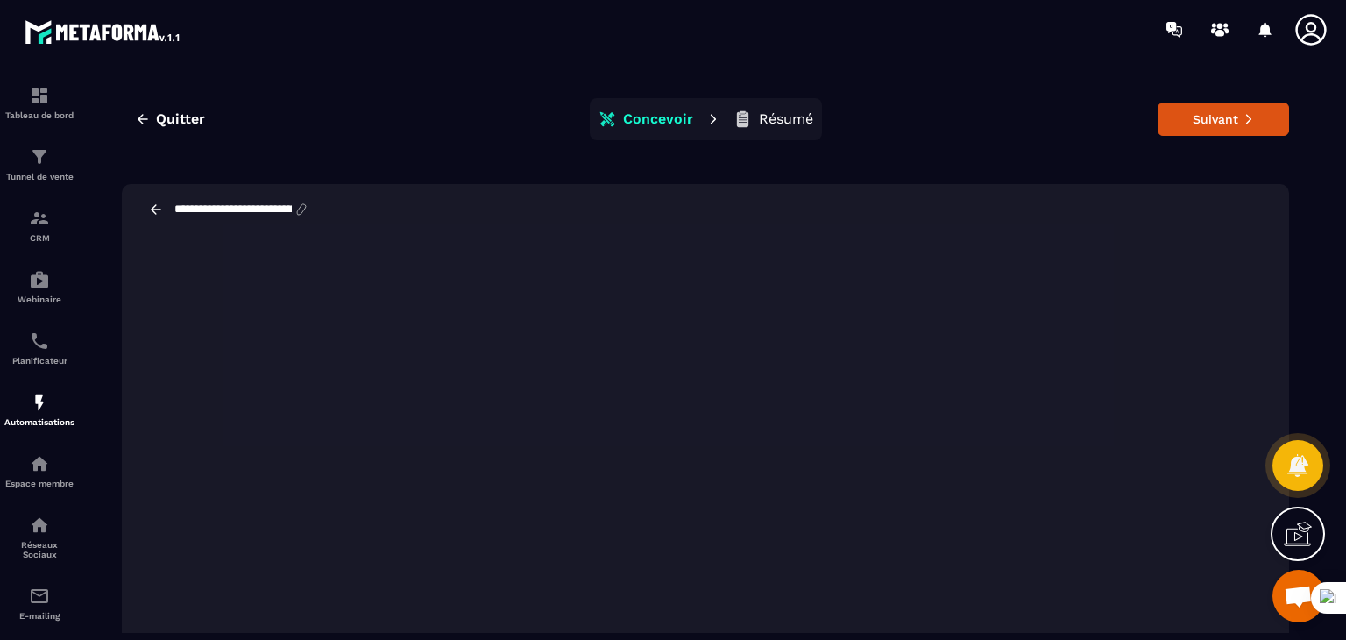
scroll to position [40, 0]
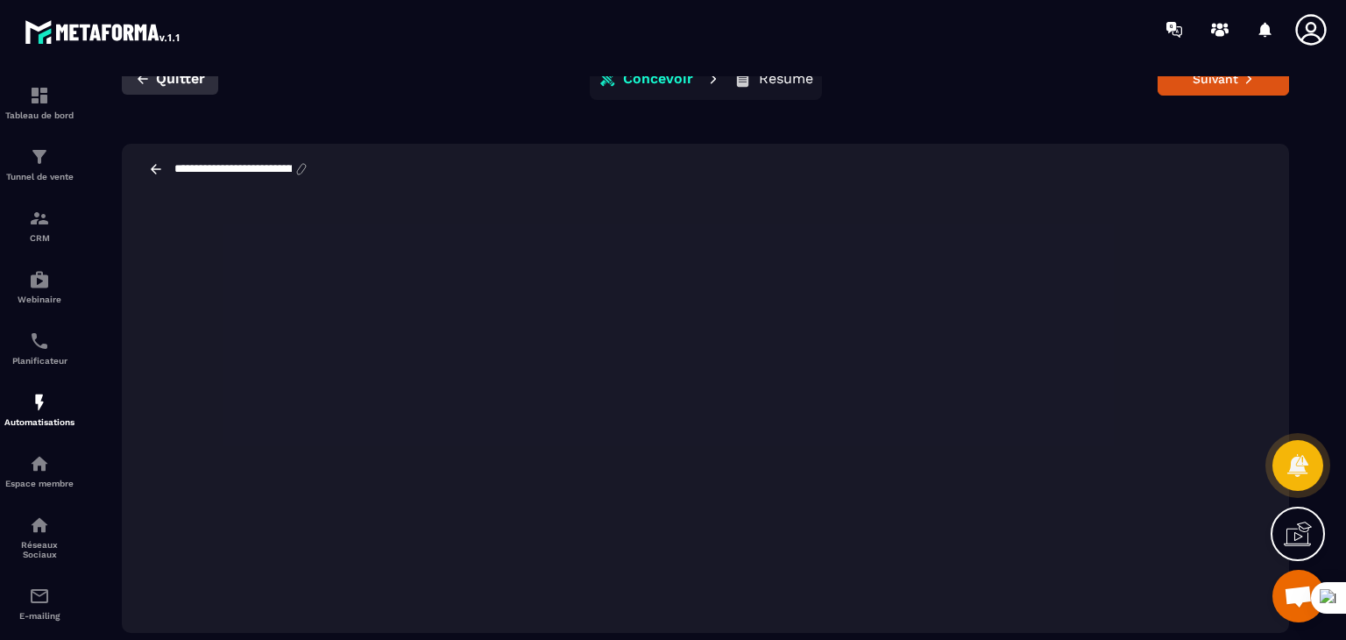
click at [167, 75] on span "Quitter" at bounding box center [180, 79] width 49 height 18
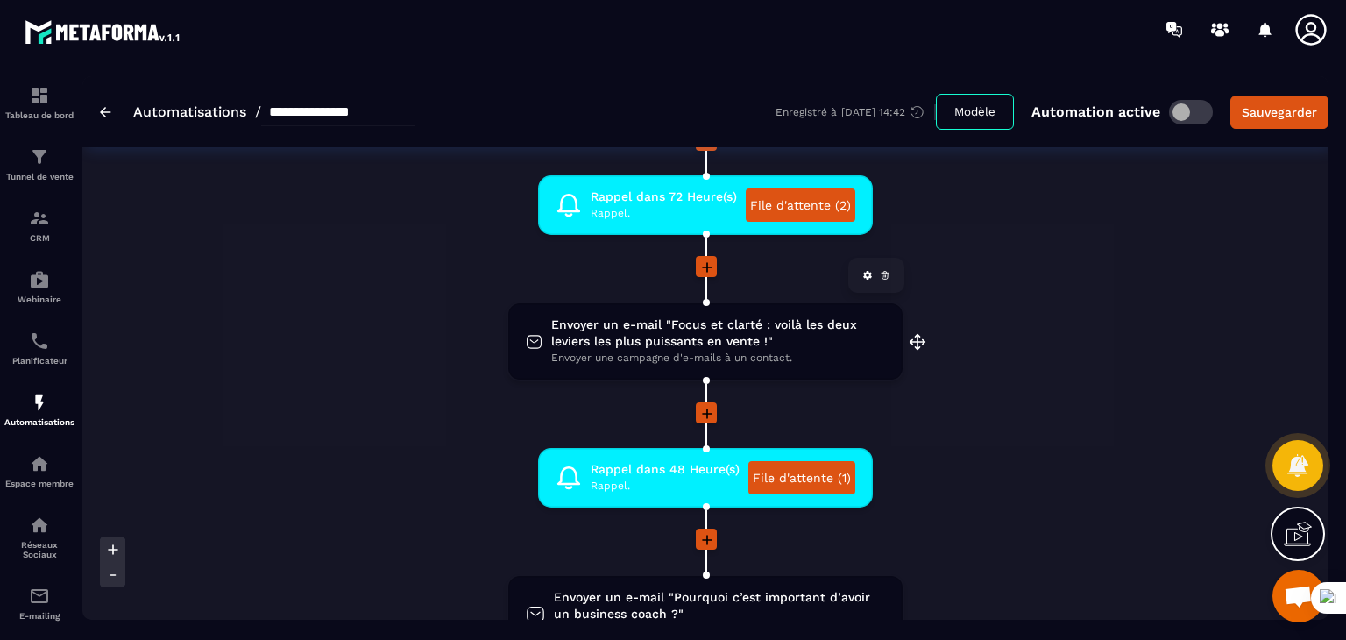
scroll to position [614, 0]
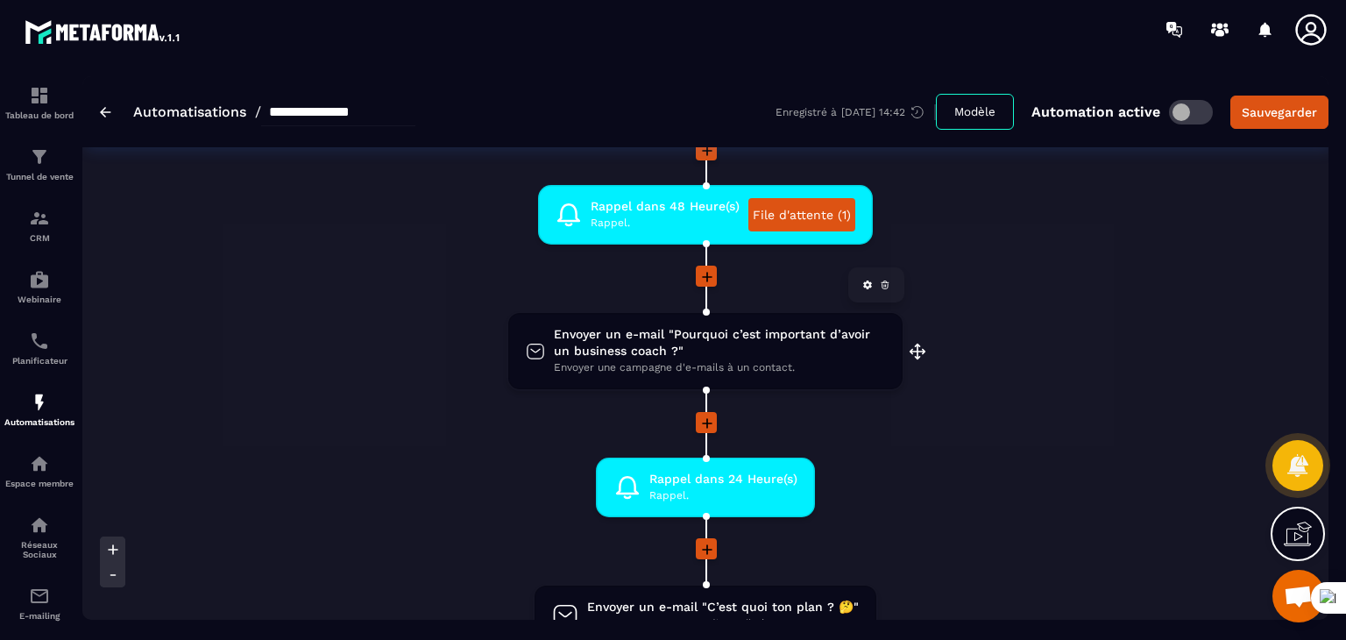
click at [723, 350] on span "Envoyer un e-mail "Pourquoi c’est important d’avoir un business coach ?"" at bounding box center [719, 342] width 331 height 33
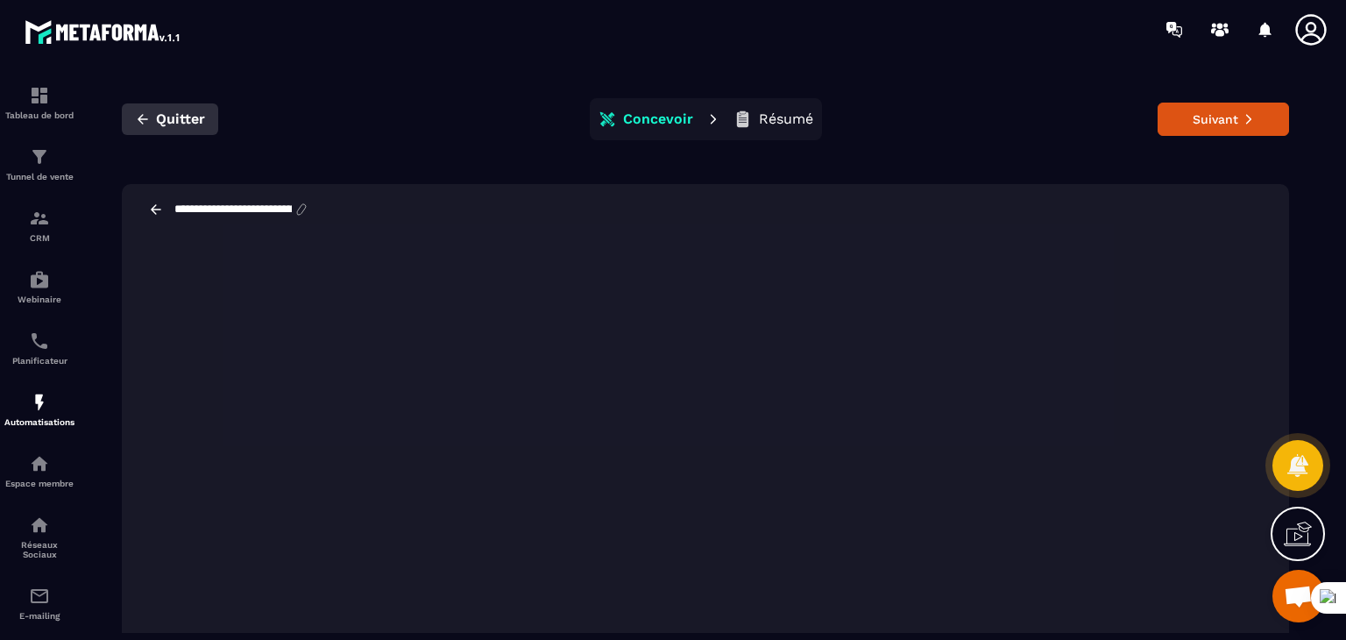
click at [141, 117] on icon "button" at bounding box center [143, 119] width 11 height 10
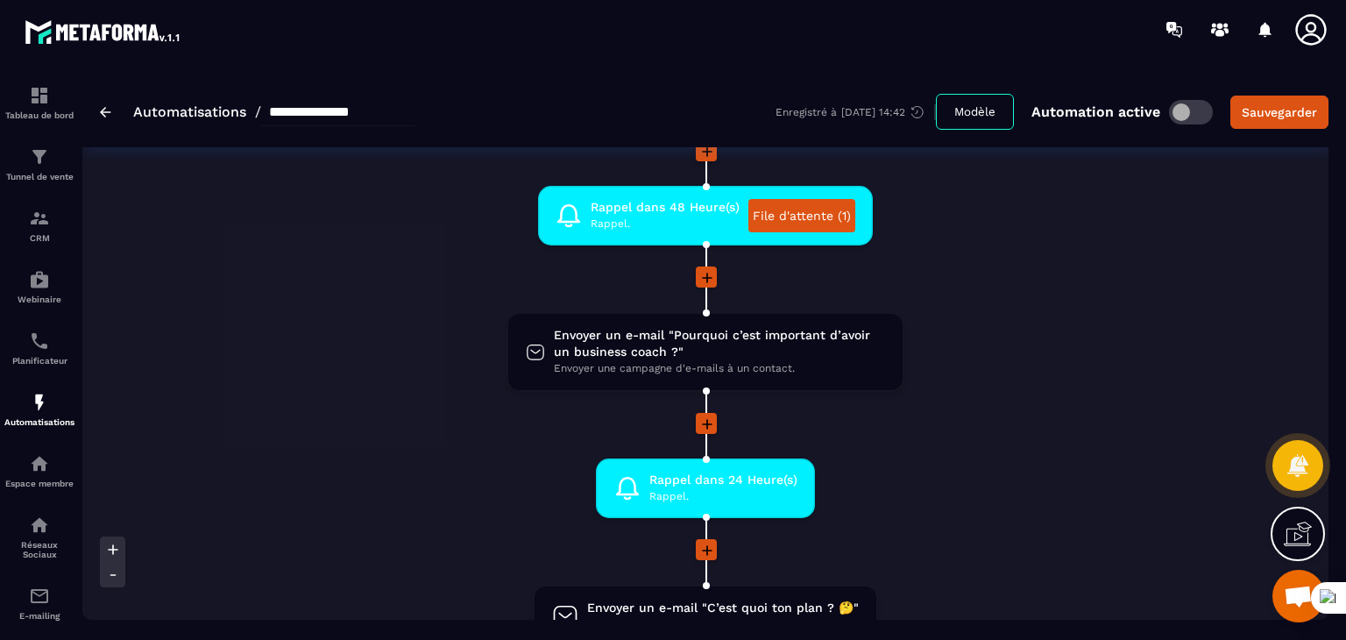
scroll to position [614, 0]
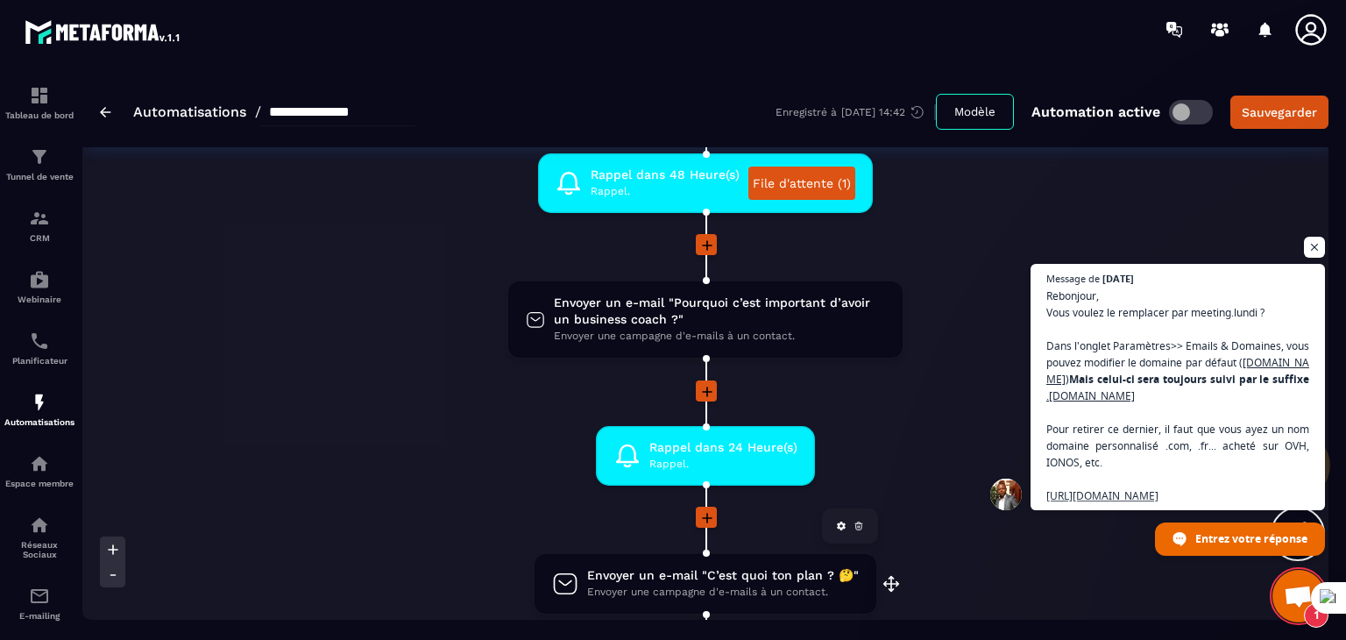
scroll to position [526, 0]
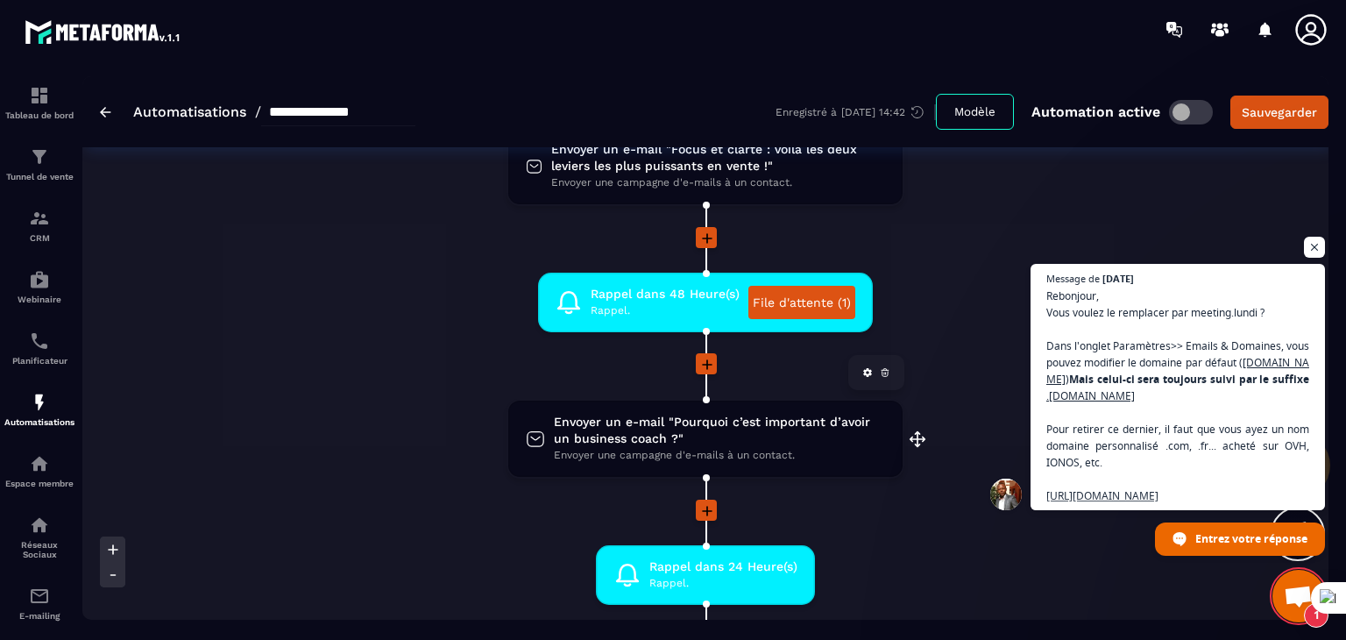
click at [649, 430] on span "Envoyer un e-mail "Pourquoi c’est important d’avoir un business coach ?"" at bounding box center [719, 430] width 331 height 33
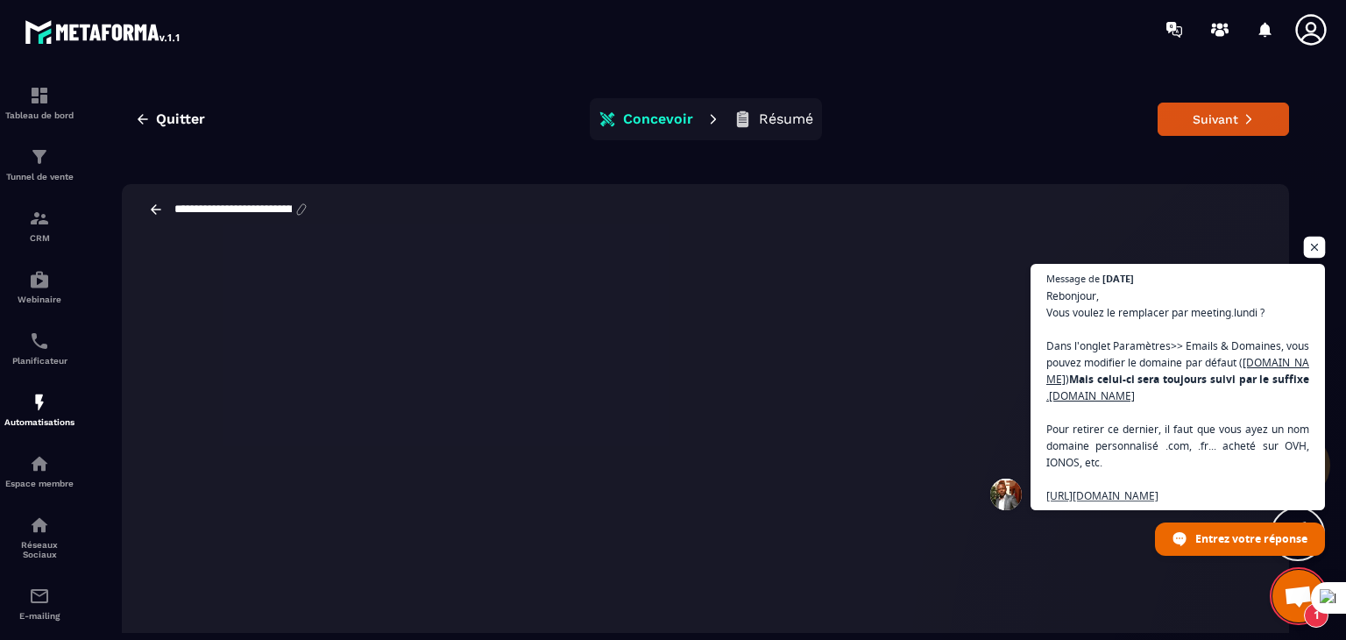
click at [1317, 247] on span "Ouvrir le chat" at bounding box center [1315, 248] width 22 height 22
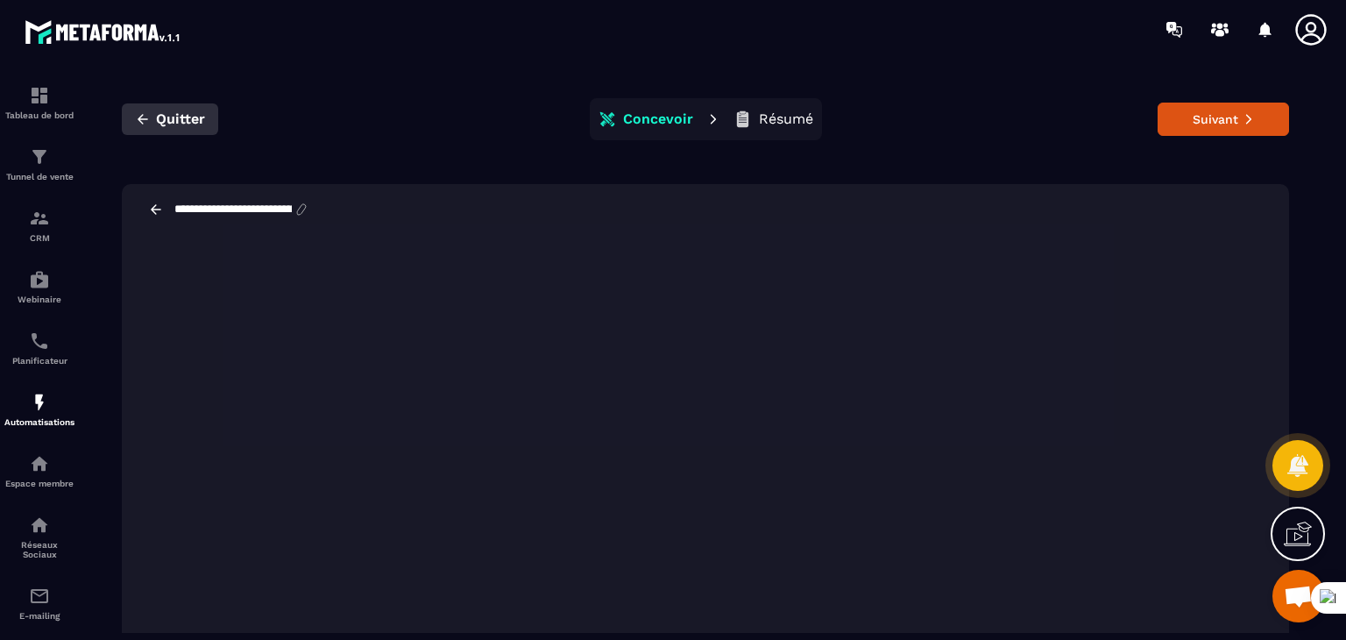
click at [186, 120] on span "Quitter" at bounding box center [180, 119] width 49 height 18
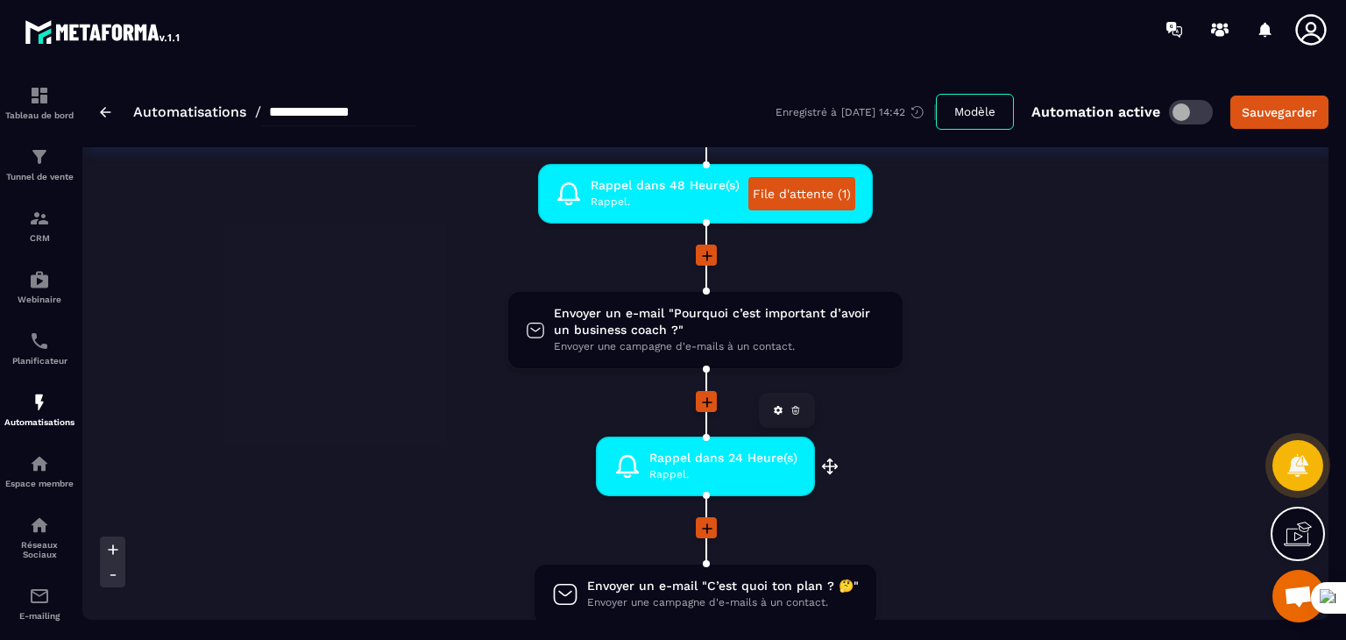
scroll to position [526, 0]
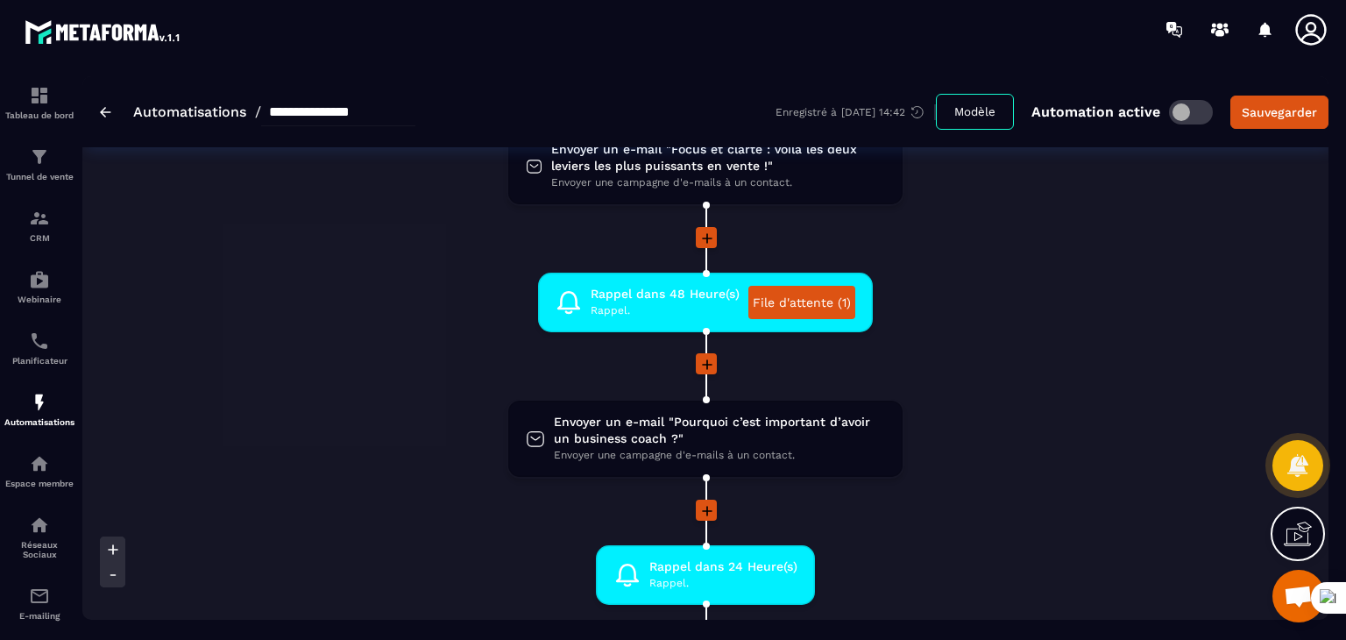
click at [701, 369] on icon at bounding box center [708, 365] width 18 height 18
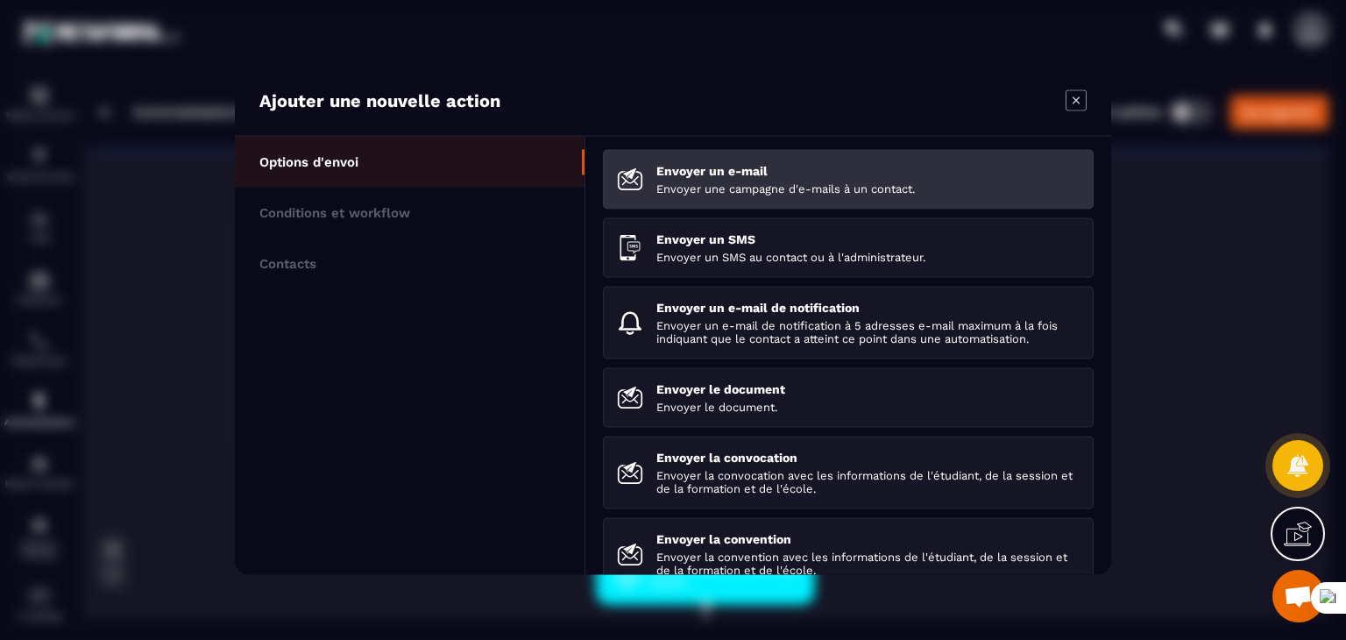
click at [740, 180] on div "Envoyer un e-mail Envoyer une campagne d'e-mails à un contact." at bounding box center [868, 180] width 423 height 32
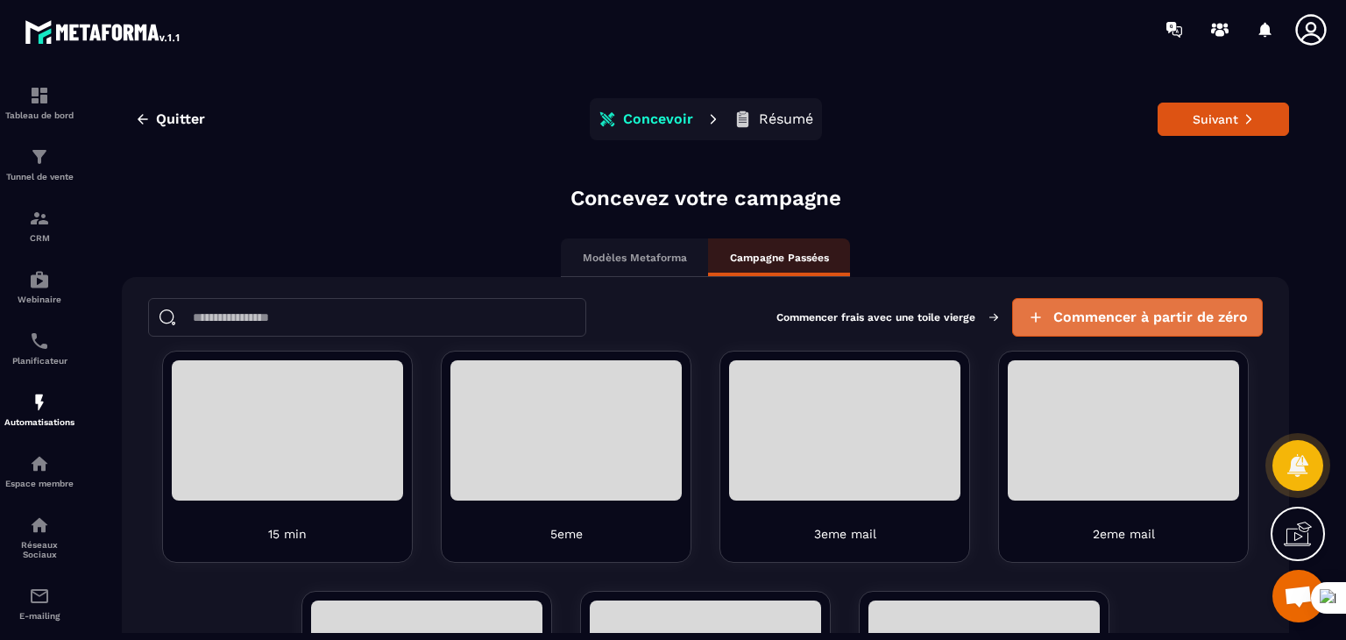
click at [1122, 316] on span "Commencer à partir de zéro" at bounding box center [1151, 318] width 195 height 18
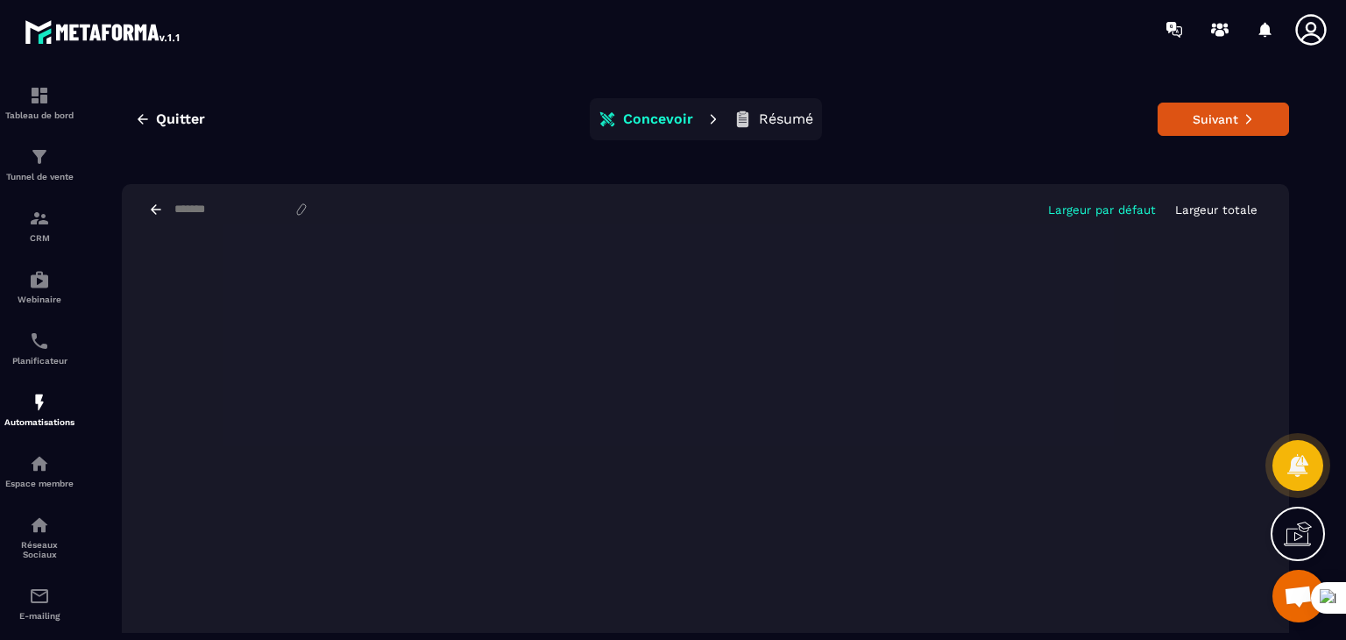
scroll to position [40, 0]
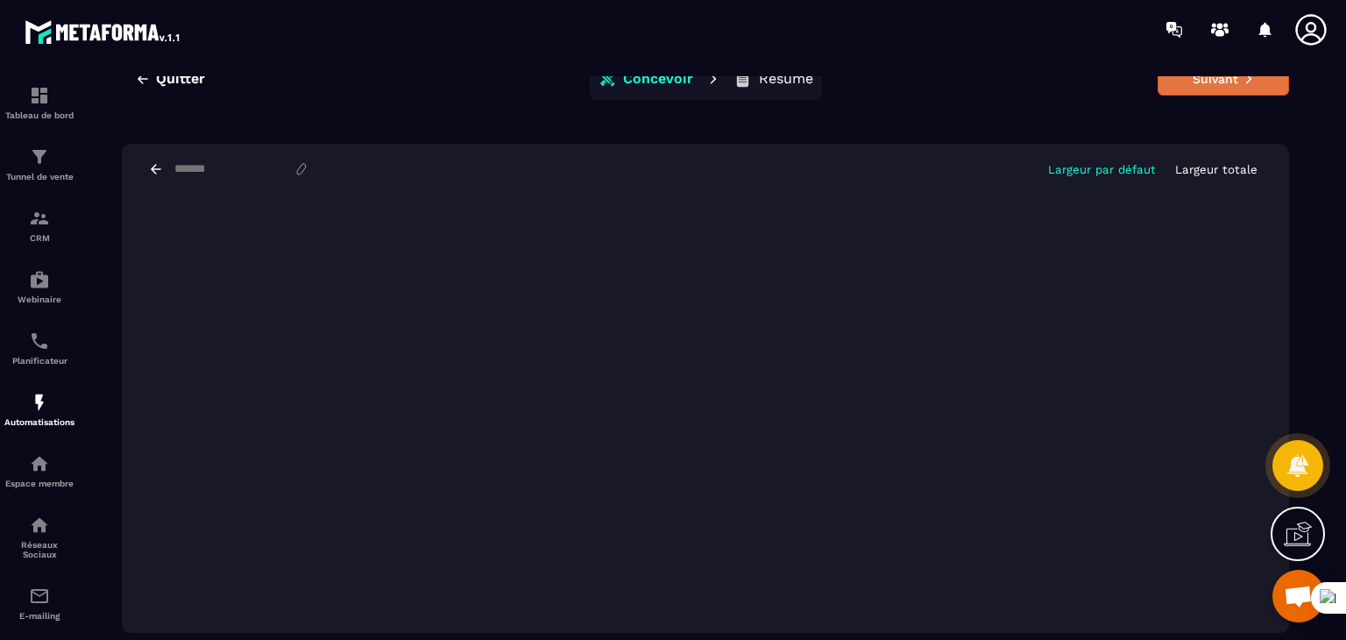
click at [1210, 82] on button "Suivant" at bounding box center [1223, 78] width 131 height 33
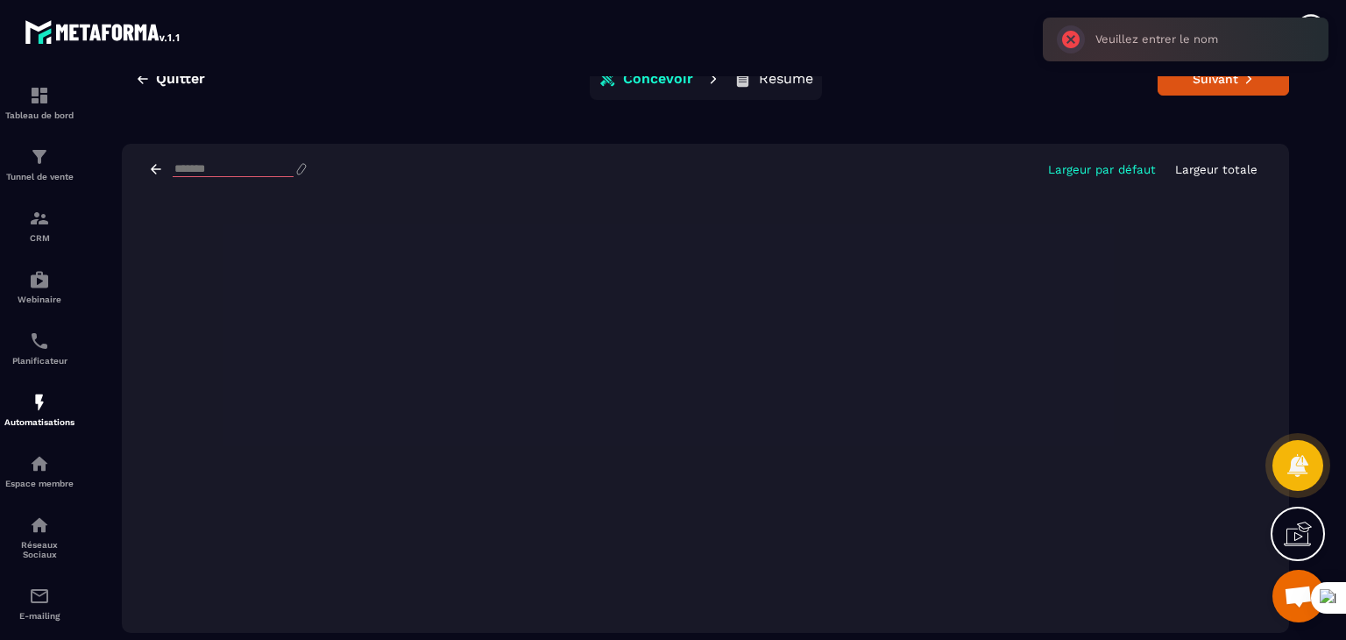
click at [784, 82] on p "Résumé" at bounding box center [786, 79] width 54 height 18
click at [768, 78] on p "Résumé" at bounding box center [786, 79] width 54 height 18
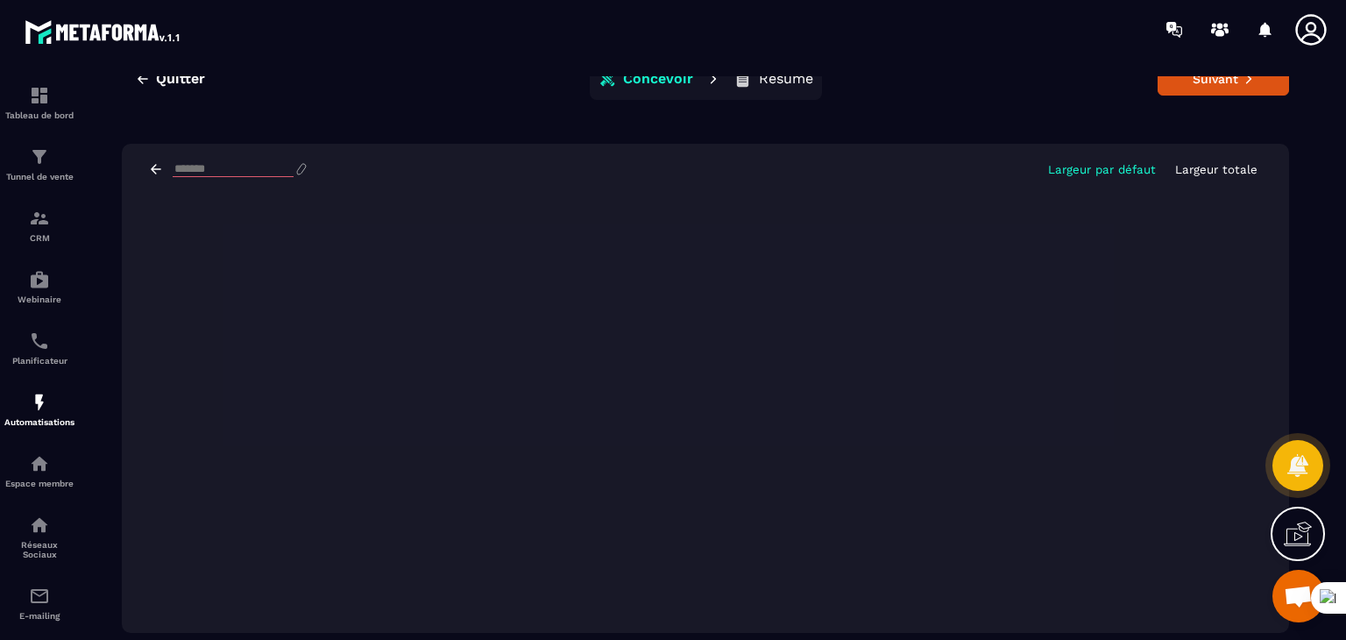
click at [771, 80] on p "Résumé" at bounding box center [786, 79] width 54 height 18
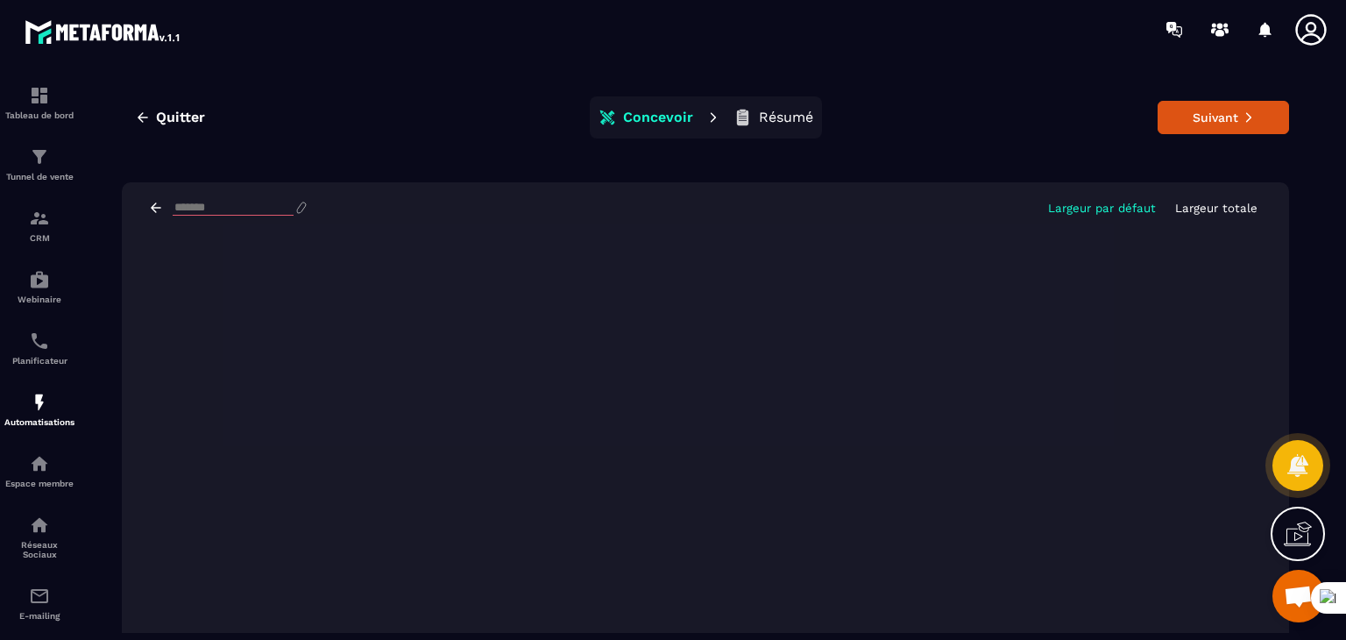
scroll to position [0, 0]
click at [281, 215] on input at bounding box center [233, 209] width 121 height 15
type input "*"
type input "****"
click at [765, 120] on p "Résumé" at bounding box center [786, 119] width 54 height 18
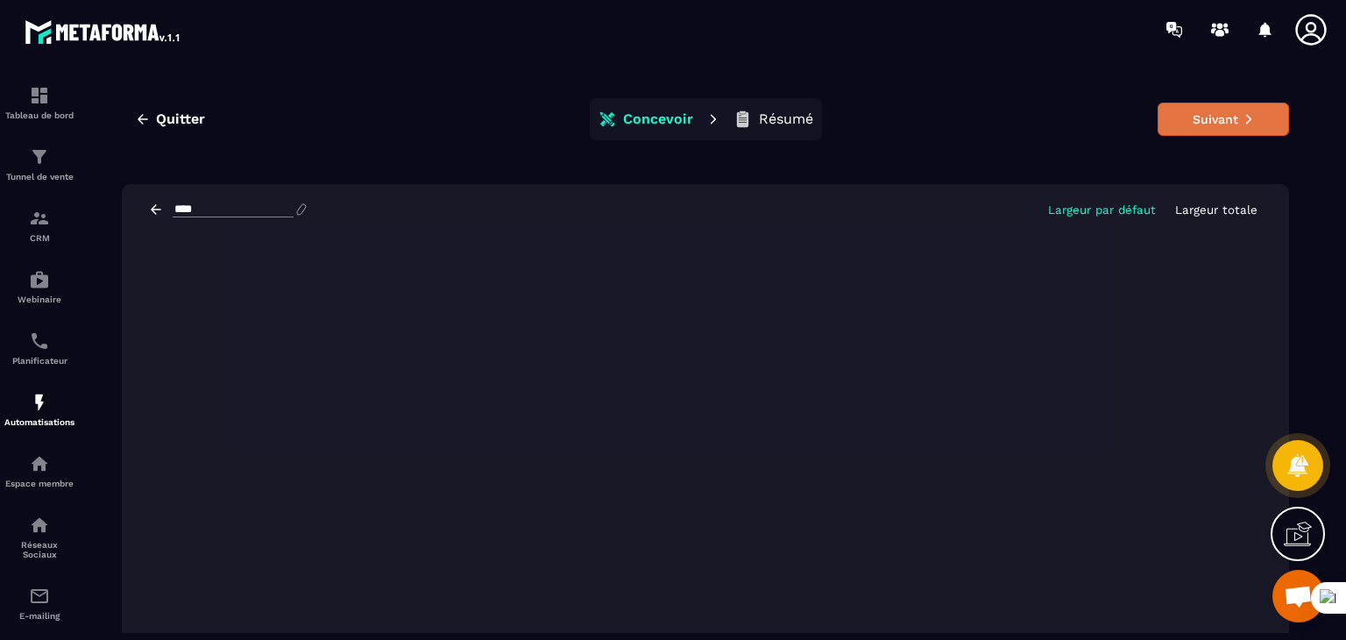
click at [1186, 117] on button "Suivant" at bounding box center [1223, 119] width 131 height 33
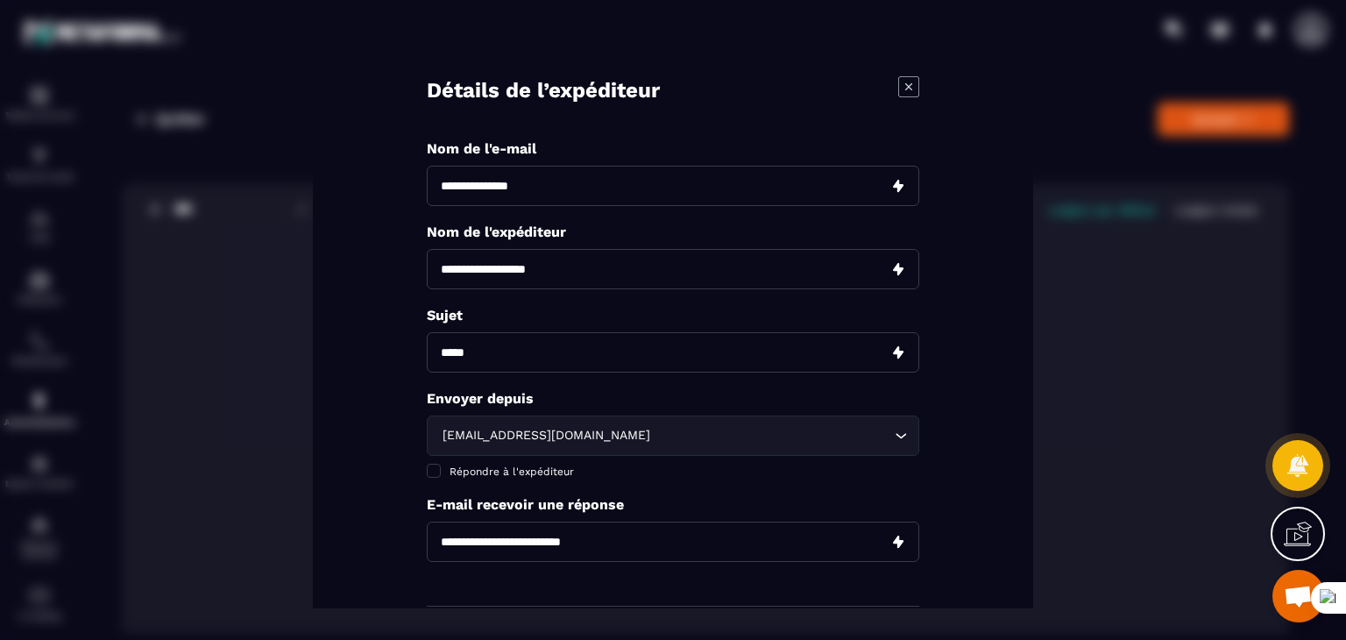
click at [572, 183] on input "Modal window" at bounding box center [673, 186] width 493 height 40
click at [570, 182] on input "Modal window" at bounding box center [673, 186] width 493 height 40
paste input "**********"
type input "**********"
click at [580, 259] on input "Modal window" at bounding box center [673, 269] width 493 height 40
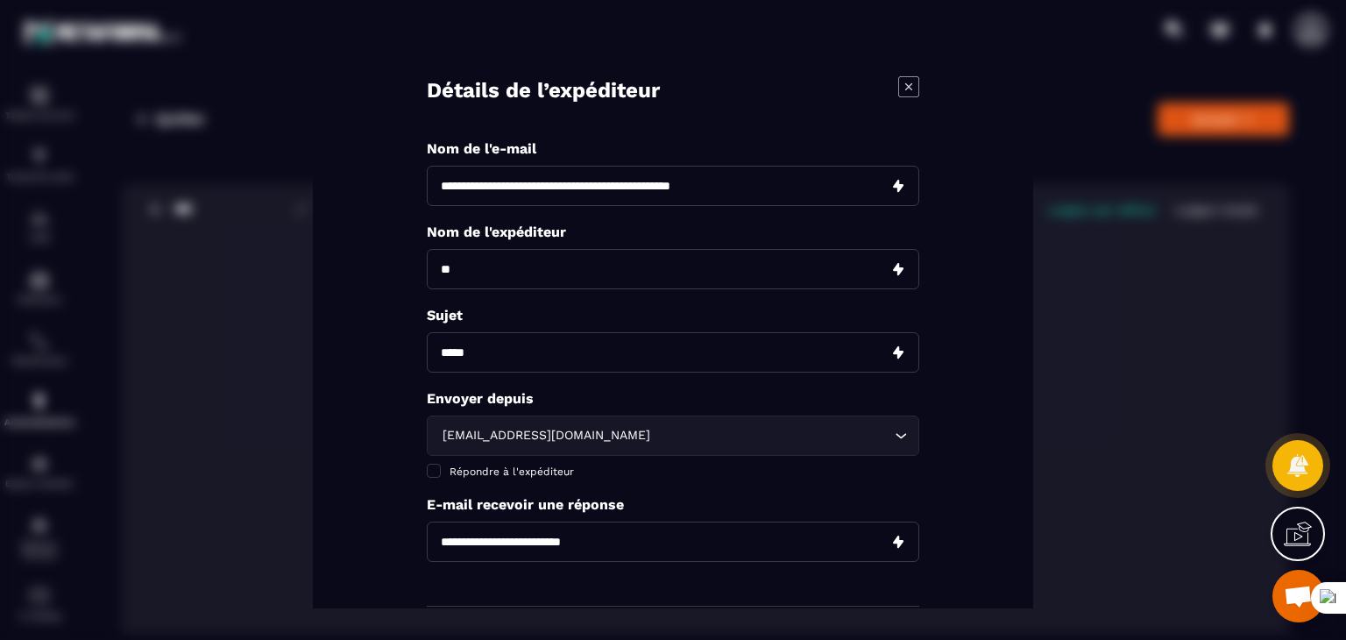
type input "**********"
click at [567, 348] on input "Modal window" at bounding box center [673, 352] width 493 height 40
paste input "**********"
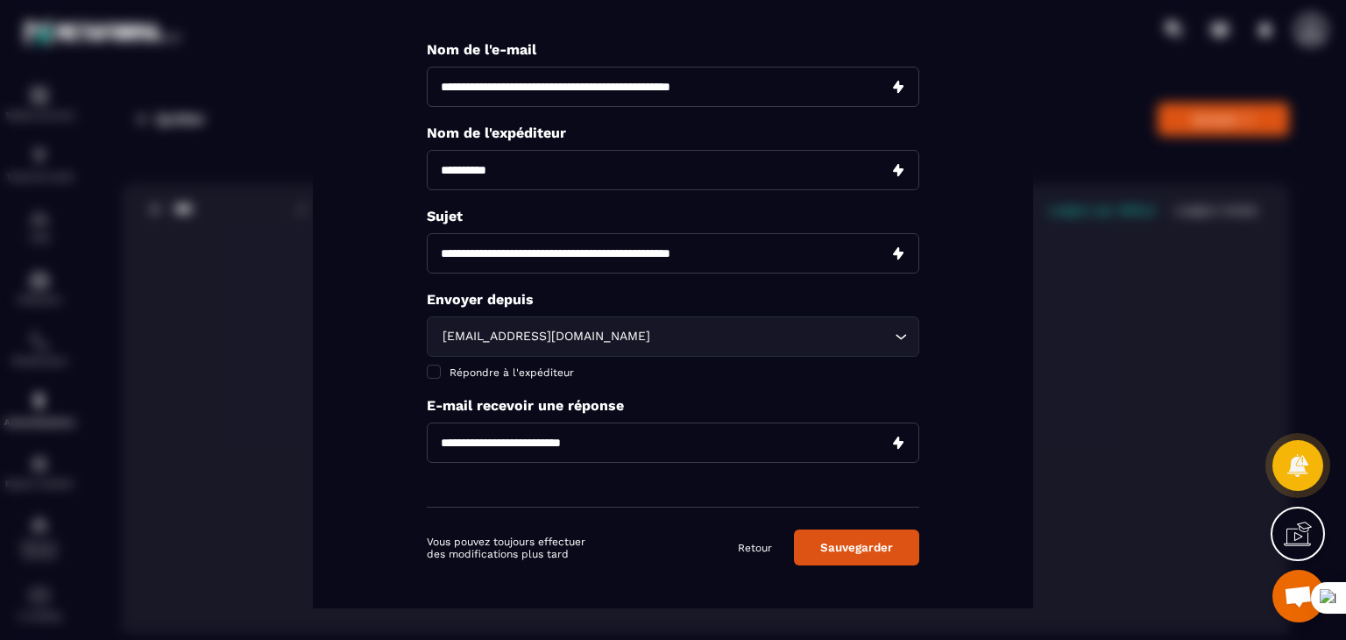
type input "**********"
click at [667, 335] on input "Search for option" at bounding box center [772, 337] width 237 height 19
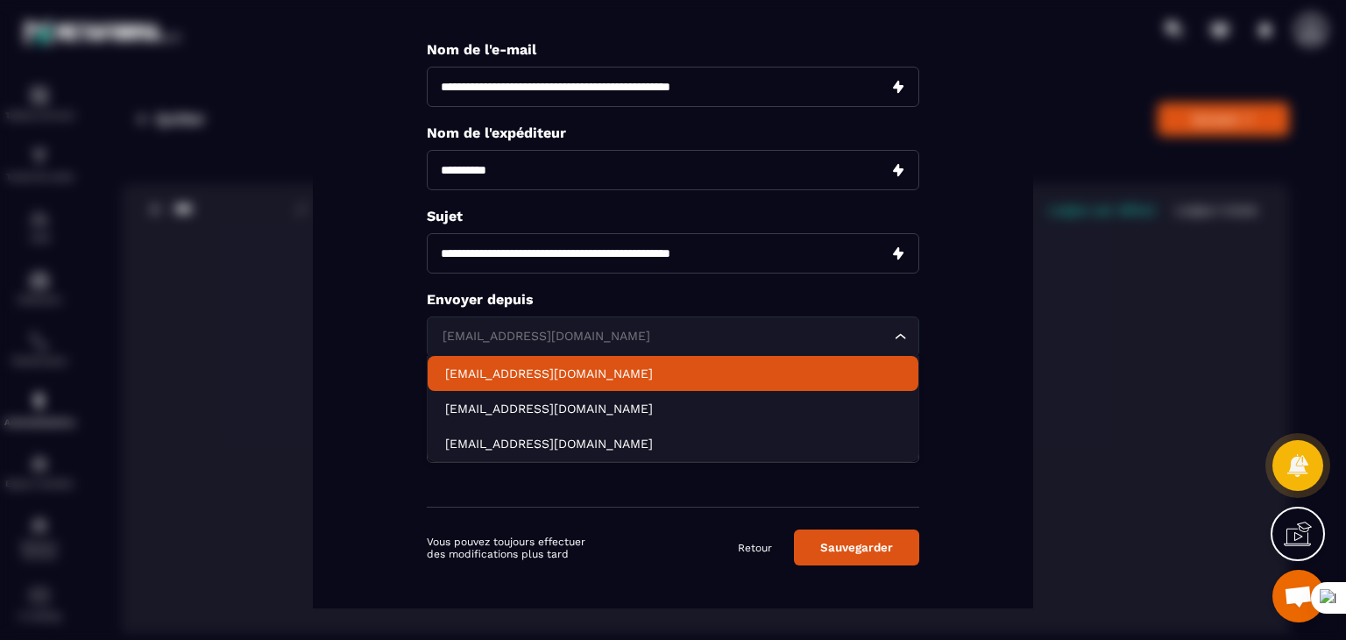
click at [487, 377] on p "[EMAIL_ADDRESS][DOMAIN_NAME]" at bounding box center [673, 375] width 456 height 18
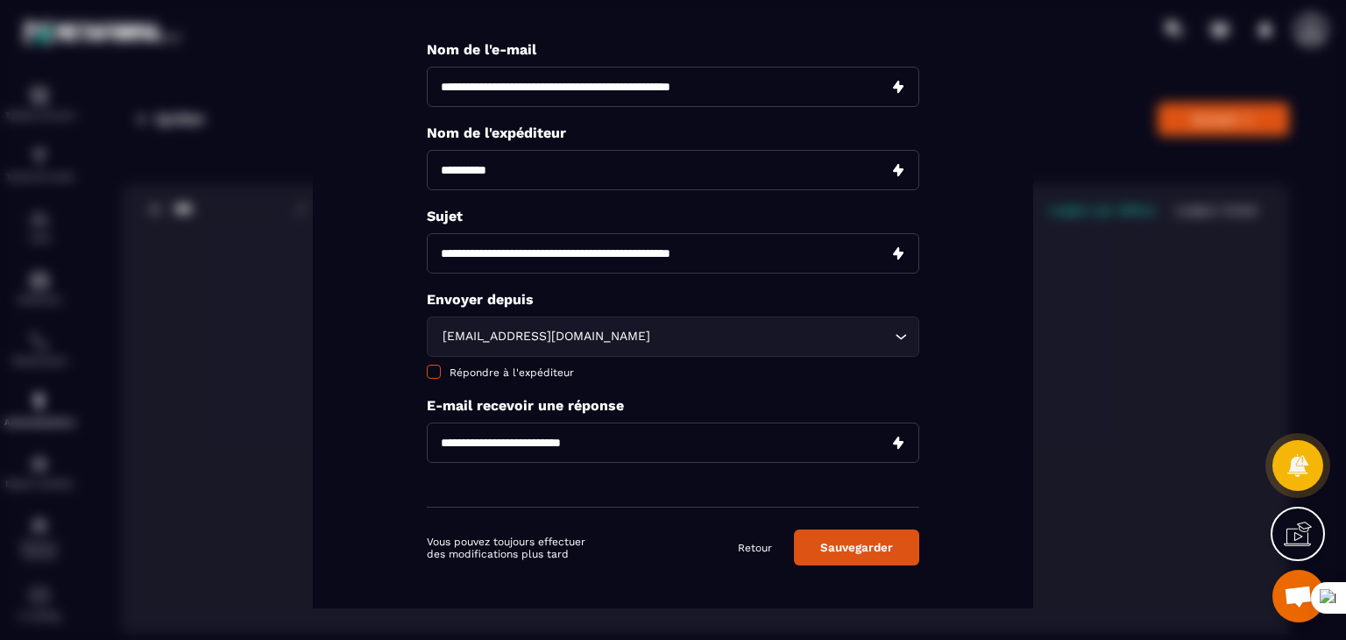
click at [522, 375] on span "Répondre à l'expéditeur" at bounding box center [512, 373] width 124 height 12
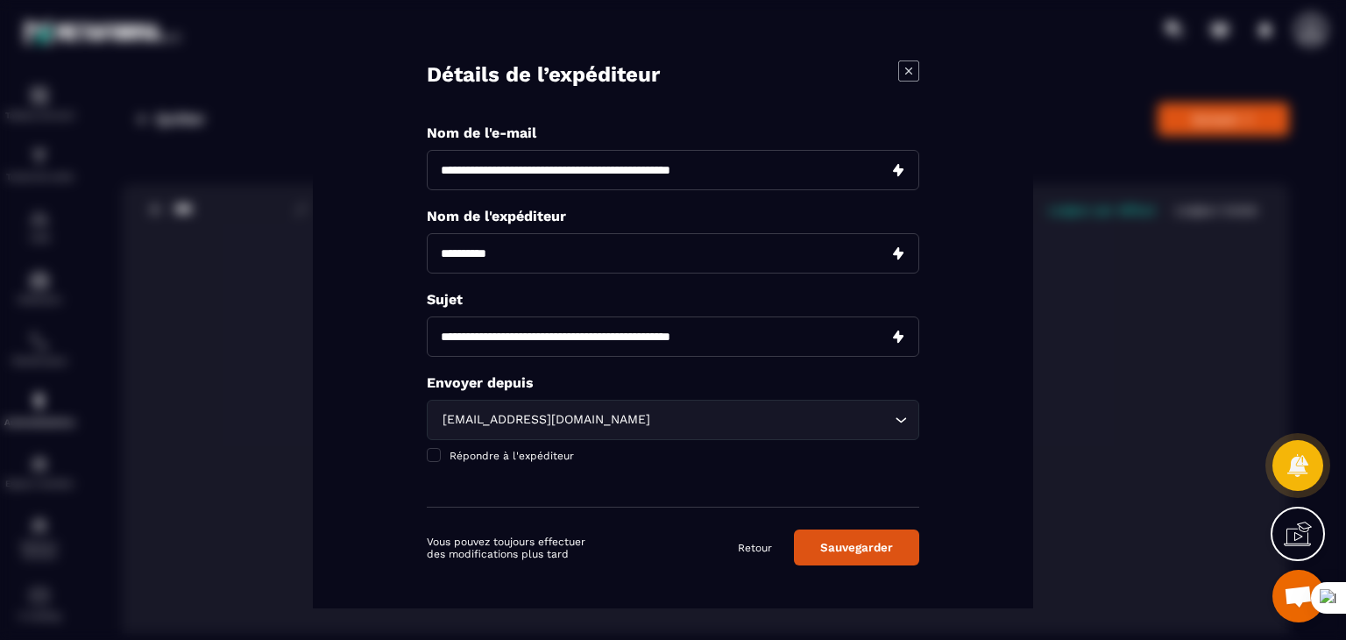
click at [859, 547] on button "Sauvegarder" at bounding box center [856, 547] width 125 height 36
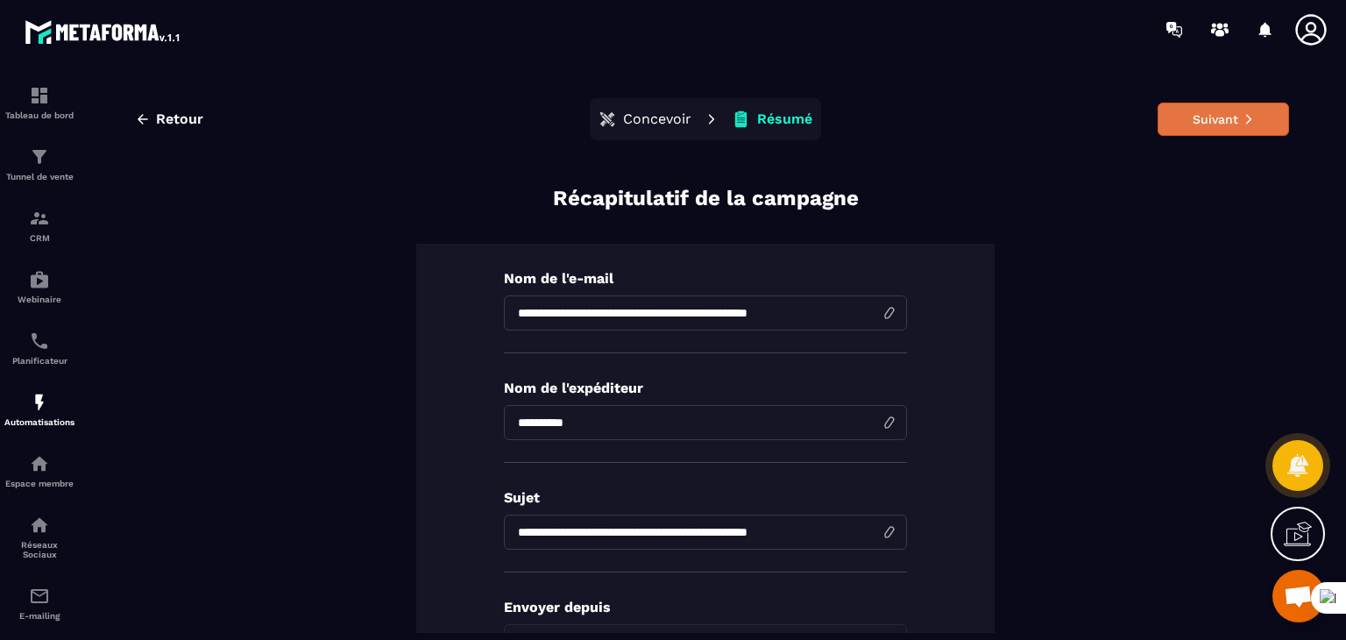
click at [1224, 118] on button "Suivant" at bounding box center [1223, 119] width 131 height 33
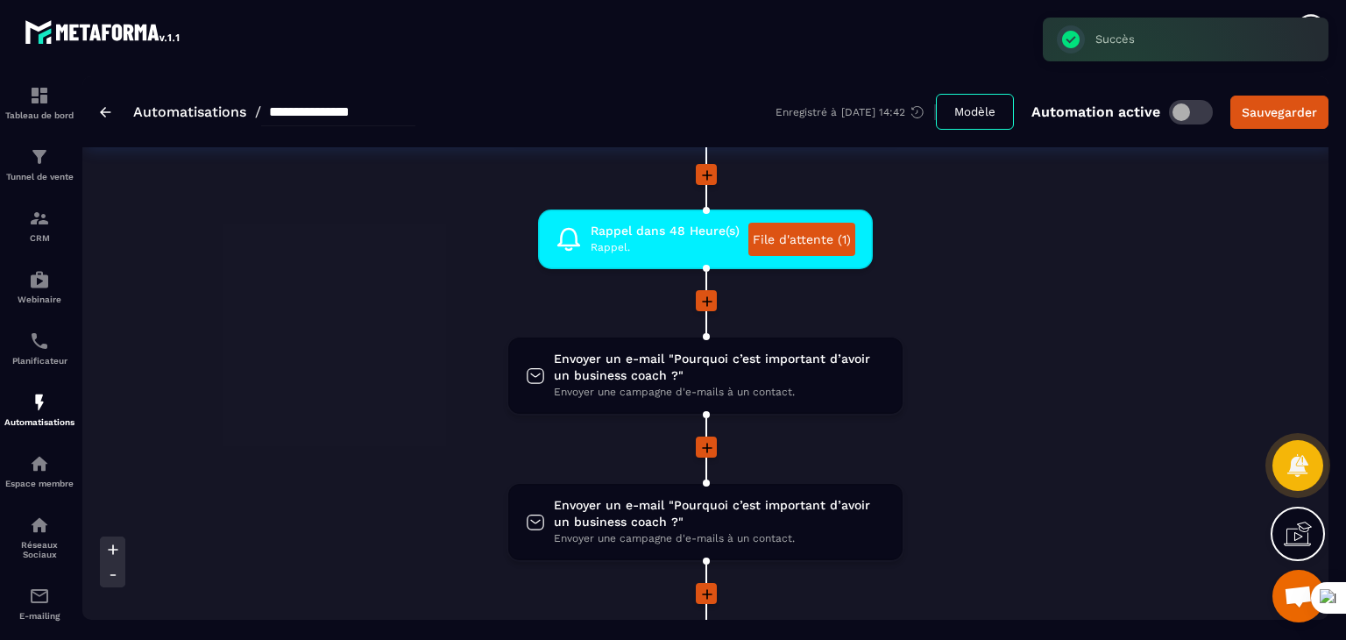
scroll to position [614, 0]
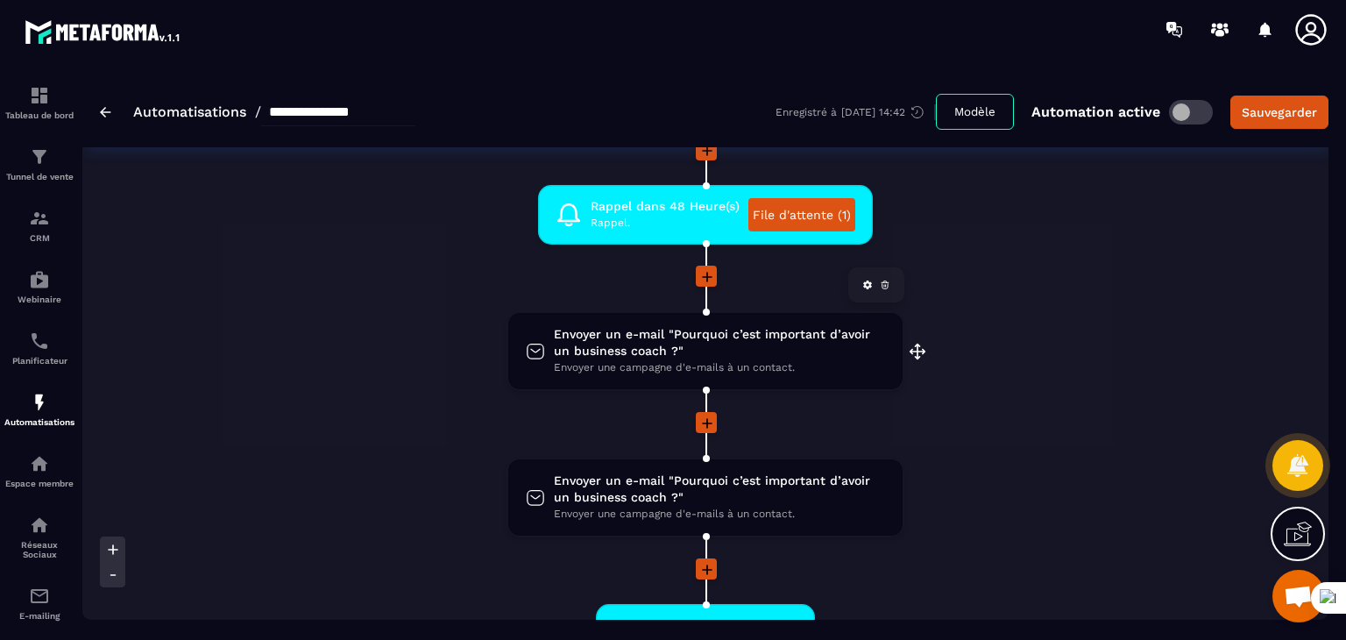
click at [681, 348] on span "Envoyer un e-mail "Pourquoi c’est important d’avoir un business coach ?"" at bounding box center [719, 342] width 331 height 33
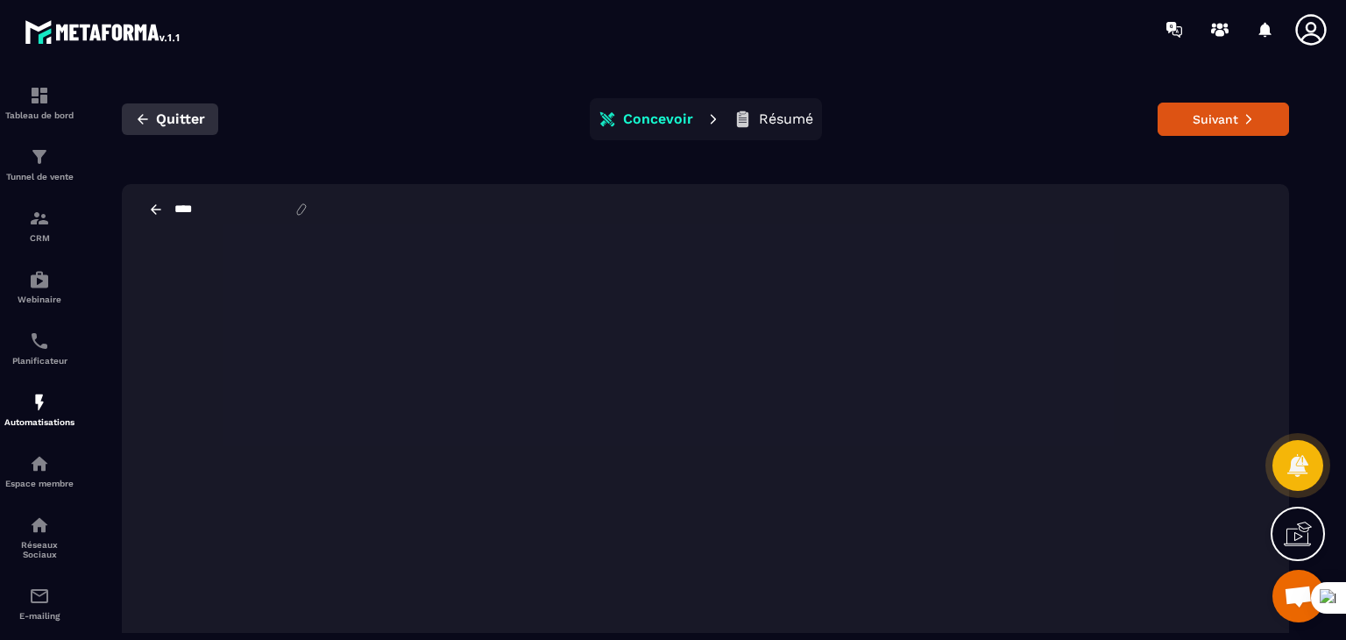
click at [145, 120] on icon "button" at bounding box center [143, 119] width 16 height 16
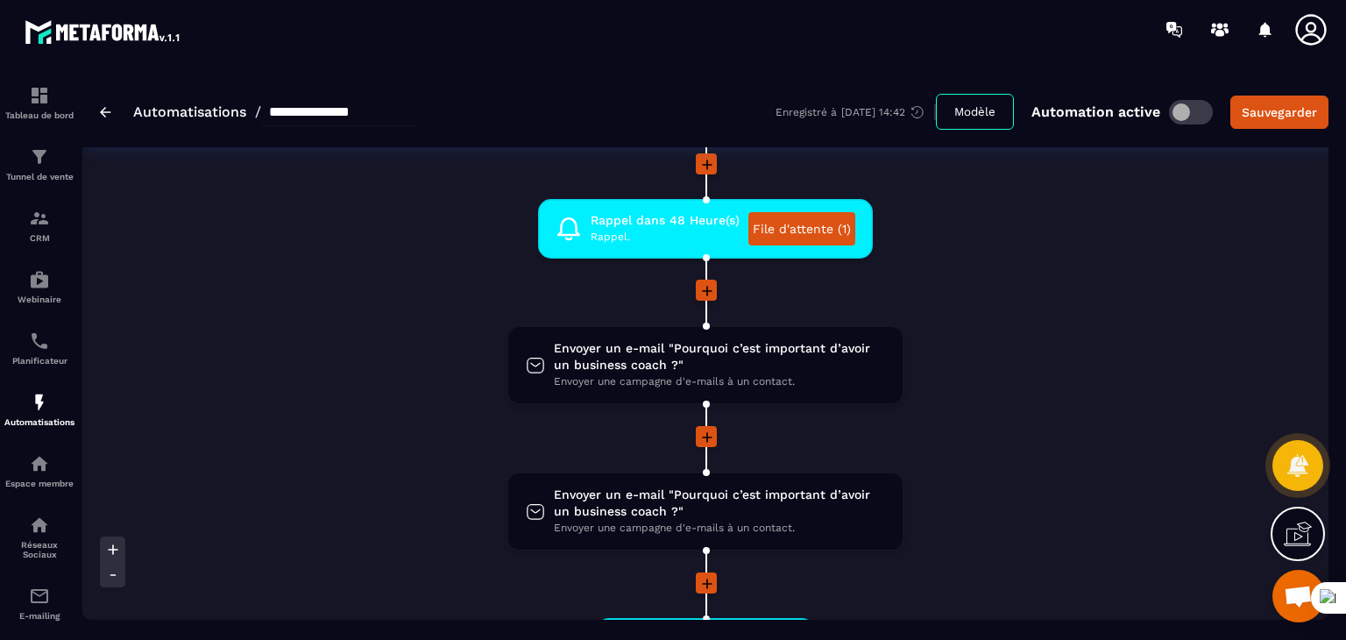
scroll to position [614, 0]
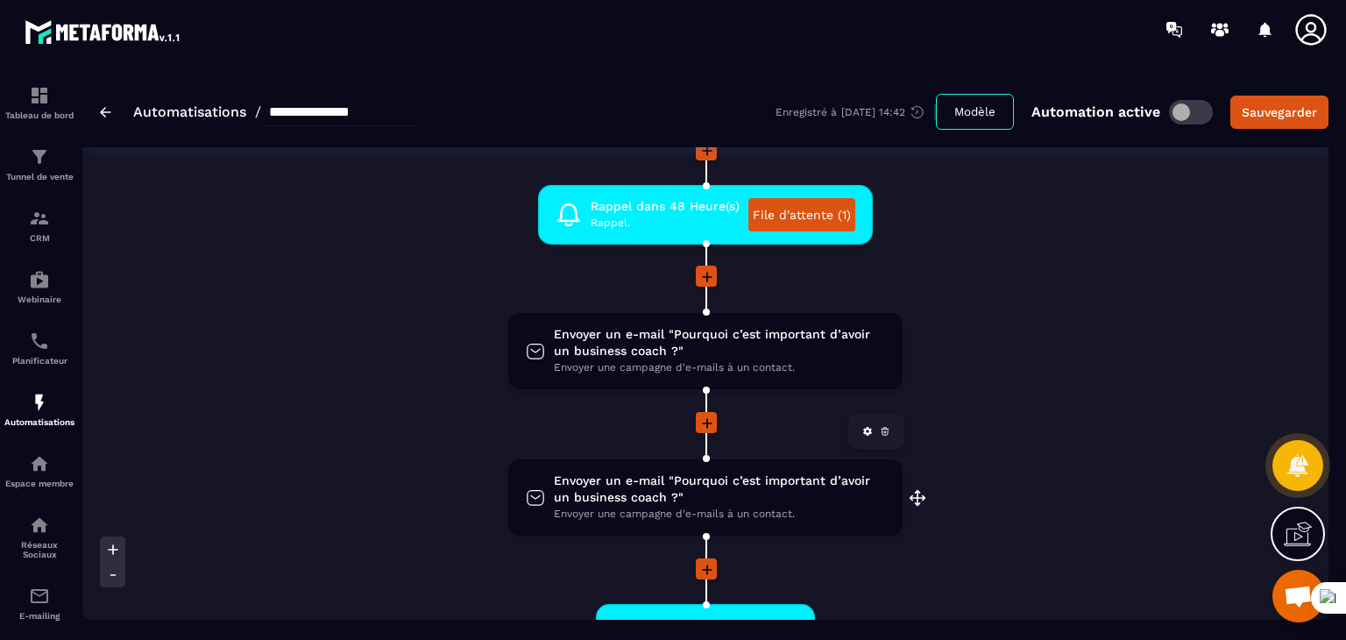
click at [885, 428] on icon at bounding box center [885, 431] width 11 height 11
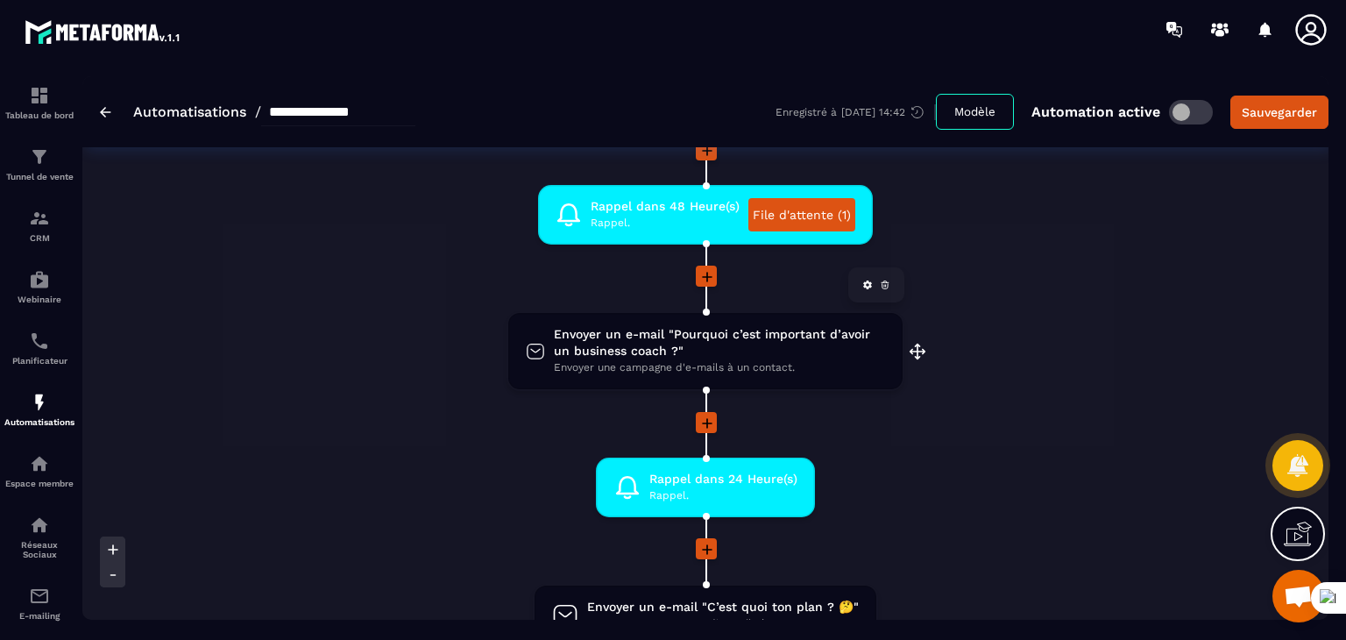
click at [738, 344] on span "Envoyer un e-mail "Pourquoi c’est important d’avoir un business coach ?"" at bounding box center [719, 342] width 331 height 33
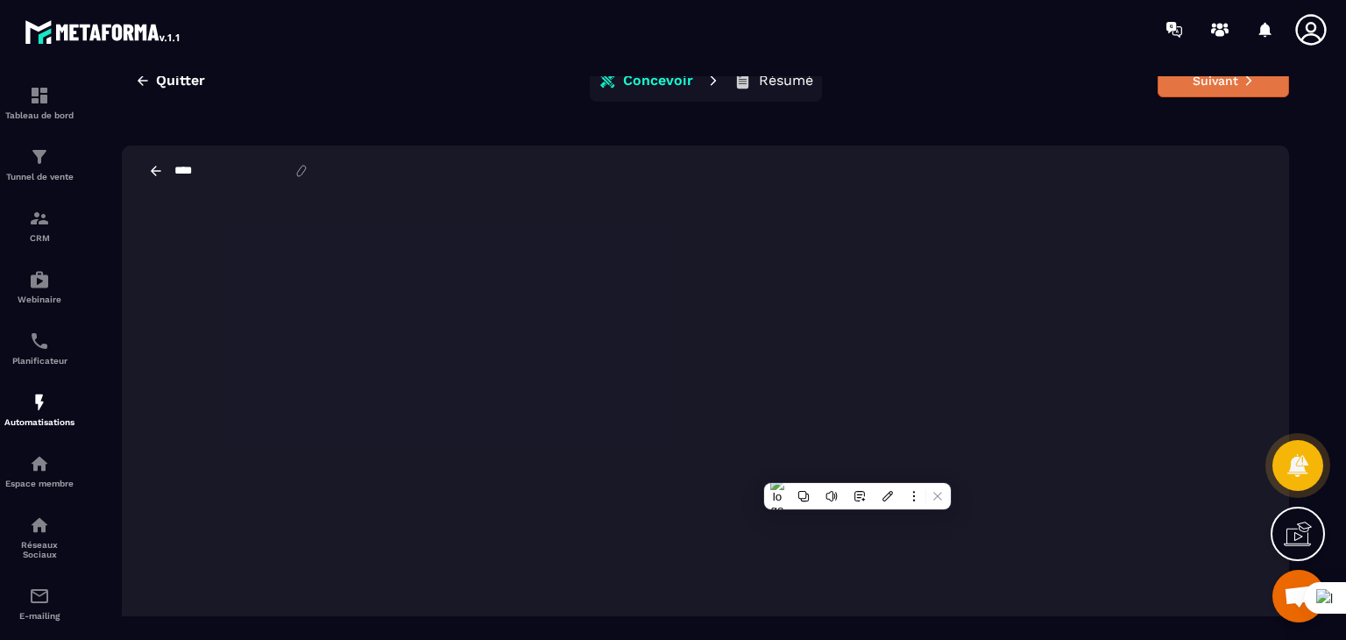
click at [1244, 96] on button "Suivant" at bounding box center [1223, 80] width 131 height 33
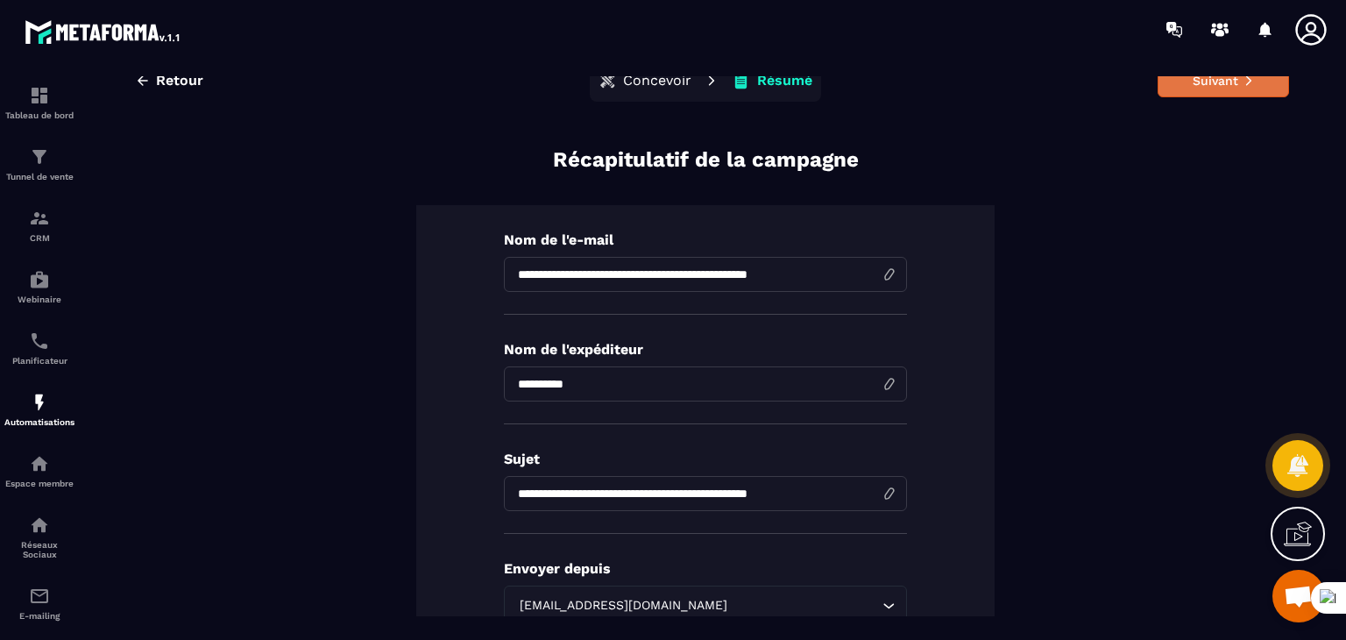
click at [1231, 94] on button "Suivant" at bounding box center [1223, 80] width 131 height 33
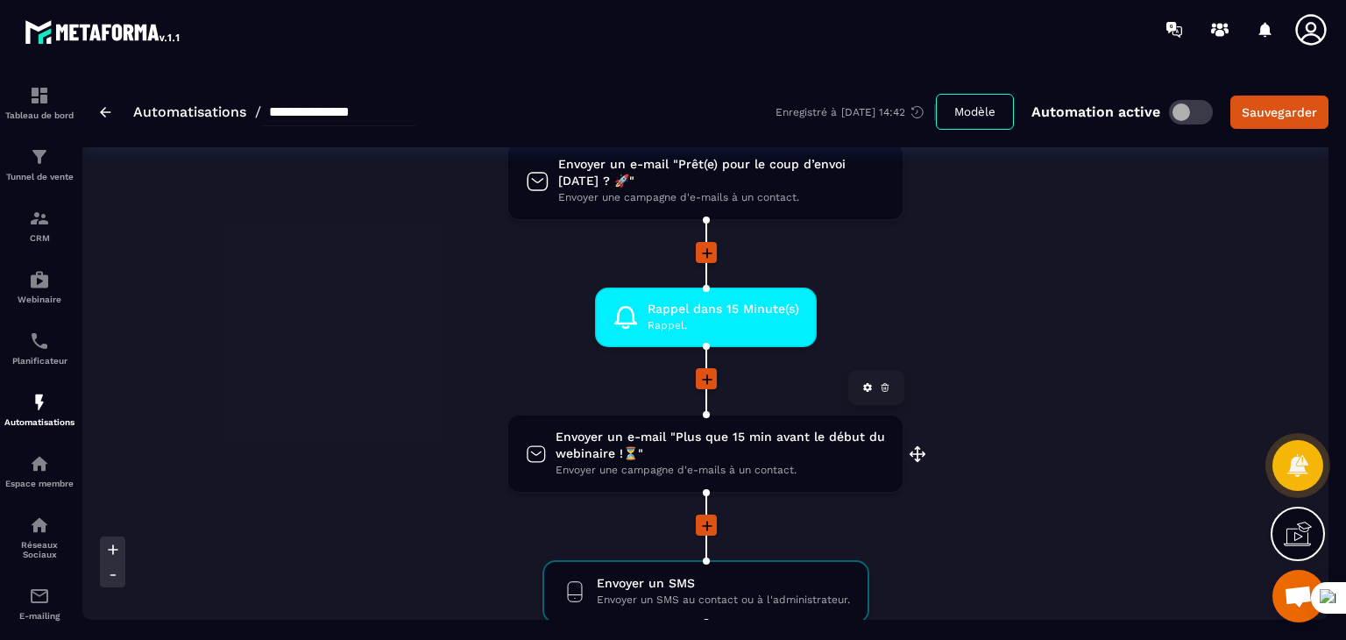
scroll to position [1403, 0]
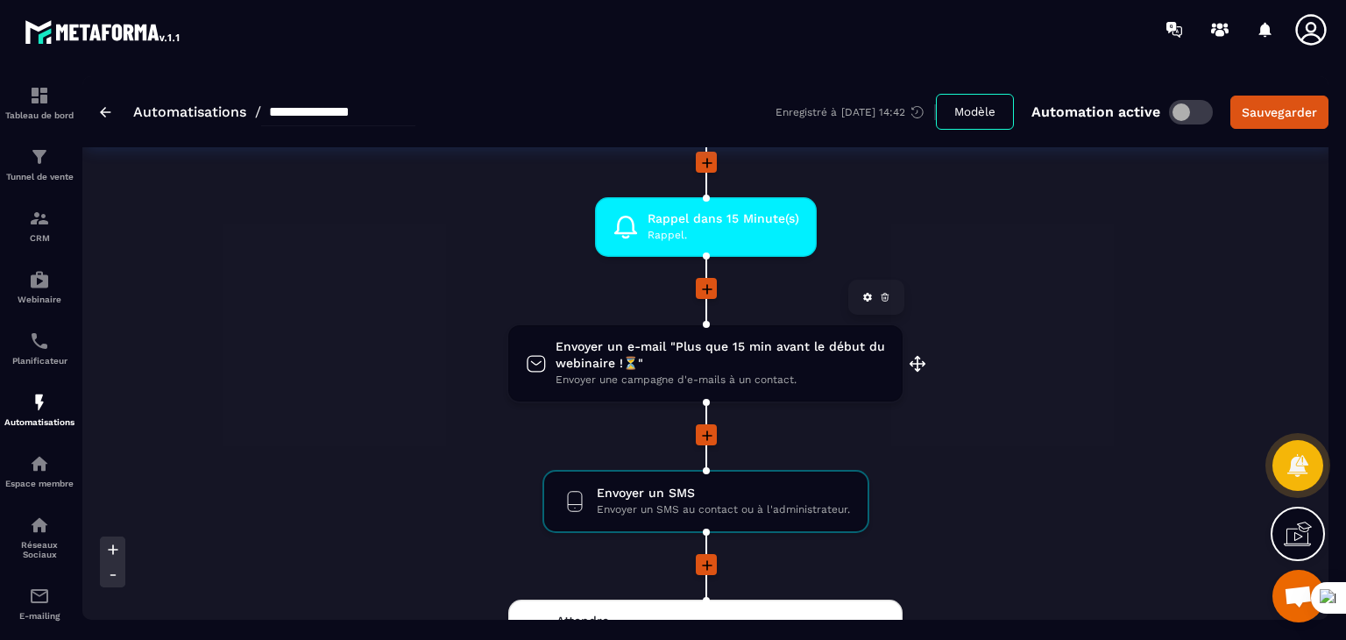
click at [670, 345] on span "Envoyer un e-mail "Plus que 15 min avant le début du webinaire !⏳"" at bounding box center [721, 354] width 330 height 33
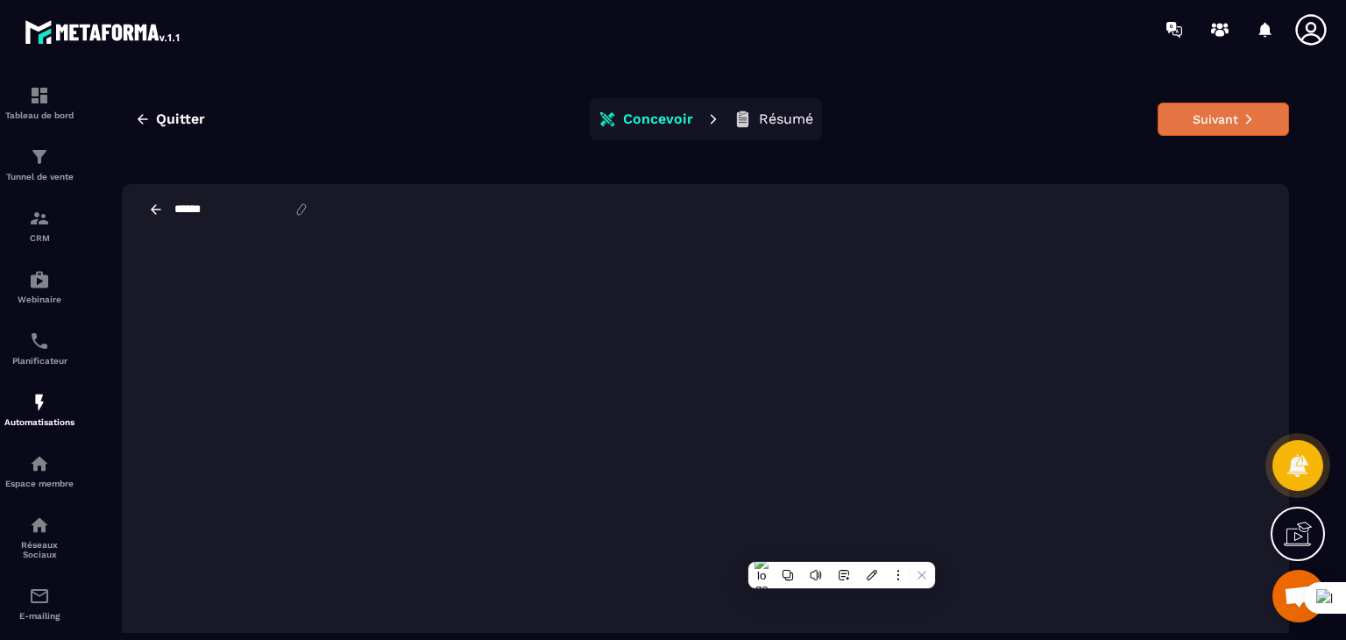
click at [1196, 123] on button "Suivant" at bounding box center [1223, 119] width 131 height 33
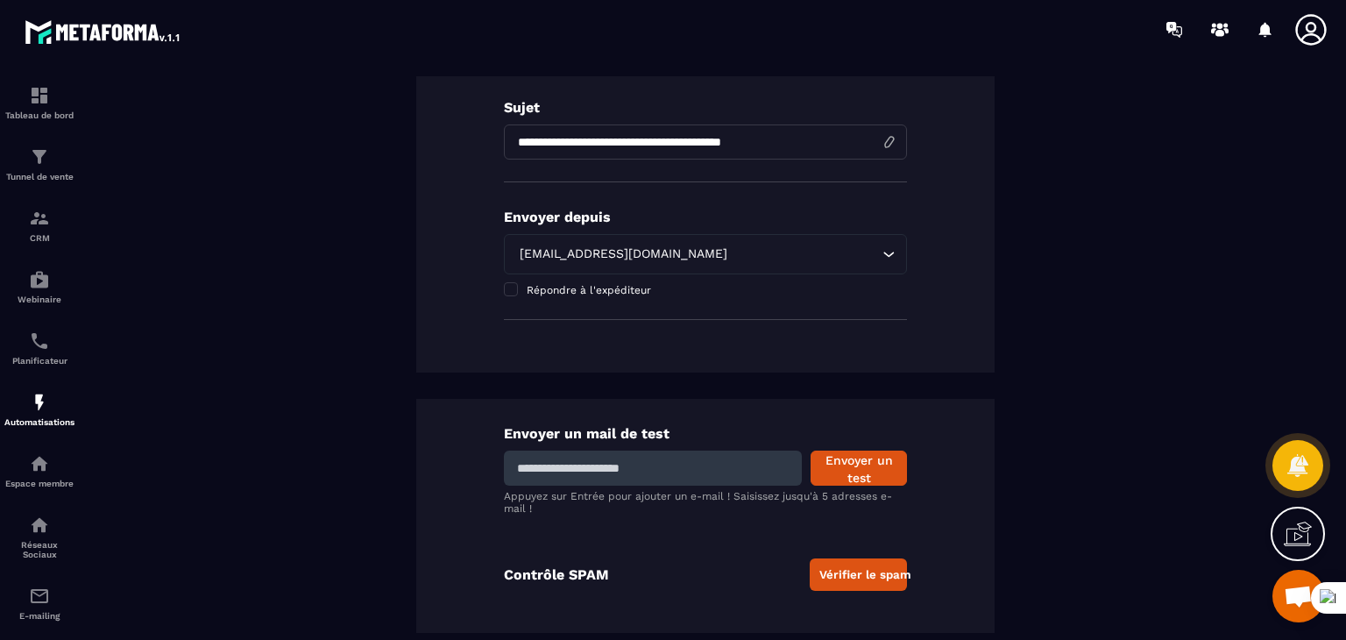
scroll to position [391, 0]
click at [666, 472] on input at bounding box center [653, 467] width 298 height 35
type input "**********"
click at [858, 471] on button "Envoyer un test" at bounding box center [859, 467] width 96 height 35
click at [616, 461] on input at bounding box center [653, 467] width 298 height 35
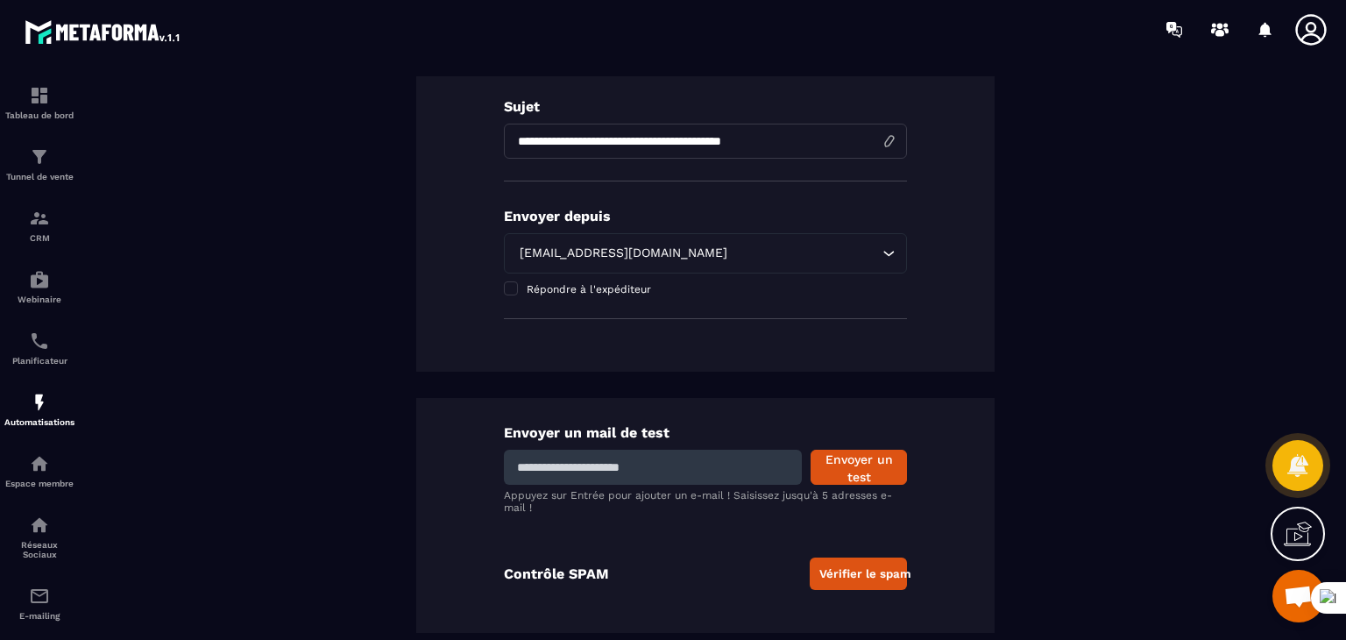
type input "**********"
click at [864, 476] on button "Envoyer un test" at bounding box center [859, 467] width 96 height 35
click at [636, 464] on input at bounding box center [653, 467] width 298 height 35
type input "**********"
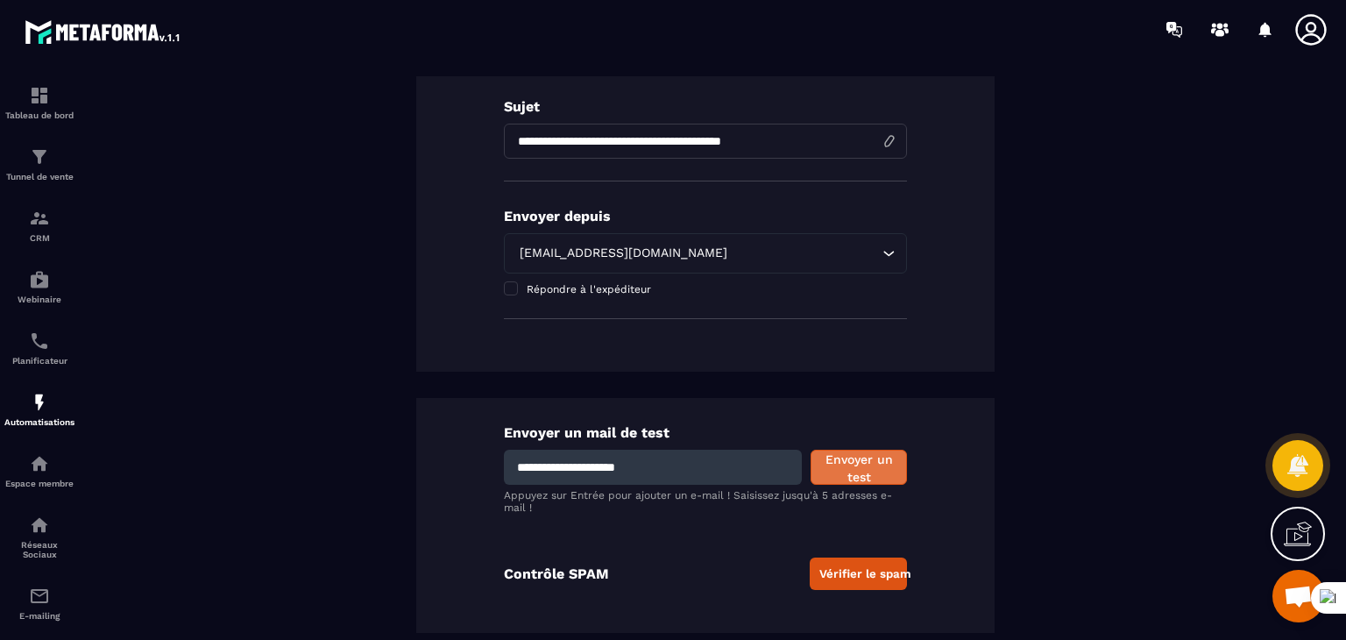
click at [845, 469] on button "Envoyer un test" at bounding box center [859, 467] width 96 height 35
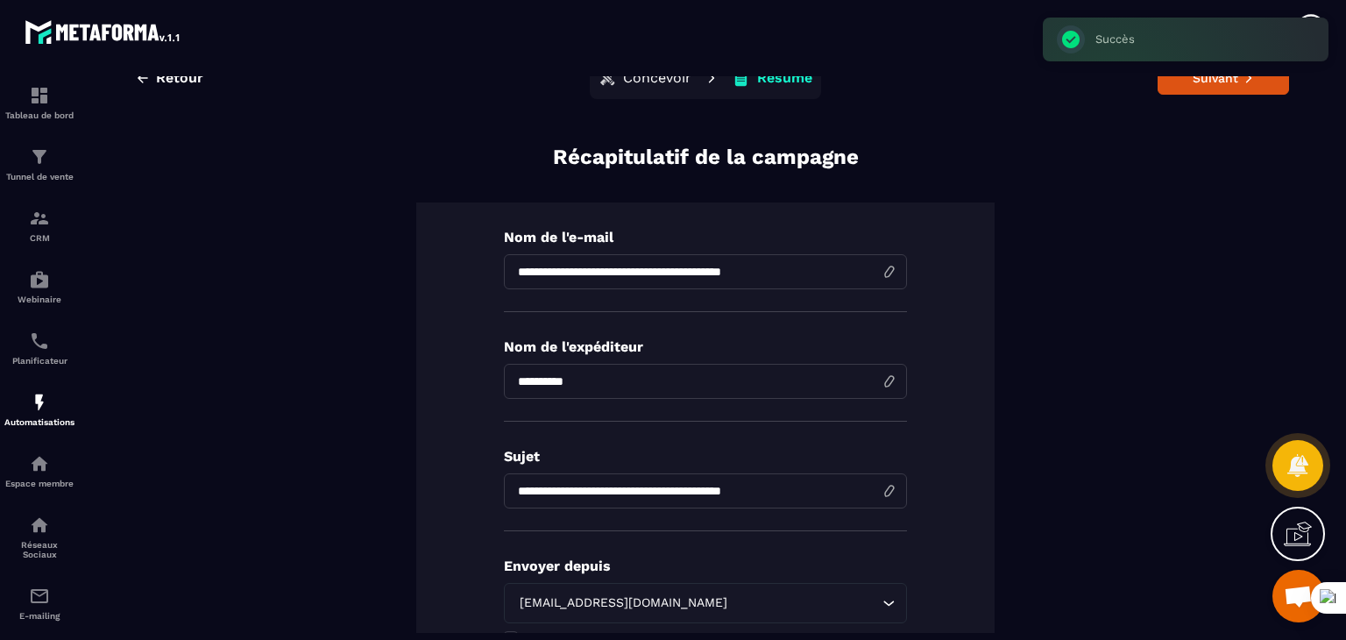
scroll to position [0, 0]
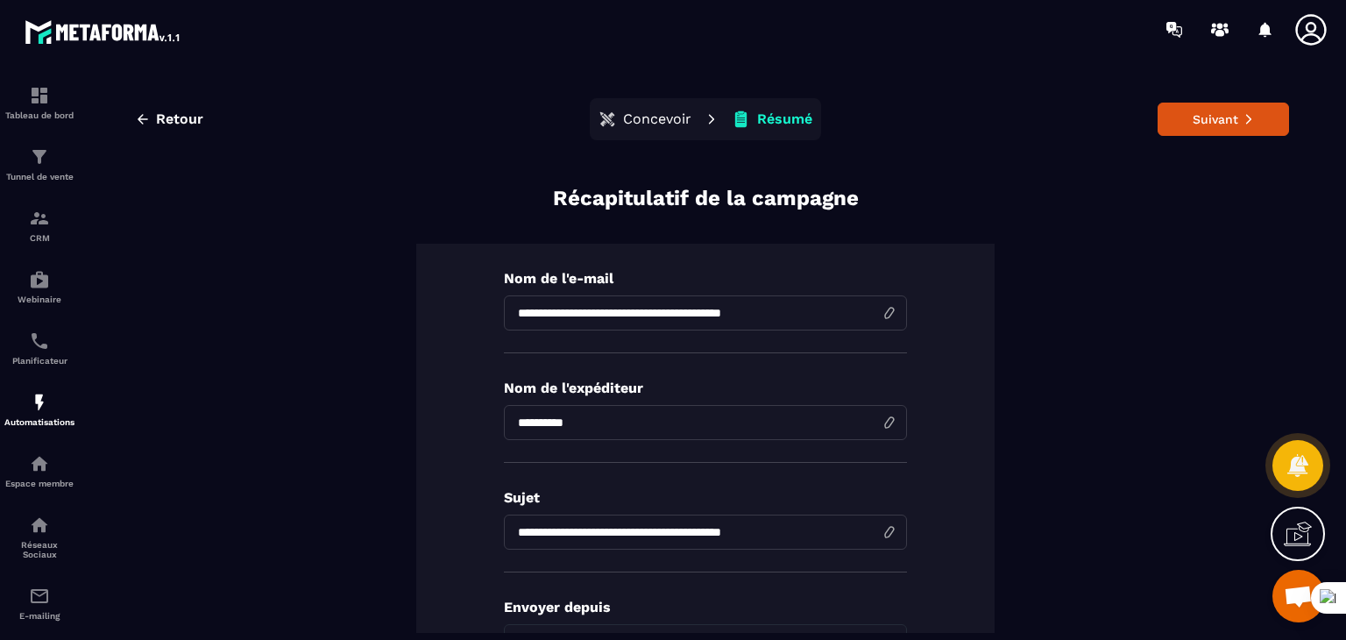
click at [646, 124] on p "Concevoir" at bounding box center [657, 119] width 68 height 18
